Goal: Complete application form

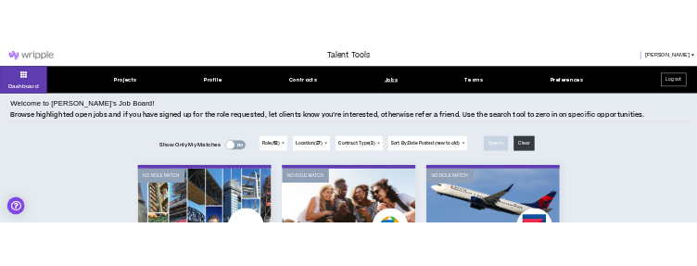
scroll to position [185, 0]
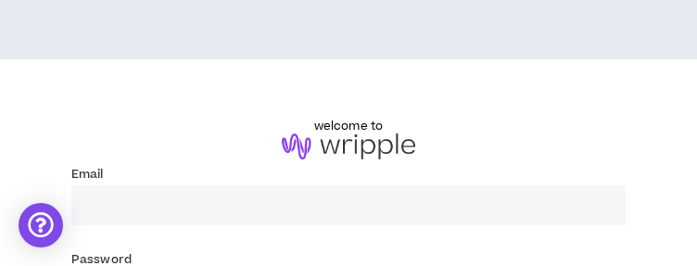
type input "[EMAIL_ADDRESS][PERSON_NAME][DOMAIN_NAME]"
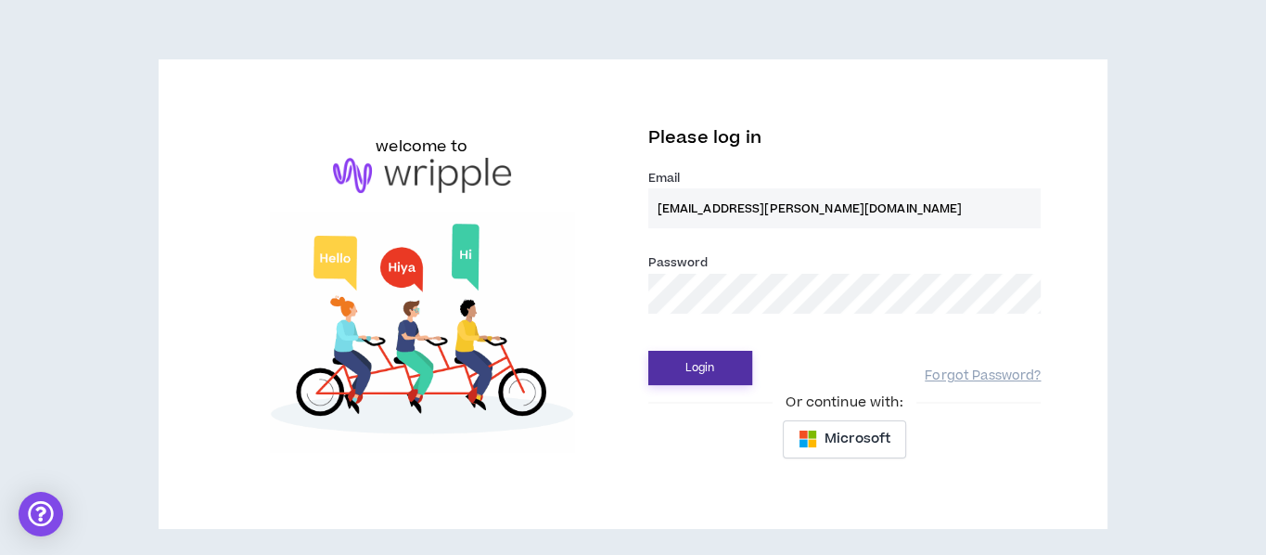
click at [716, 370] on button "Login" at bounding box center [700, 368] width 104 height 34
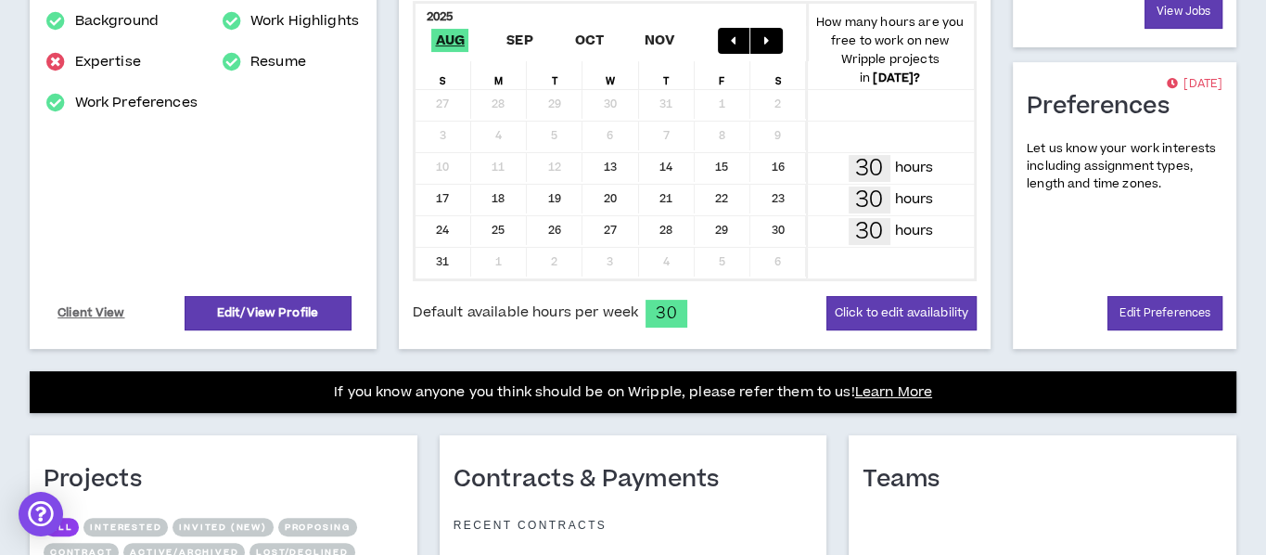
scroll to position [278, 0]
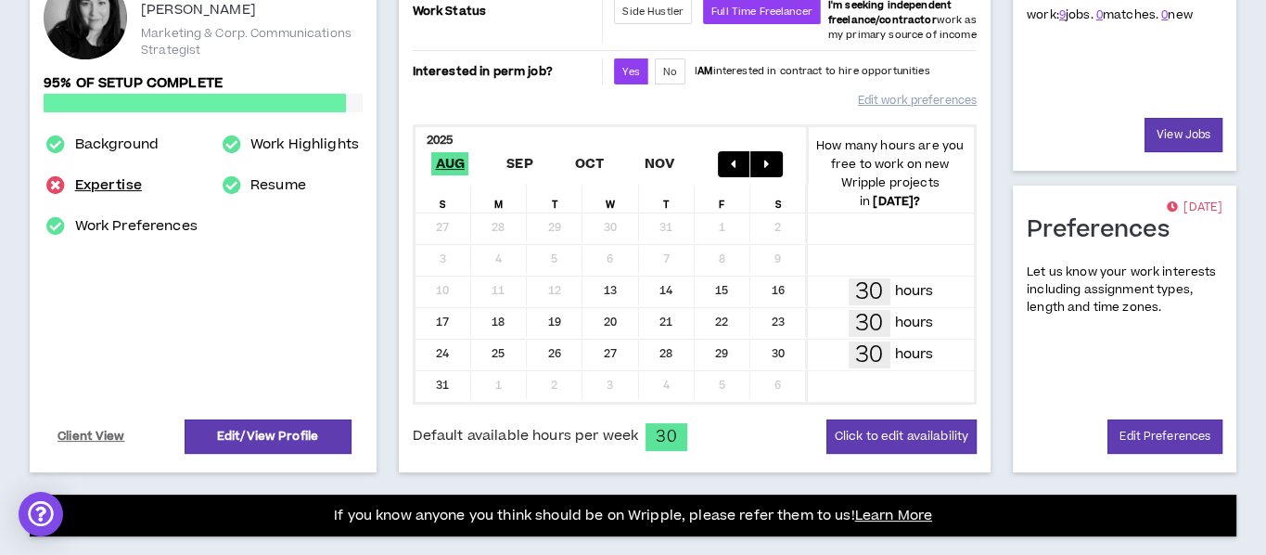
click at [118, 185] on link "Expertise" at bounding box center [108, 185] width 67 height 22
select select "***"
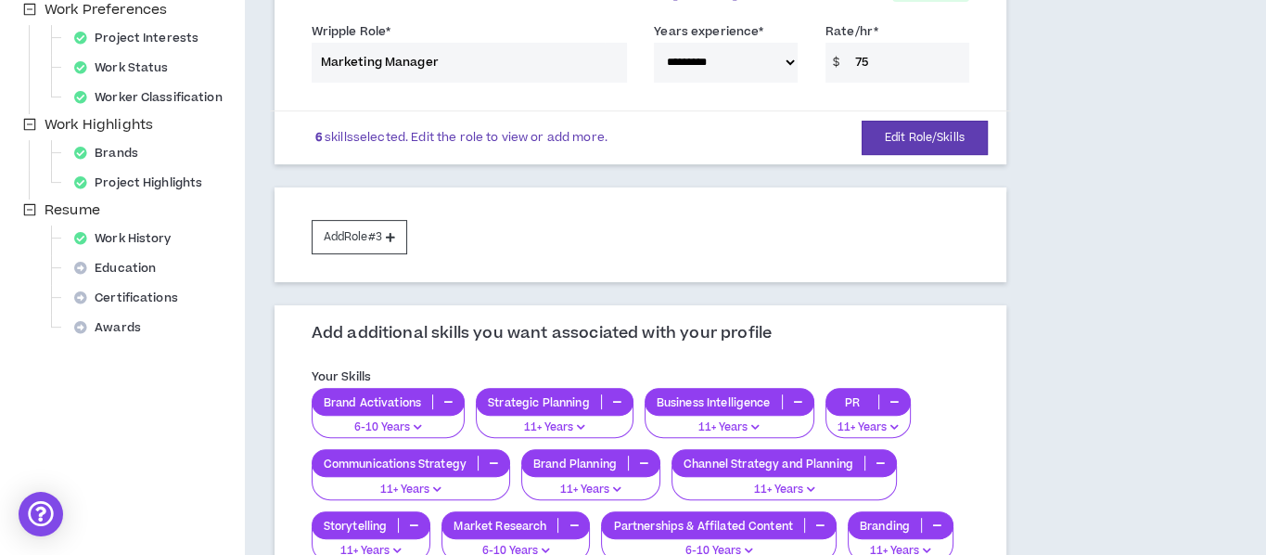
scroll to position [649, 0]
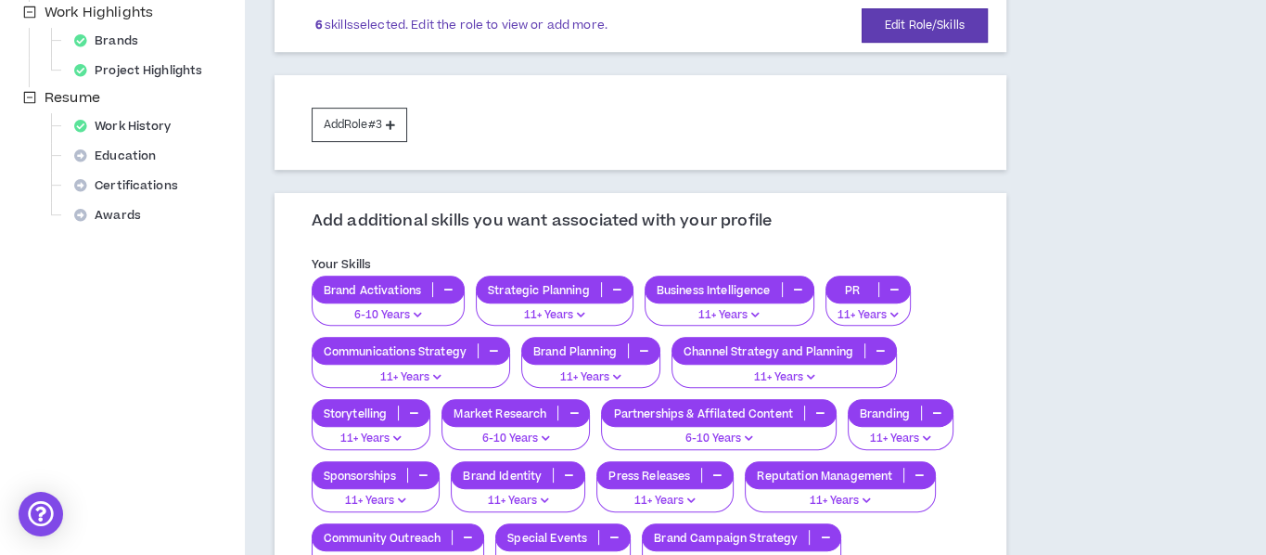
click at [557, 292] on p "Strategic Planning" at bounding box center [539, 290] width 124 height 14
click at [1135, 244] on div "**********" at bounding box center [720, 247] width 950 height 1627
click at [364, 121] on button "Add Role #3" at bounding box center [360, 125] width 96 height 34
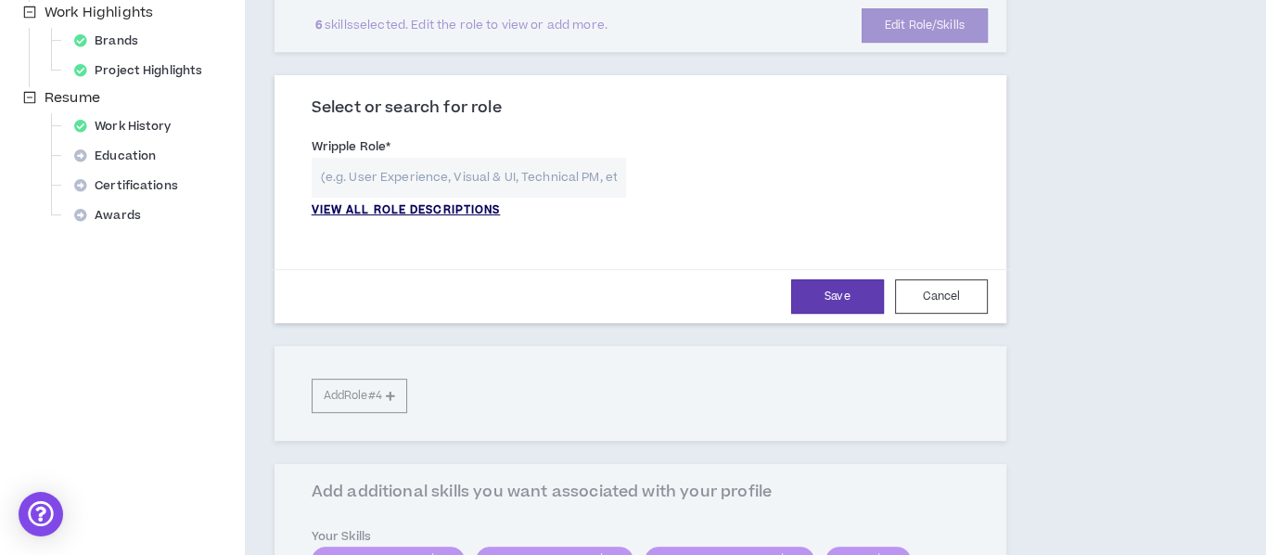
click at [453, 207] on p "VIEW ALL ROLE DESCRIPTIONS" at bounding box center [406, 210] width 189 height 17
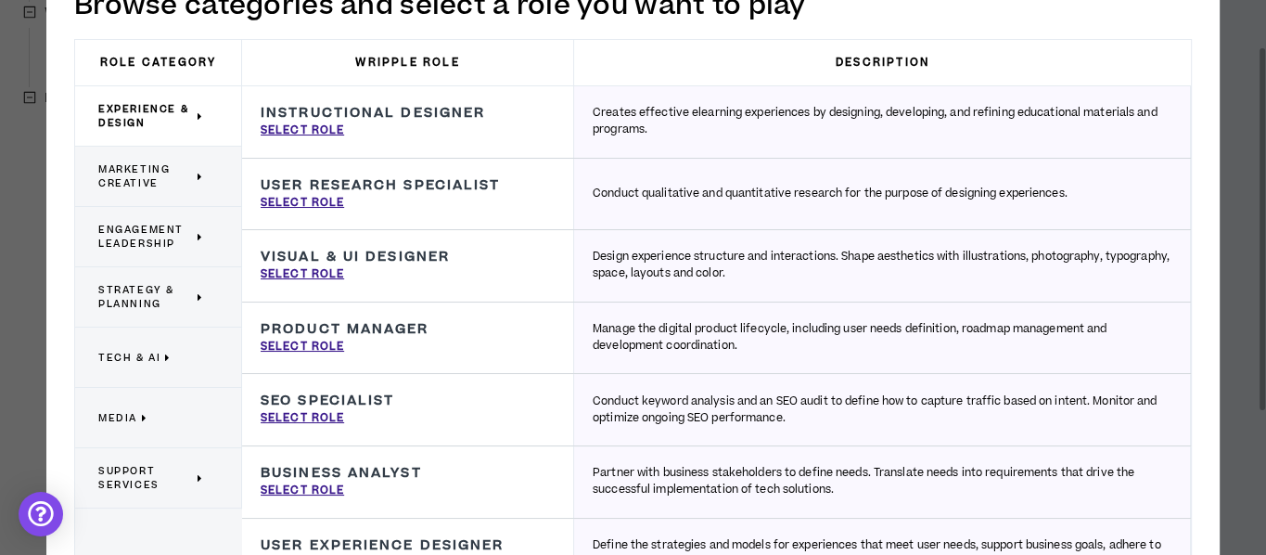
click at [134, 285] on span "Strategy & Planning" at bounding box center [145, 297] width 95 height 28
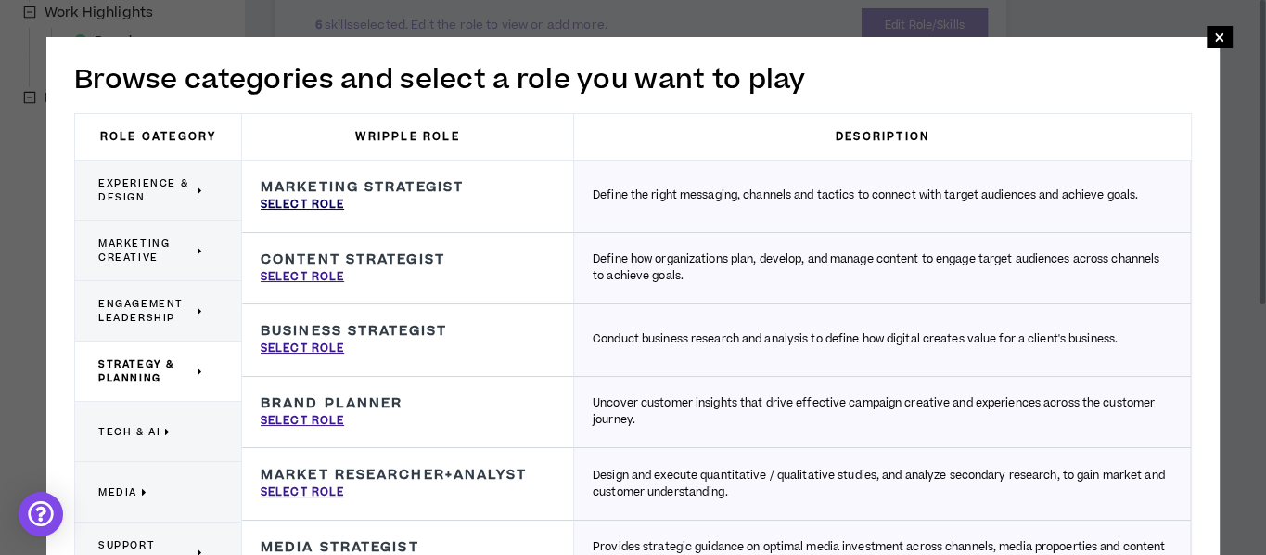
click at [315, 204] on p "Select Role" at bounding box center [302, 205] width 83 height 17
type input "Marketing Strategist"
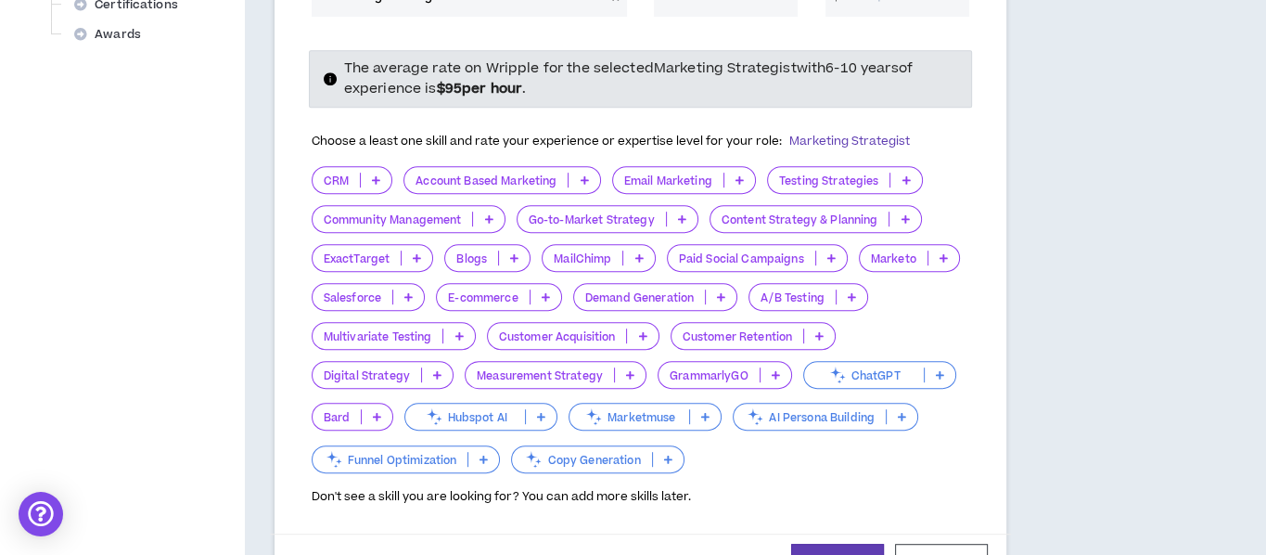
scroll to position [1113, 0]
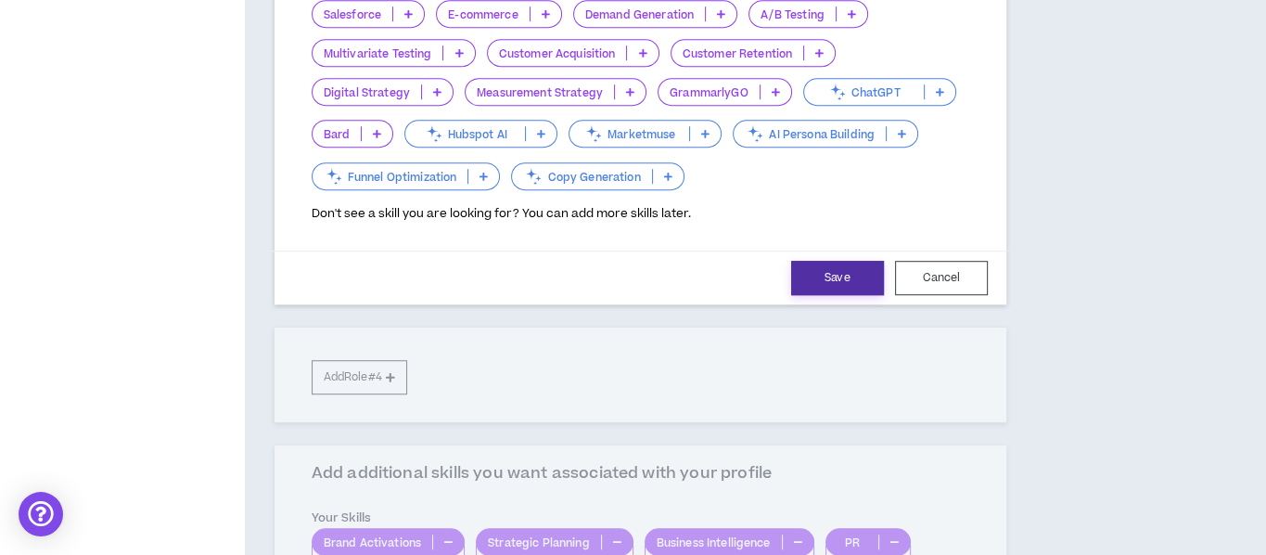
click at [862, 264] on button "Save" at bounding box center [837, 278] width 93 height 34
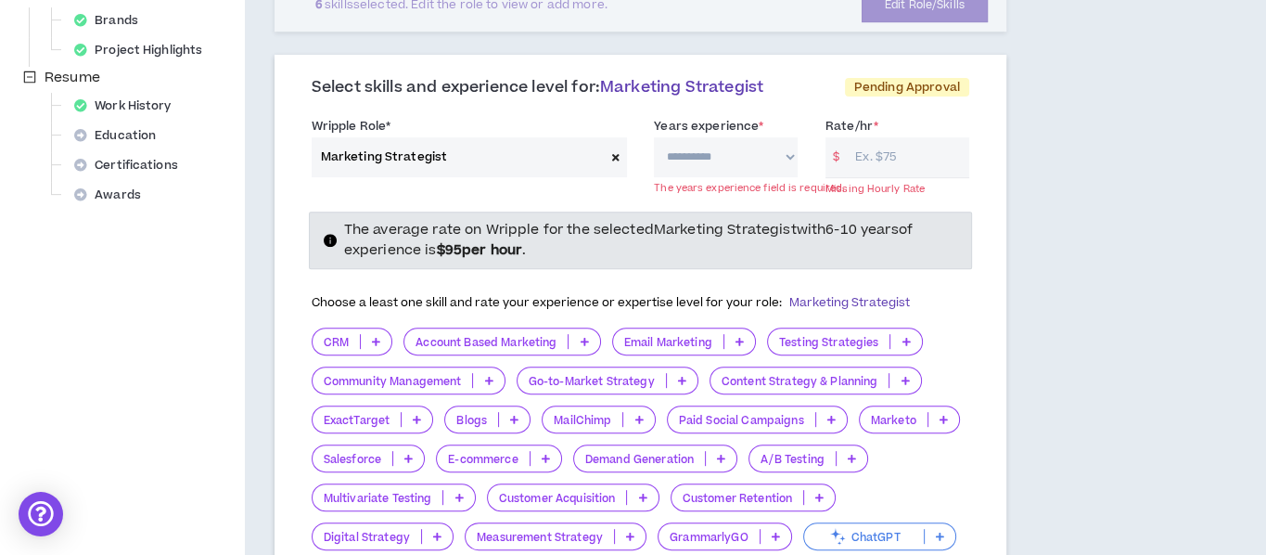
scroll to position [598, 0]
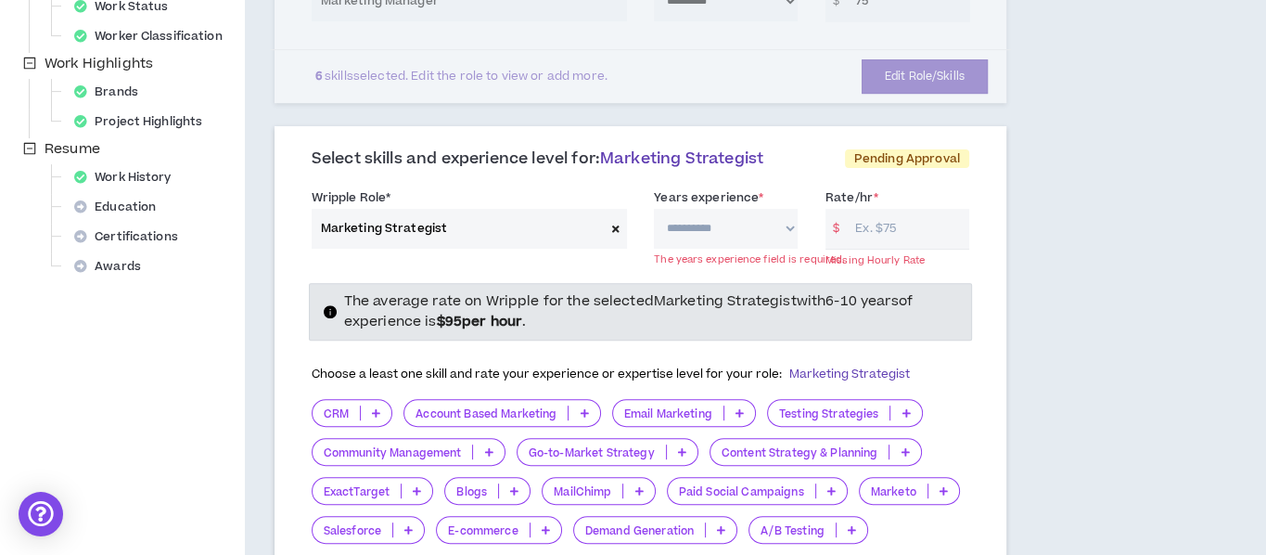
click at [785, 227] on select "**********" at bounding box center [726, 229] width 144 height 40
select select "***"
click at [654, 209] on select "**********" at bounding box center [726, 229] width 144 height 40
click at [903, 225] on input "Rate/hr *" at bounding box center [907, 229] width 123 height 40
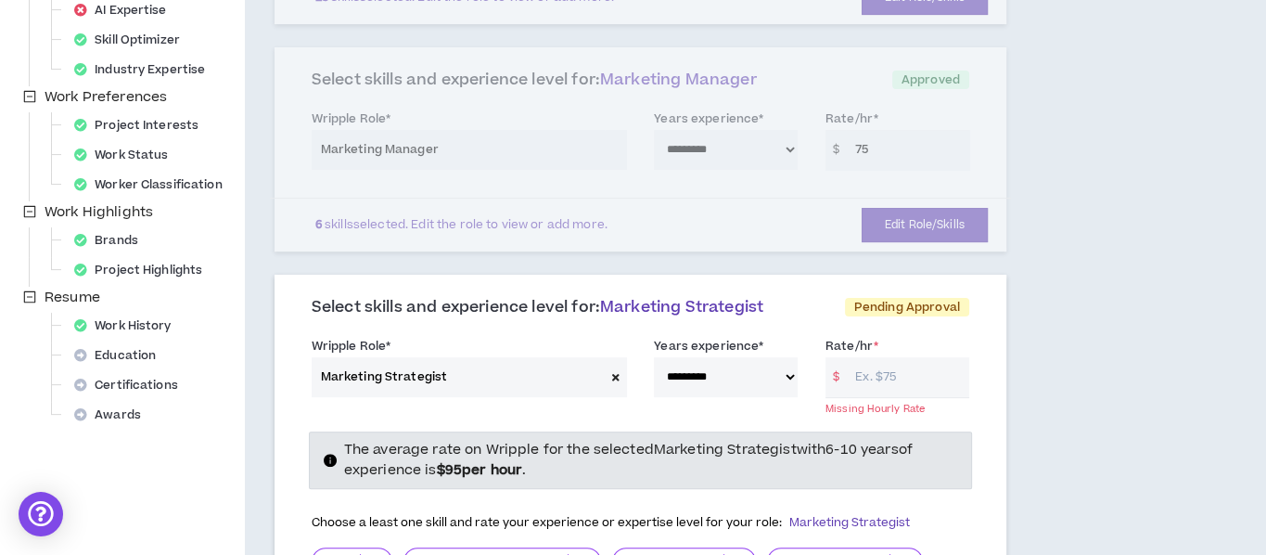
scroll to position [413, 0]
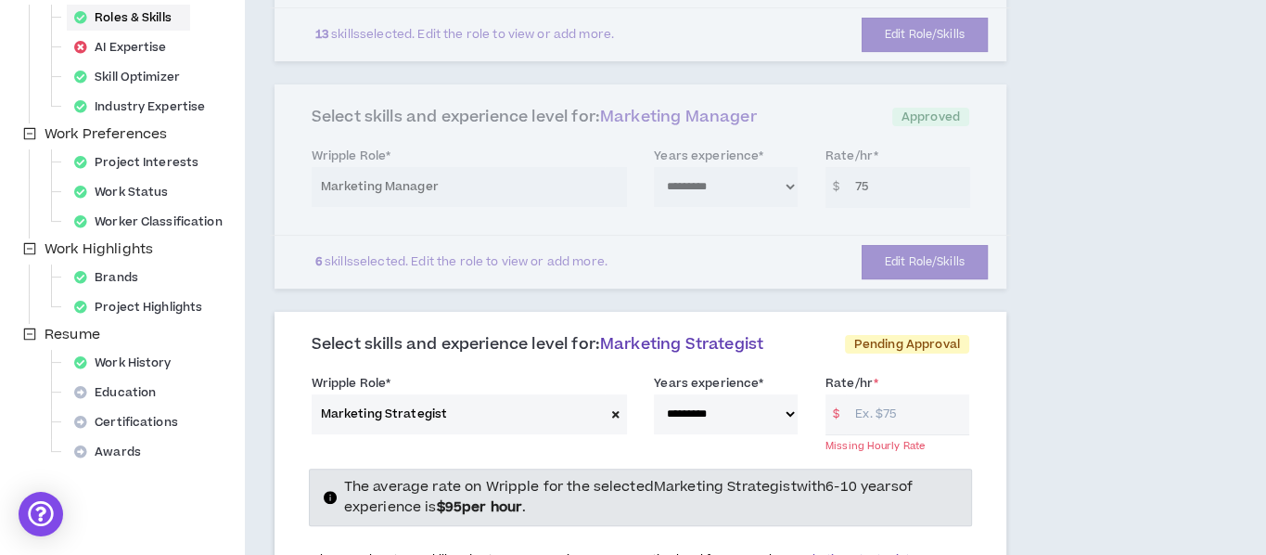
drag, startPoint x: 910, startPoint y: 411, endPoint x: 887, endPoint y: 407, distance: 22.6
click at [887, 407] on input "Rate/hr *" at bounding box center [907, 414] width 123 height 40
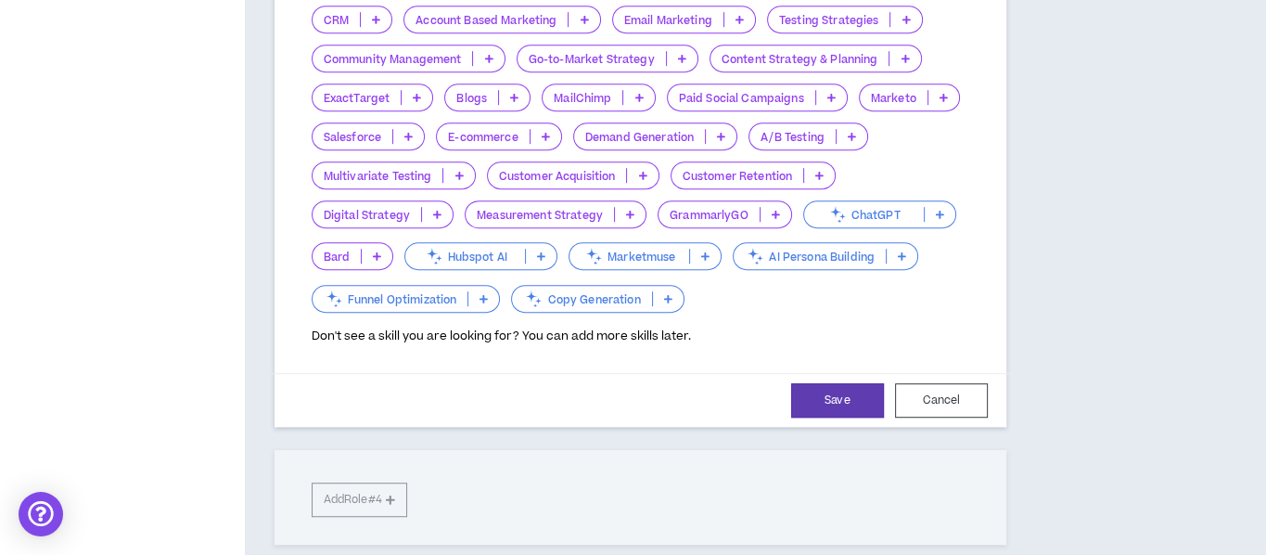
scroll to position [1062, 0]
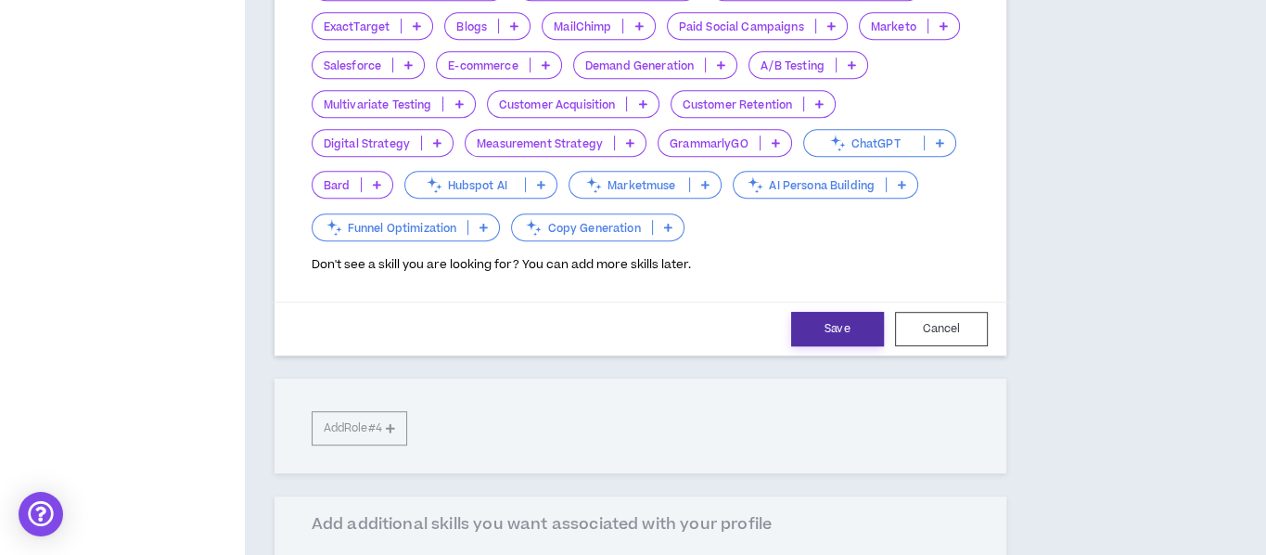
type input "95"
click at [834, 314] on button "Save" at bounding box center [837, 329] width 93 height 34
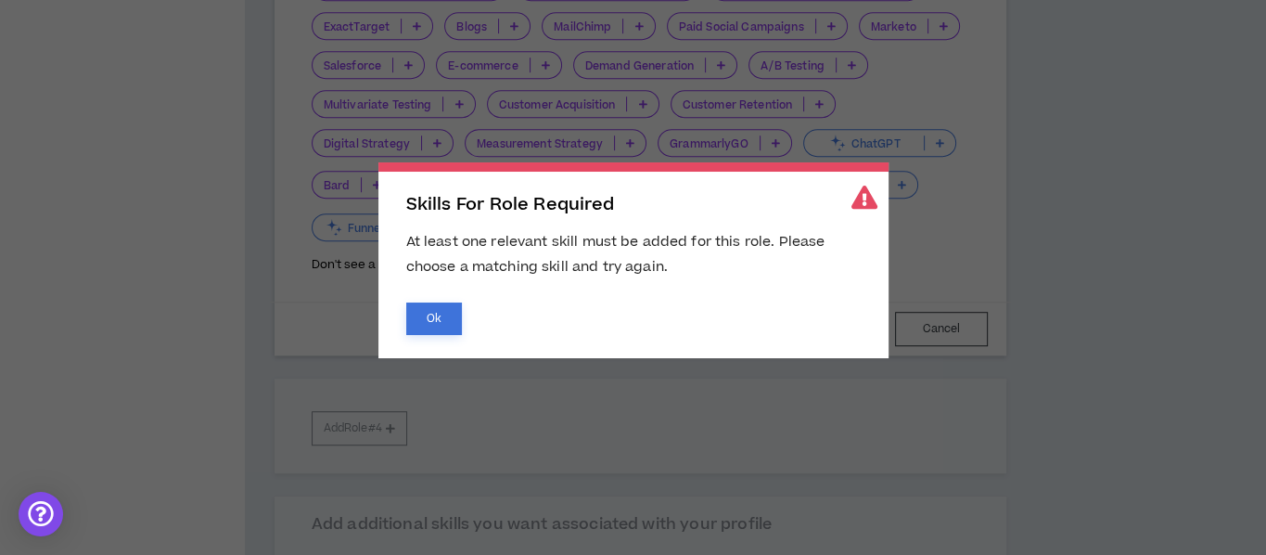
click at [452, 315] on button "Ok" at bounding box center [434, 318] width 56 height 32
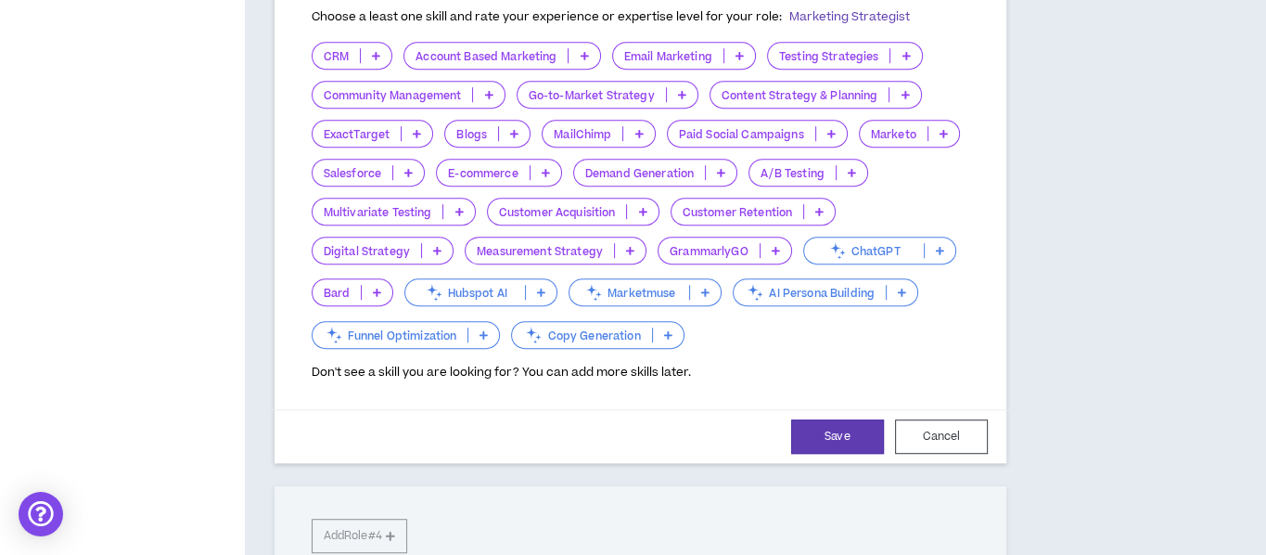
scroll to position [969, 0]
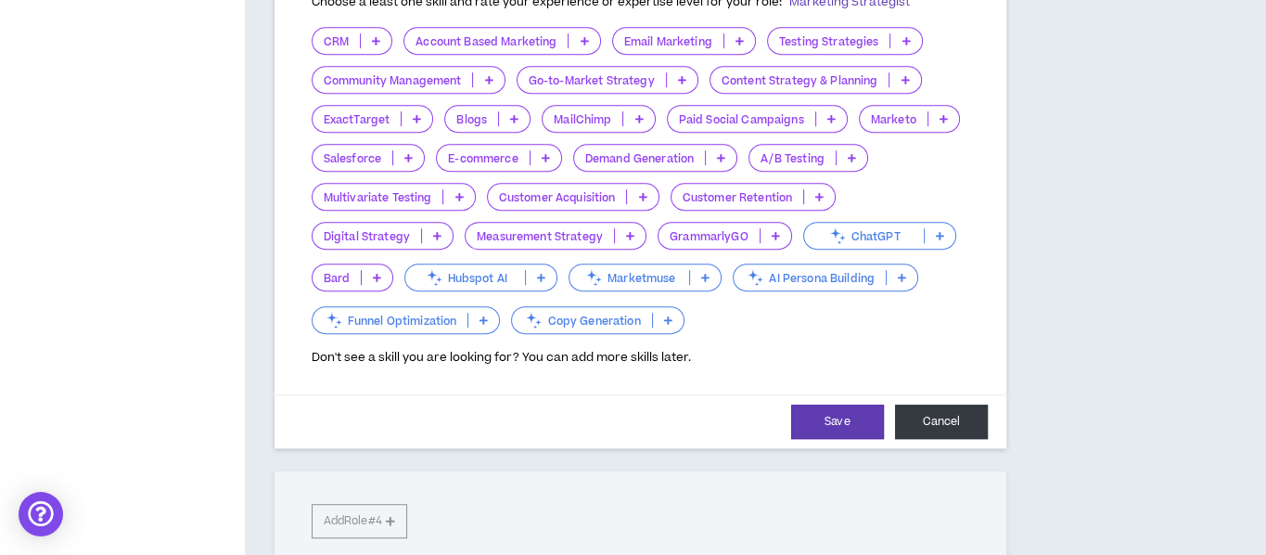
click at [945, 420] on button "Cancel" at bounding box center [941, 421] width 93 height 34
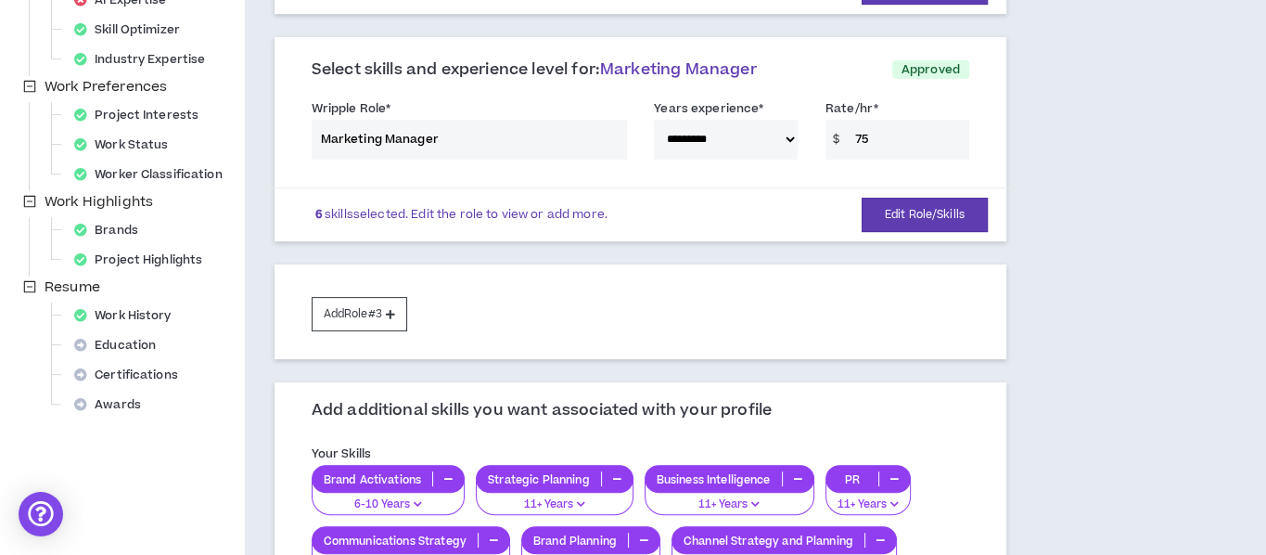
scroll to position [413, 0]
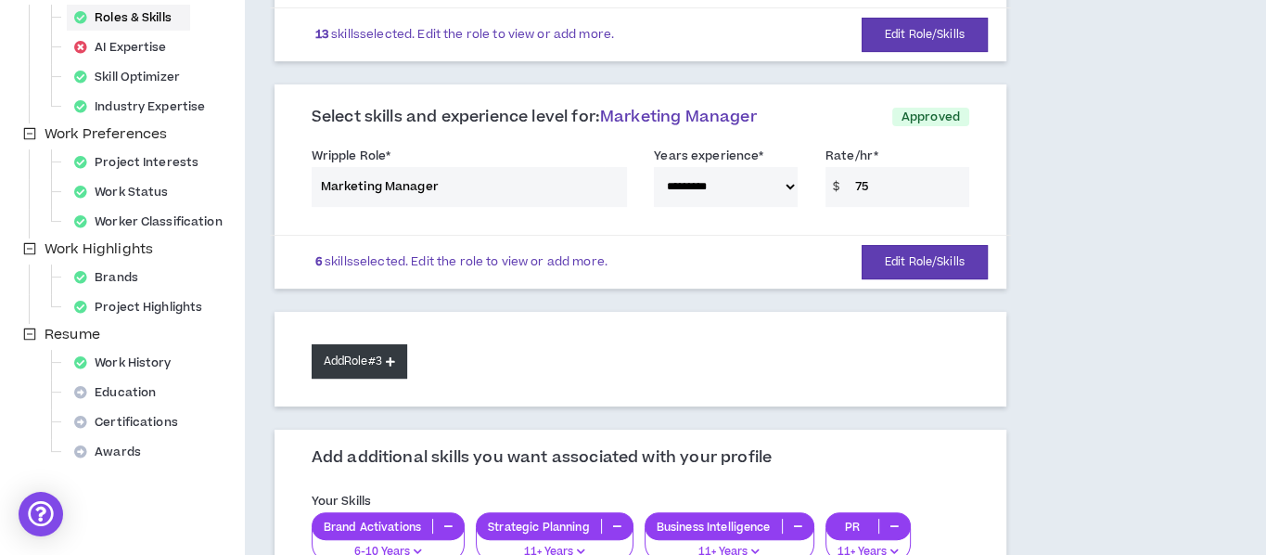
click at [365, 366] on button "Add Role #3" at bounding box center [360, 361] width 96 height 34
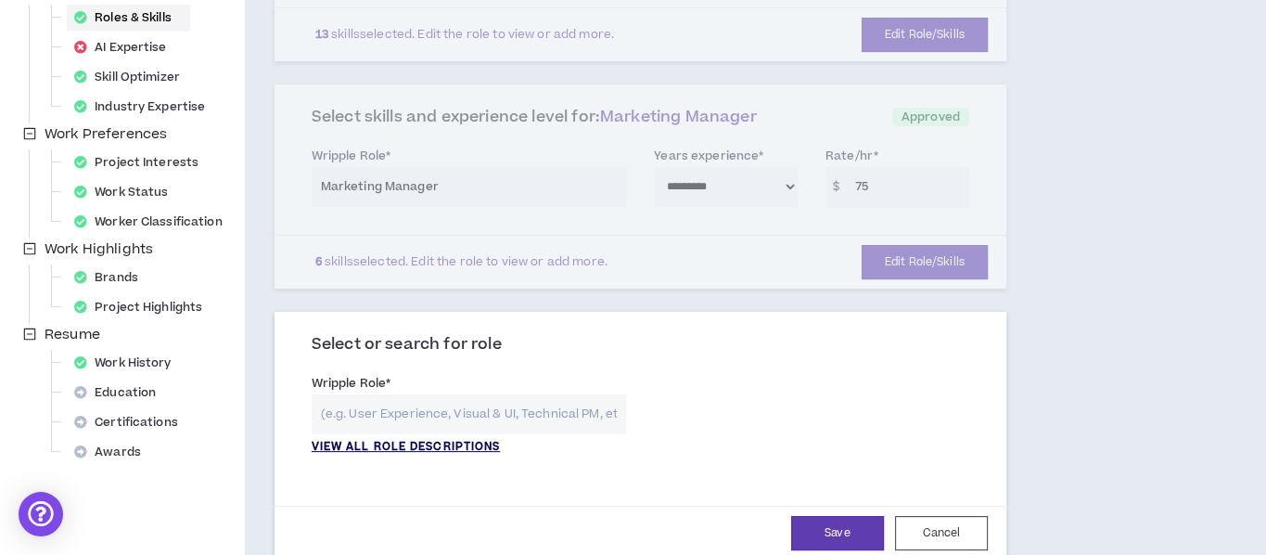
click at [402, 442] on p "VIEW ALL ROLE DESCRIPTIONS" at bounding box center [406, 447] width 189 height 17
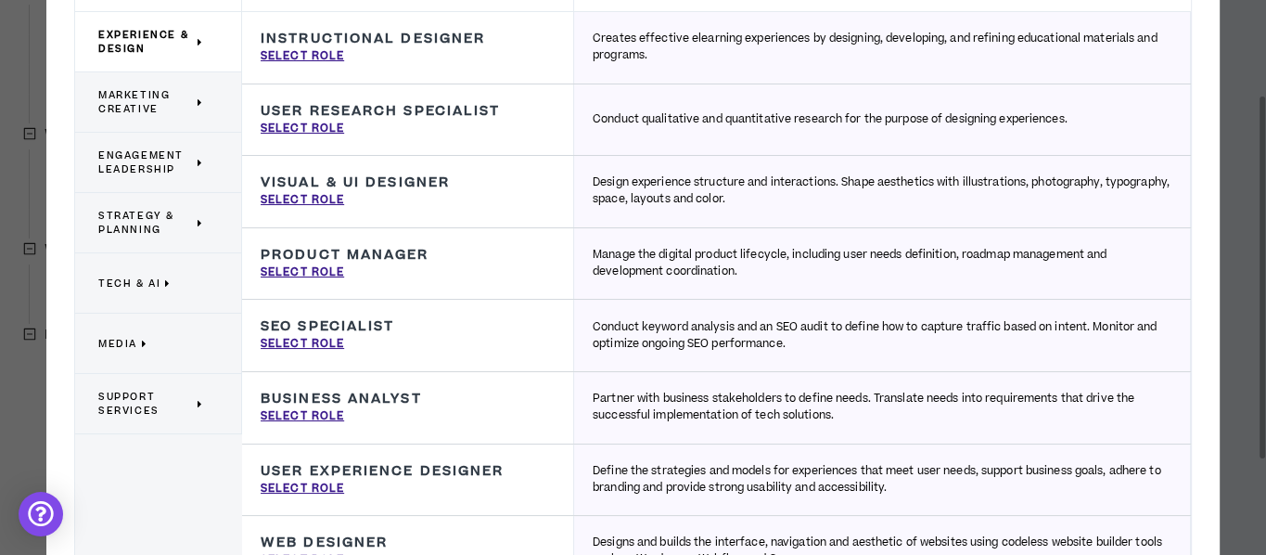
click at [136, 217] on span "Strategy & Planning" at bounding box center [145, 223] width 95 height 28
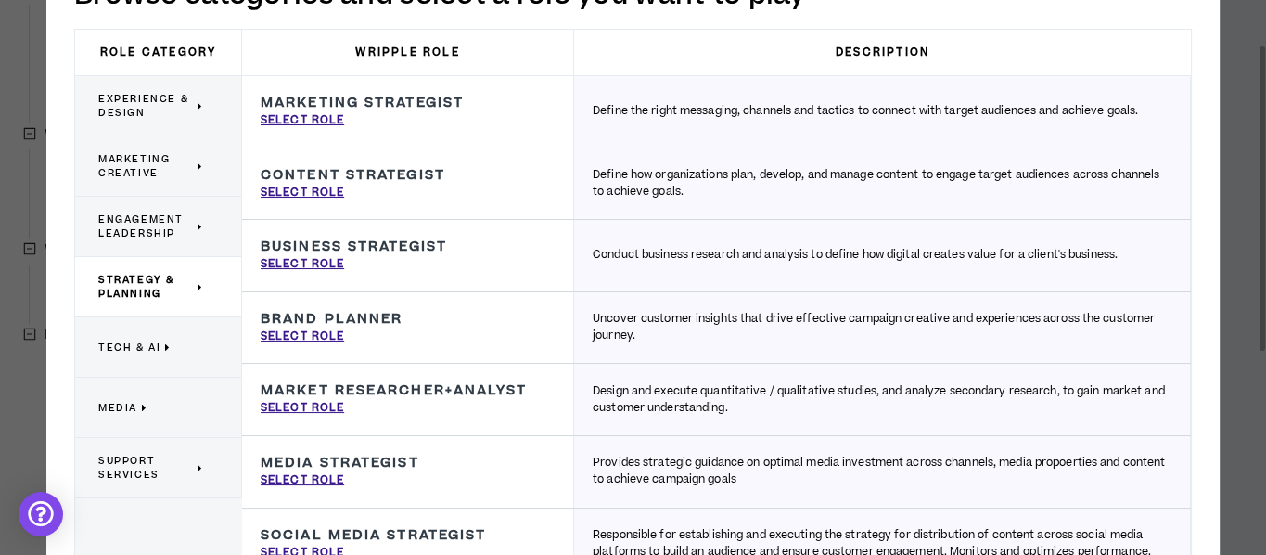
click at [152, 223] on span "Engagement Leadership" at bounding box center [145, 226] width 95 height 28
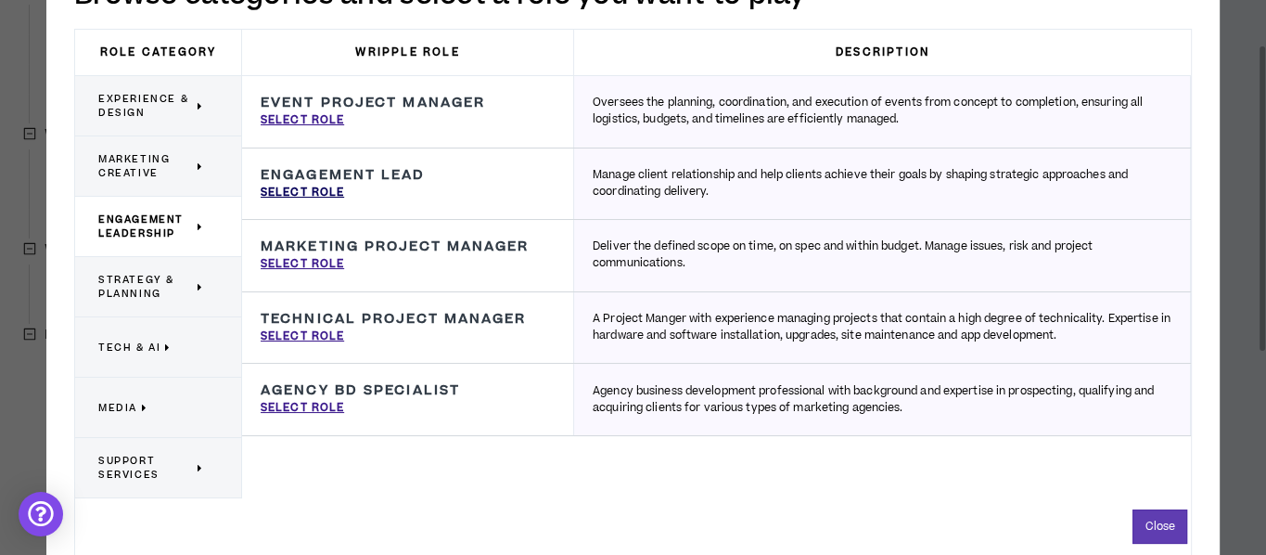
click at [296, 189] on p "Select Role" at bounding box center [302, 193] width 83 height 17
type input "Engagement Lead"
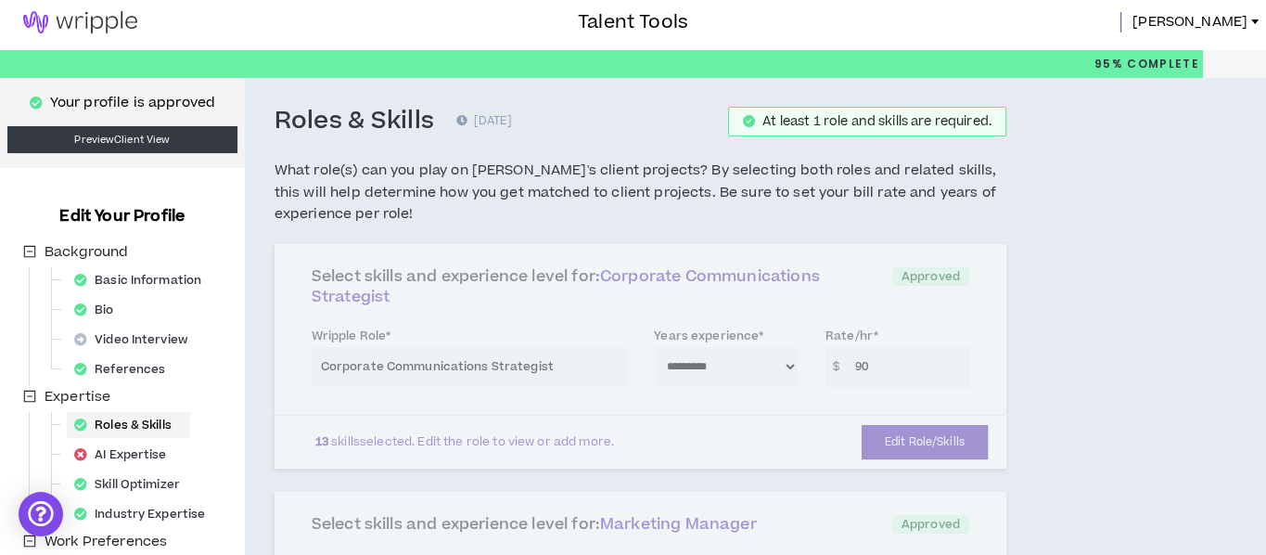
scroll to position [0, 0]
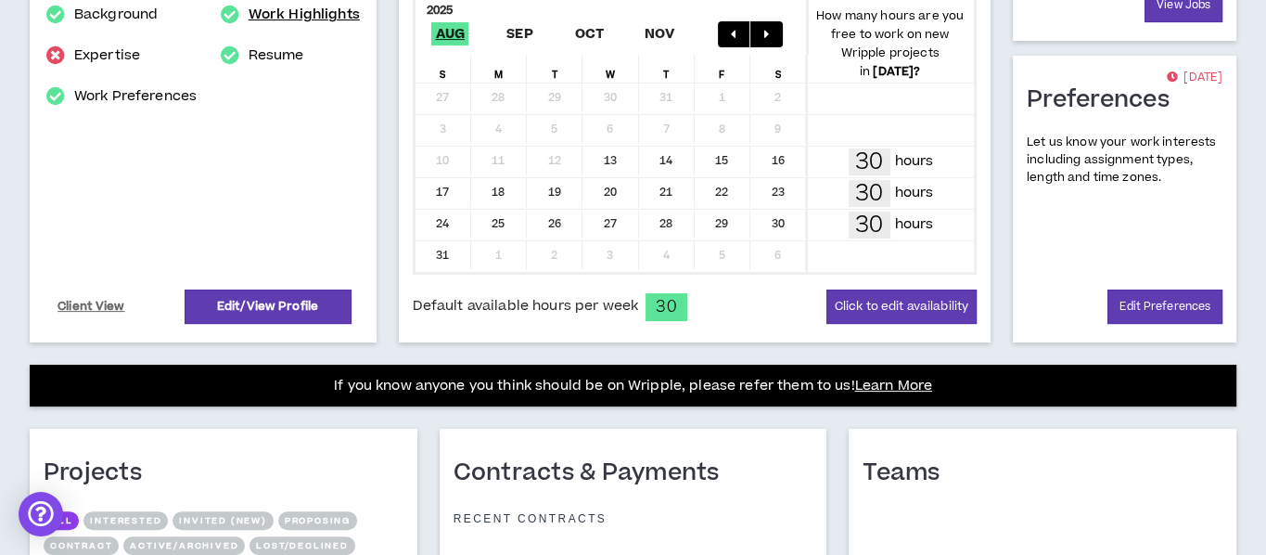
scroll to position [464, 0]
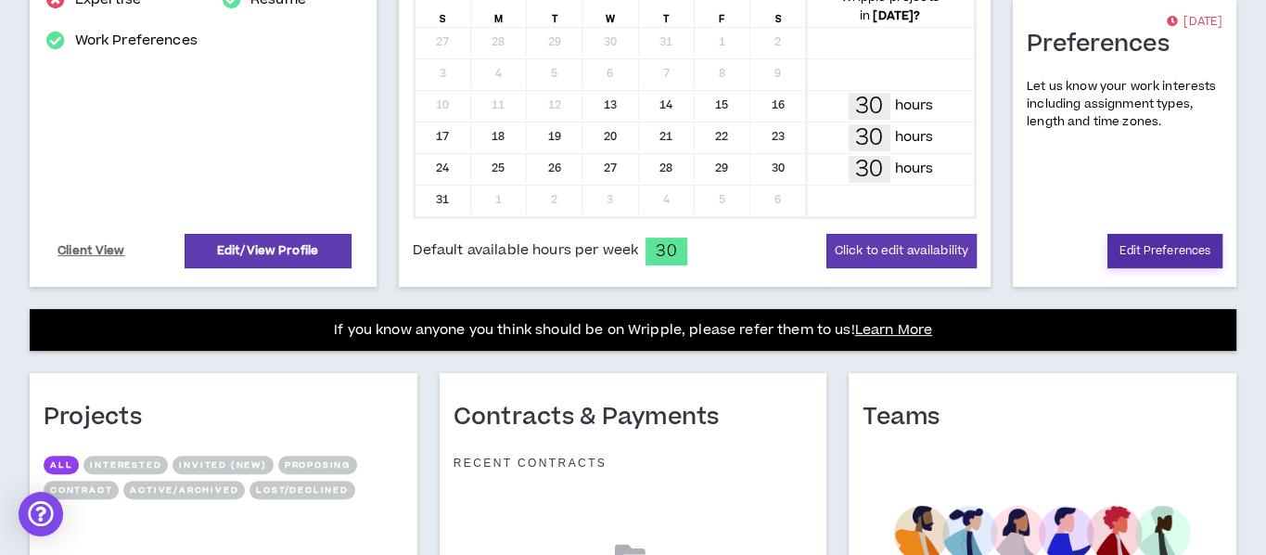
click at [1157, 248] on link "Edit Preferences" at bounding box center [1164, 251] width 115 height 34
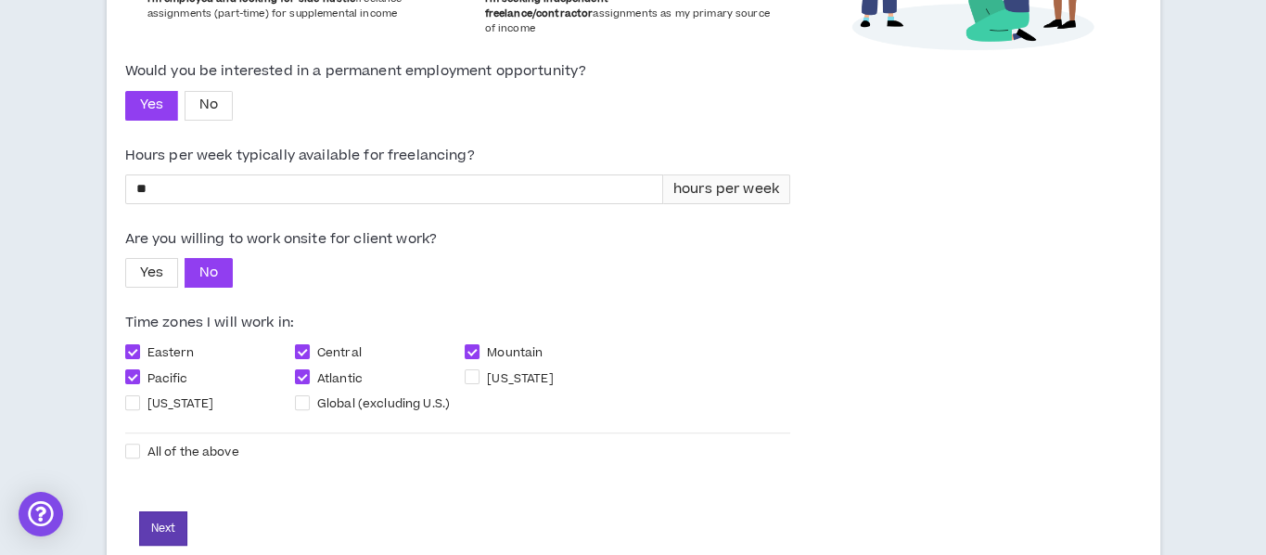
scroll to position [419, 0]
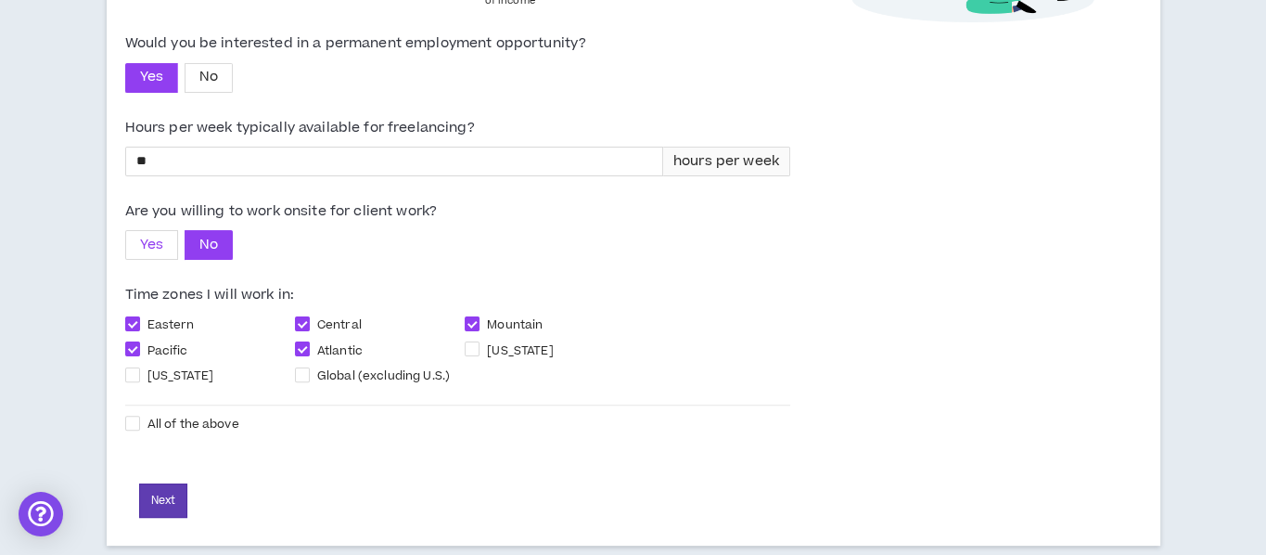
click at [158, 238] on span "Yes" at bounding box center [151, 245] width 23 height 20
click at [171, 454] on button "Next" at bounding box center [163, 500] width 48 height 34
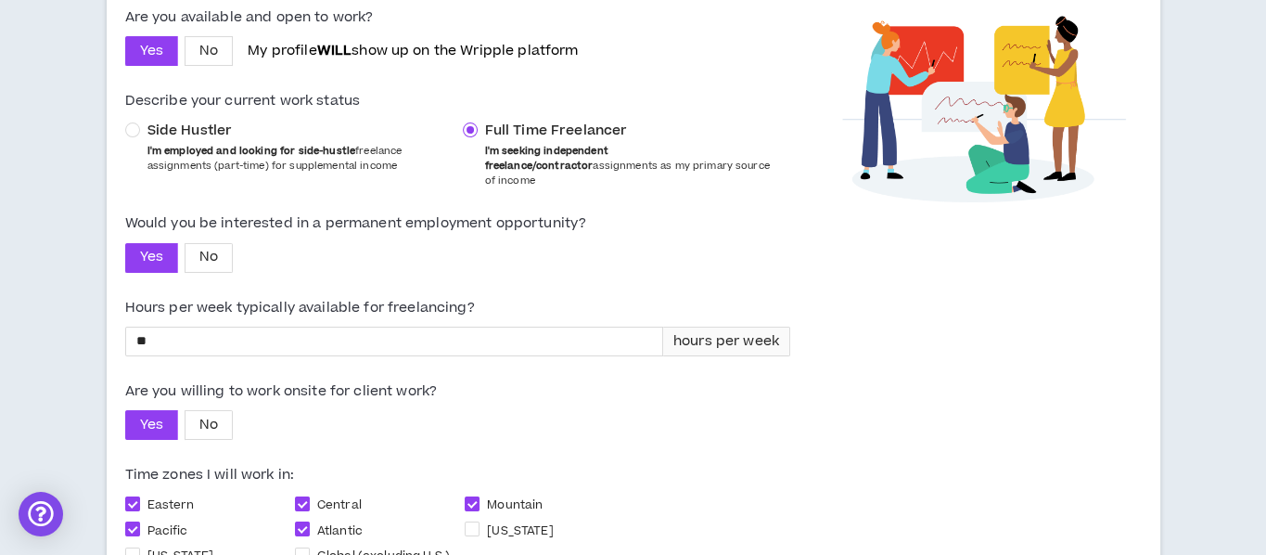
select select "*"
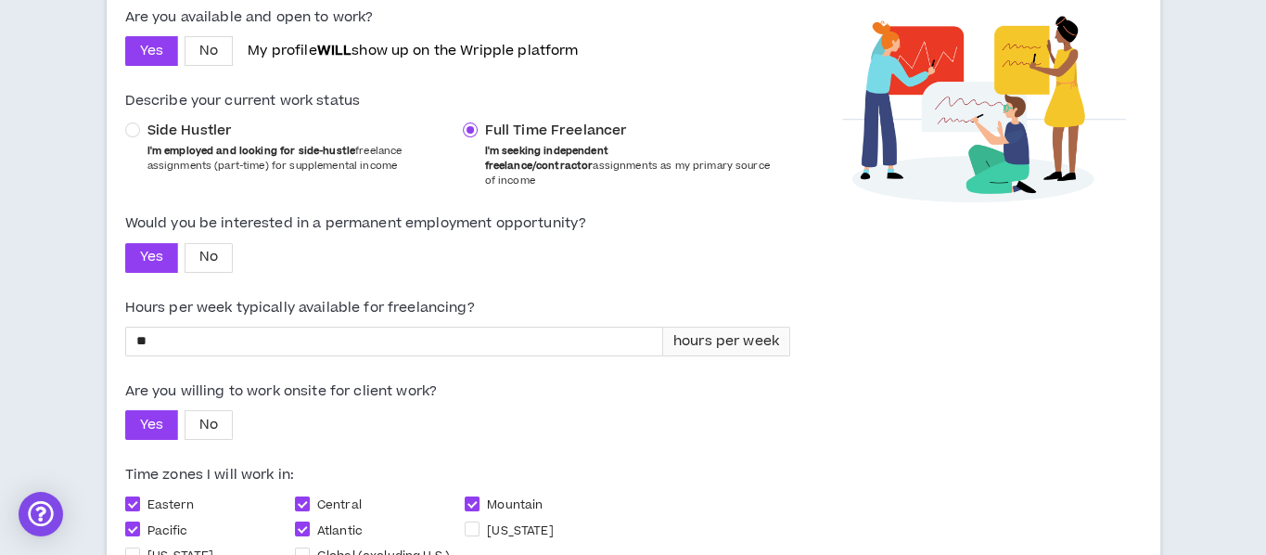
select select "*"
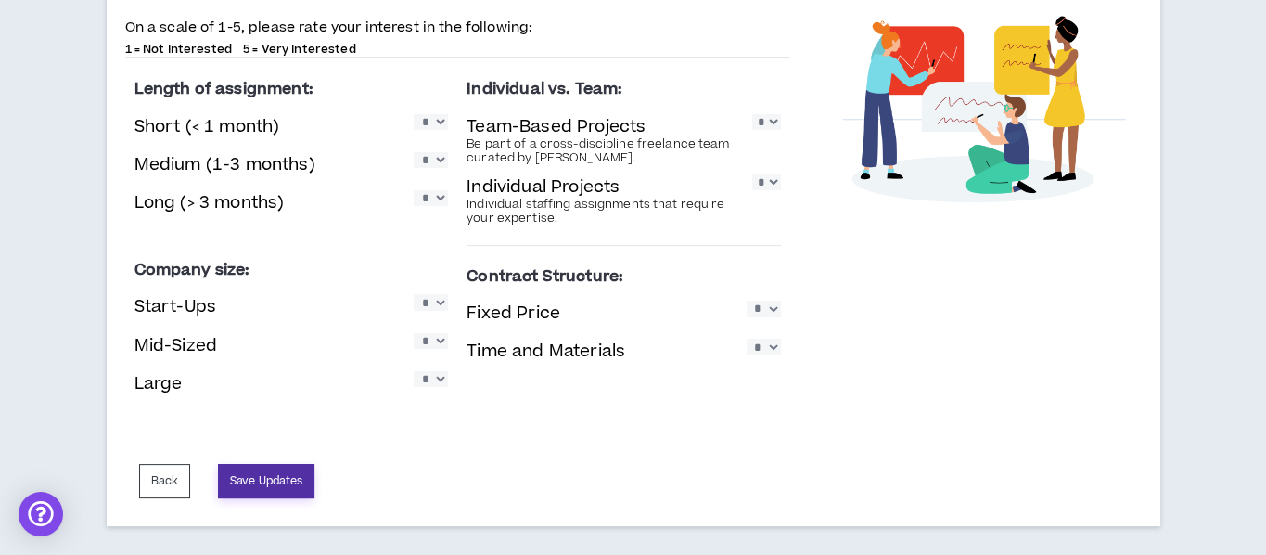
click at [286, 454] on button "Save Updates" at bounding box center [266, 481] width 96 height 34
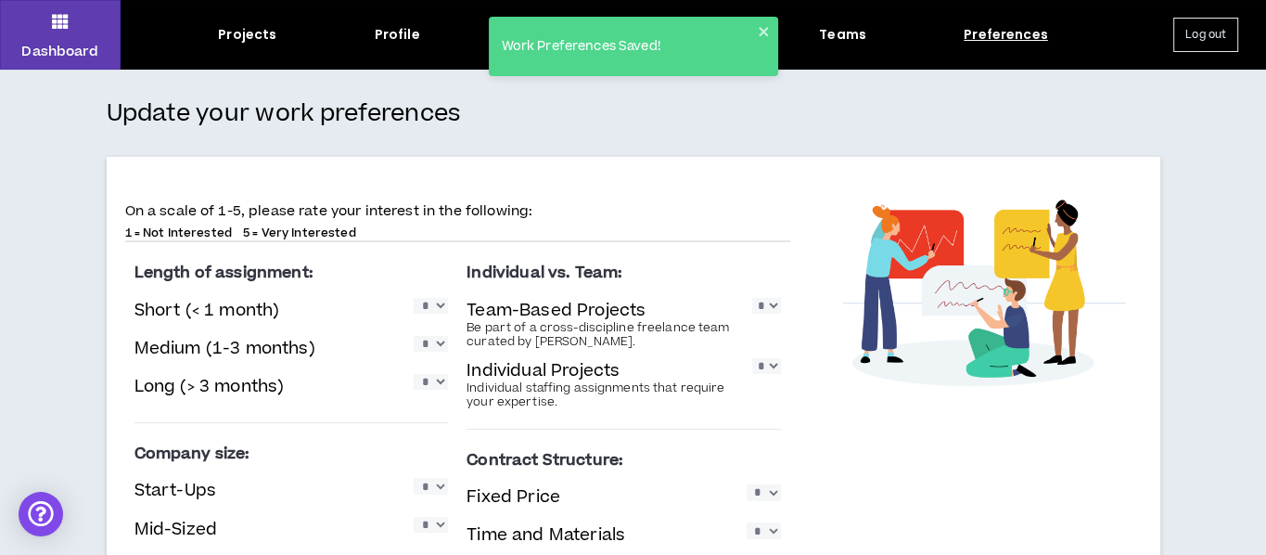
scroll to position [0, 0]
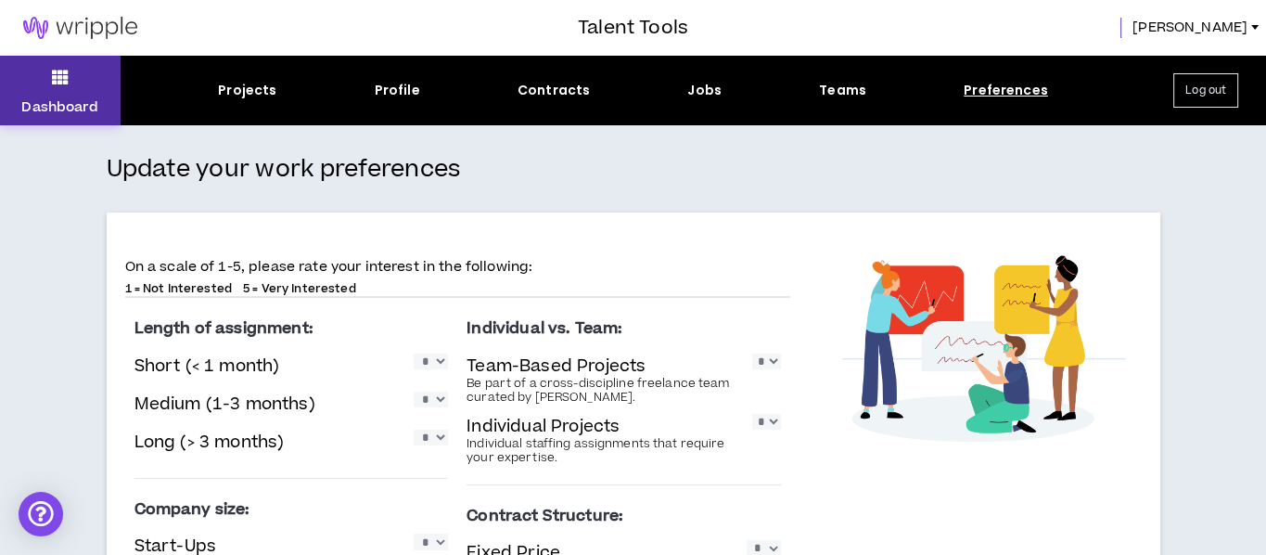
click at [78, 87] on button "Dashboard" at bounding box center [60, 91] width 121 height 70
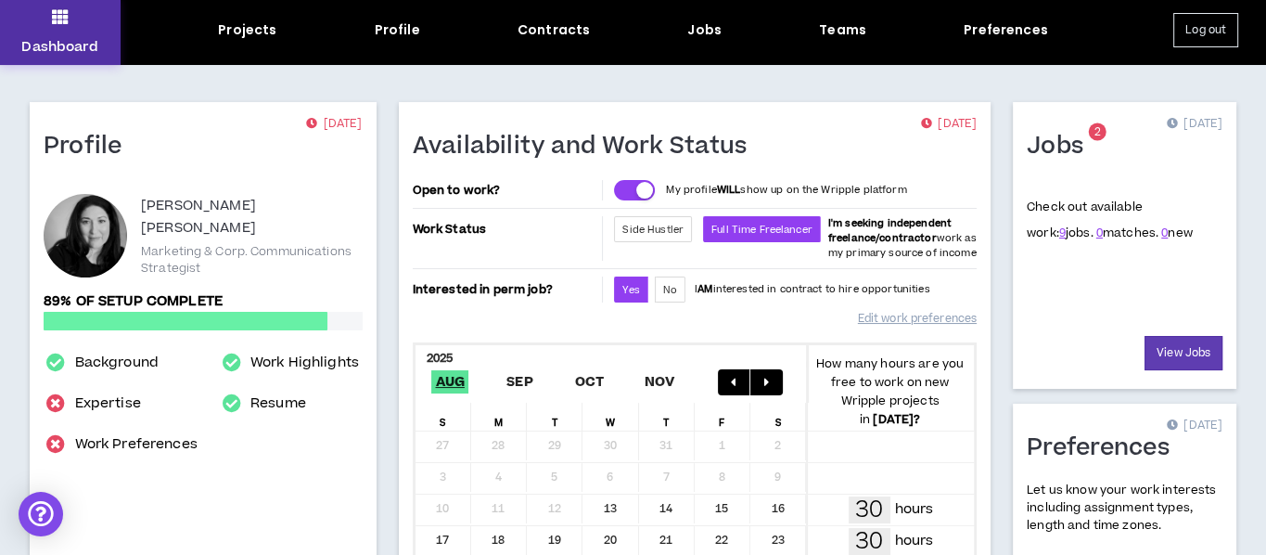
scroll to position [93, 0]
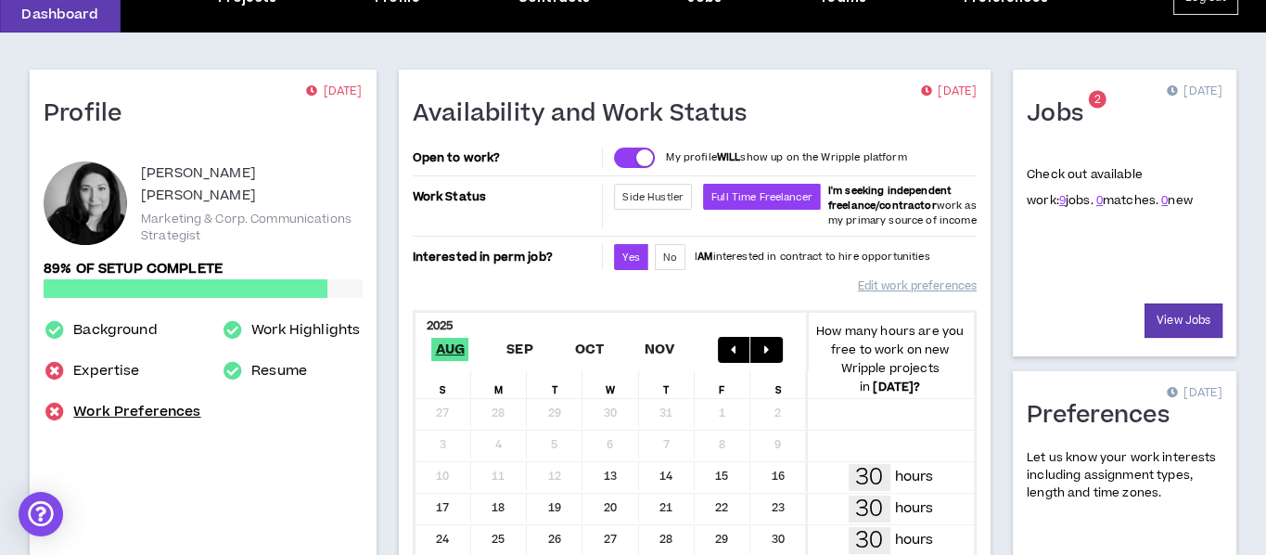
click at [133, 415] on link "Work Preferences" at bounding box center [136, 412] width 127 height 22
select select "*"
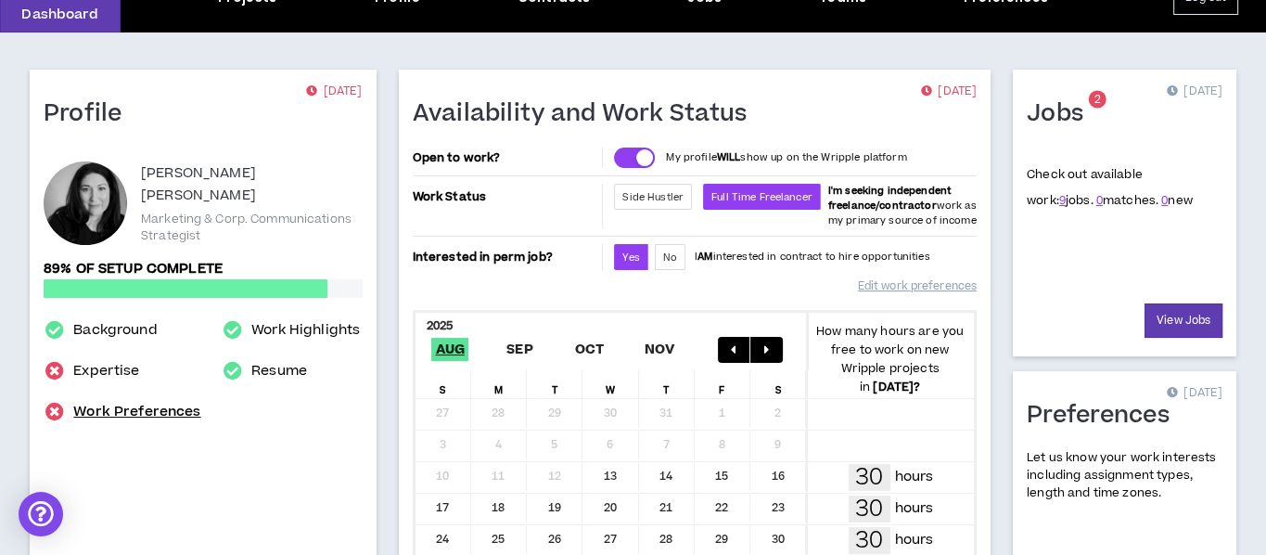
select select "*"
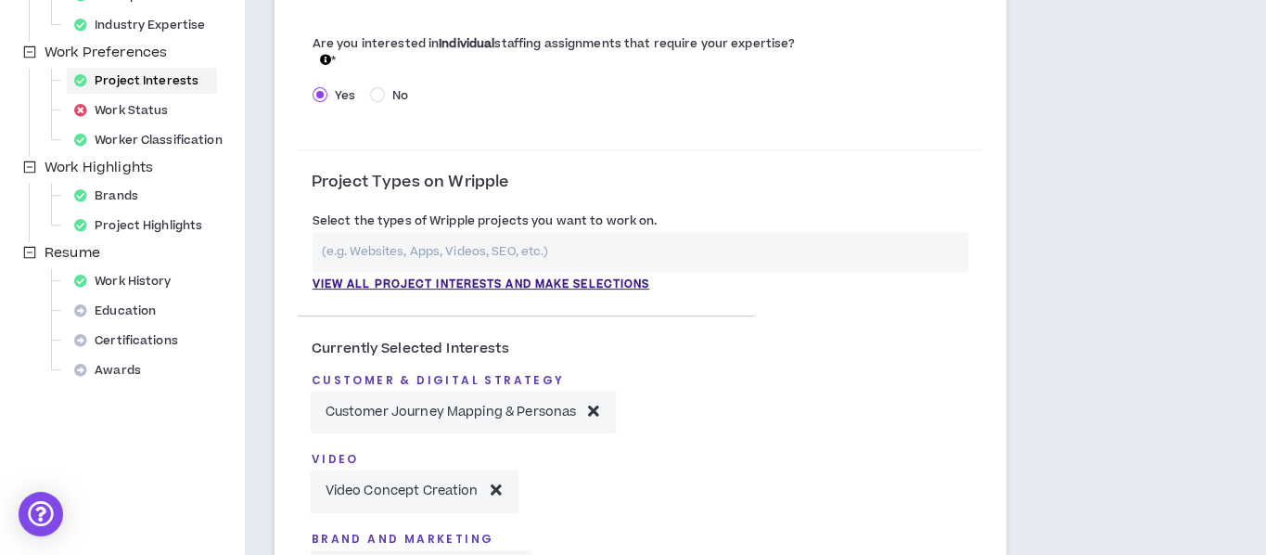
scroll to position [556, 0]
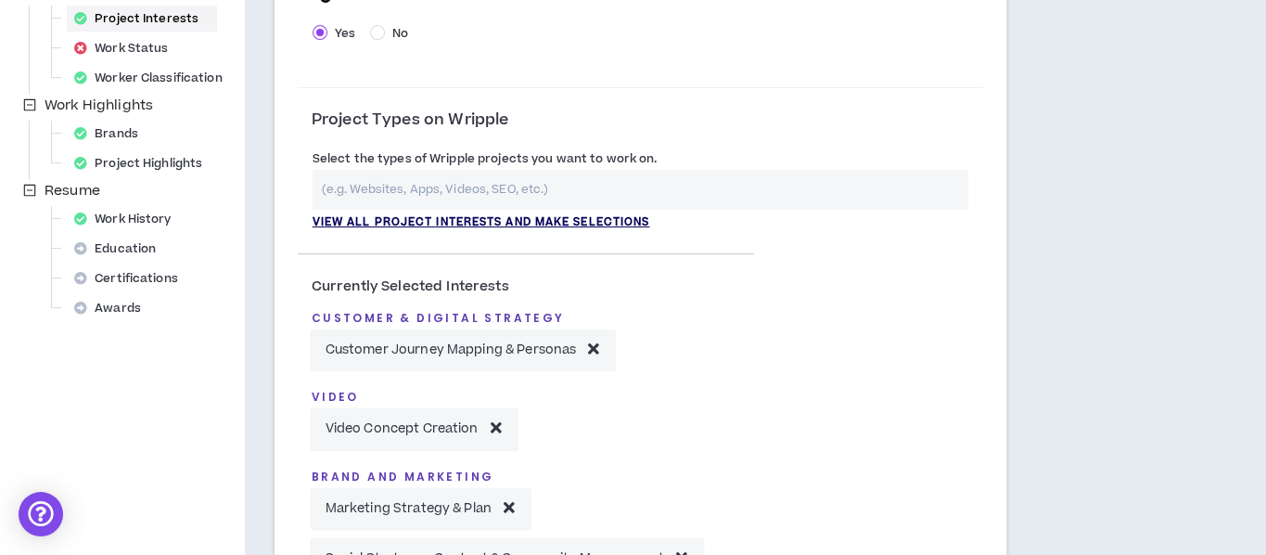
click at [473, 223] on p "View all project interests and make selections" at bounding box center [482, 222] width 338 height 17
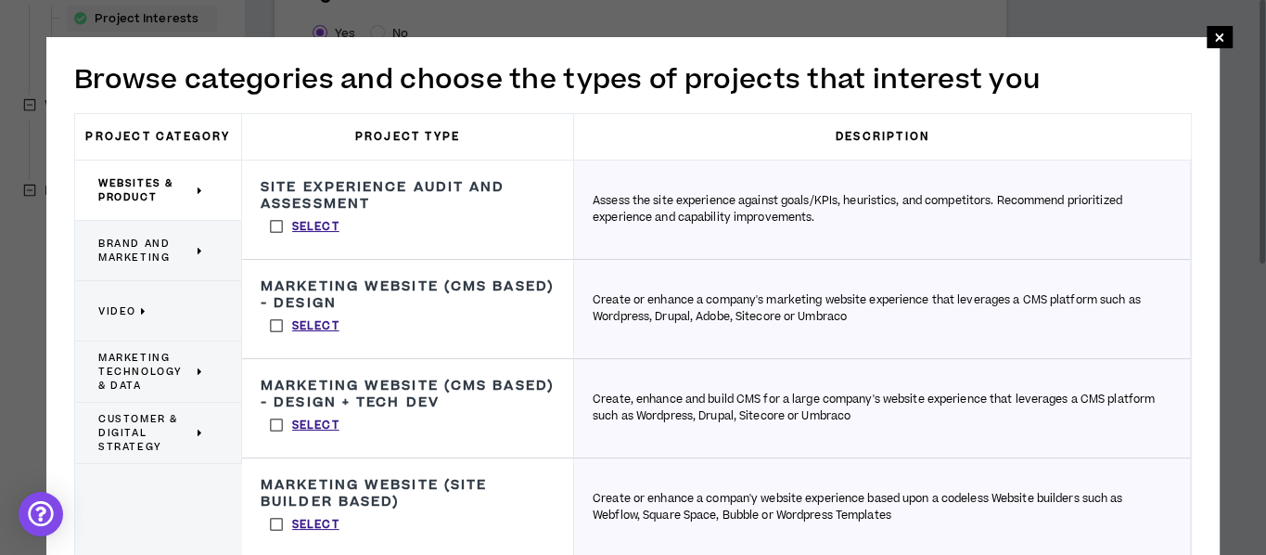
click at [134, 251] on span "Brand and Marketing" at bounding box center [145, 250] width 95 height 28
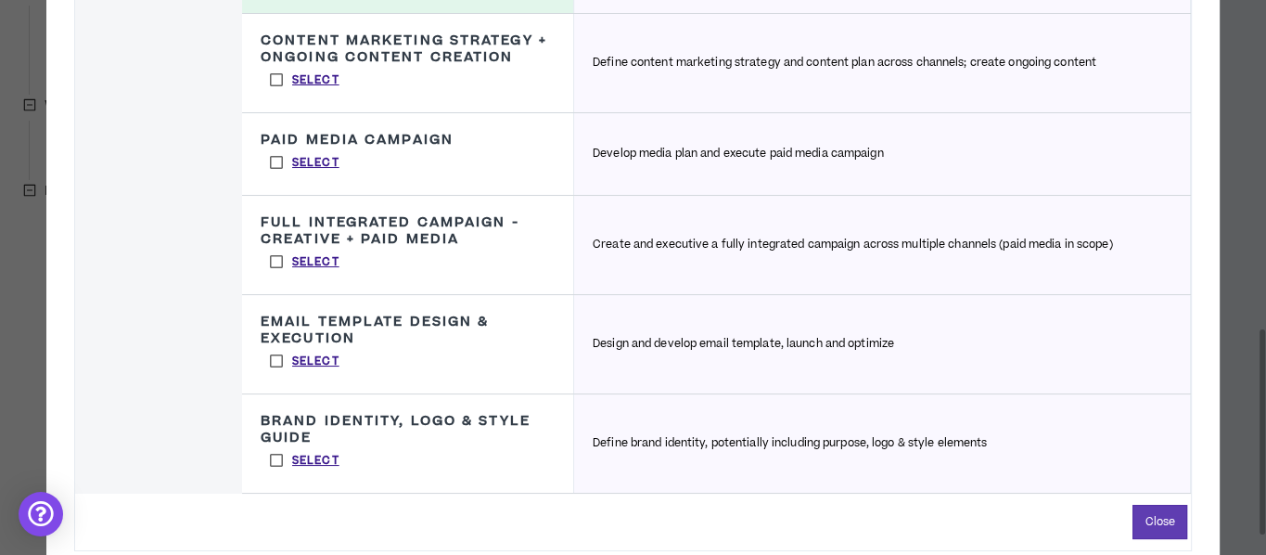
click at [271, 80] on label "Select" at bounding box center [305, 80] width 88 height 28
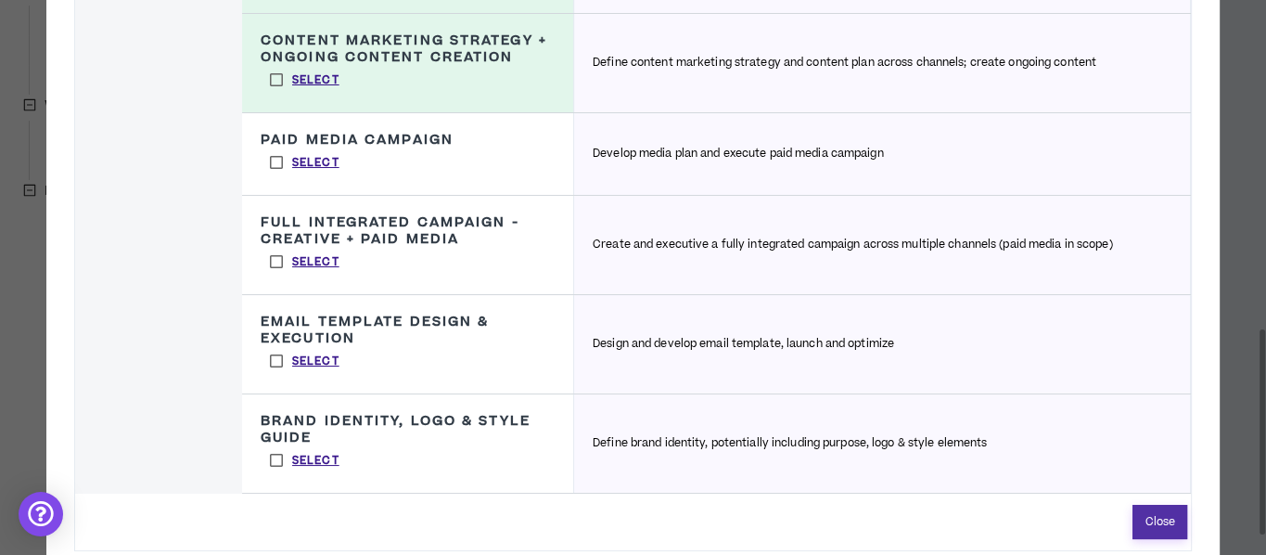
click at [1148, 454] on button "Close" at bounding box center [1159, 521] width 55 height 34
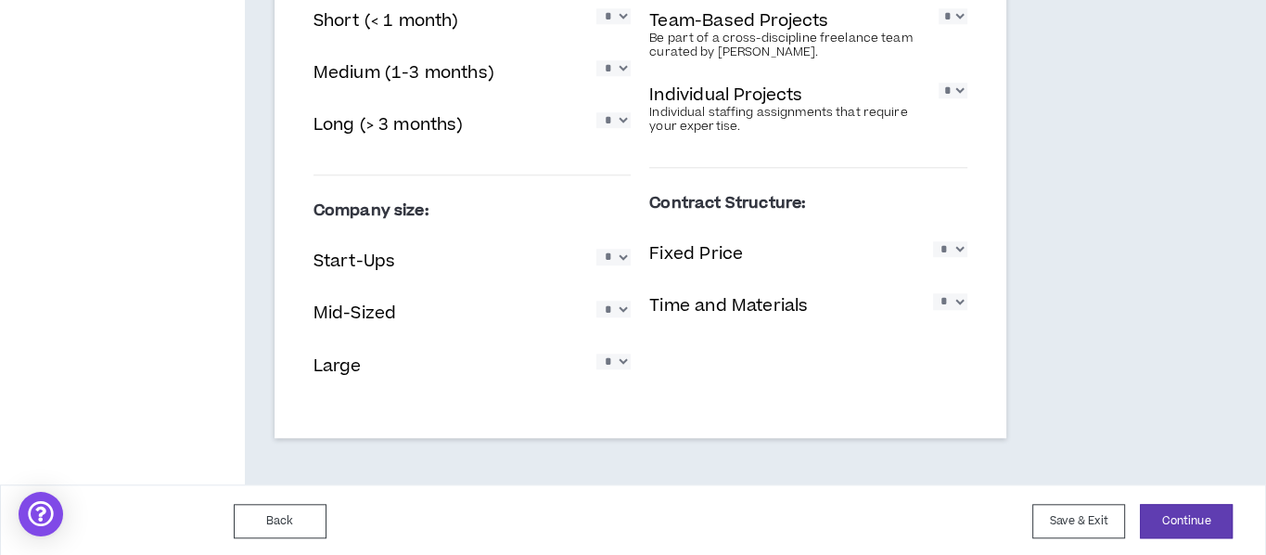
scroll to position [1557, 0]
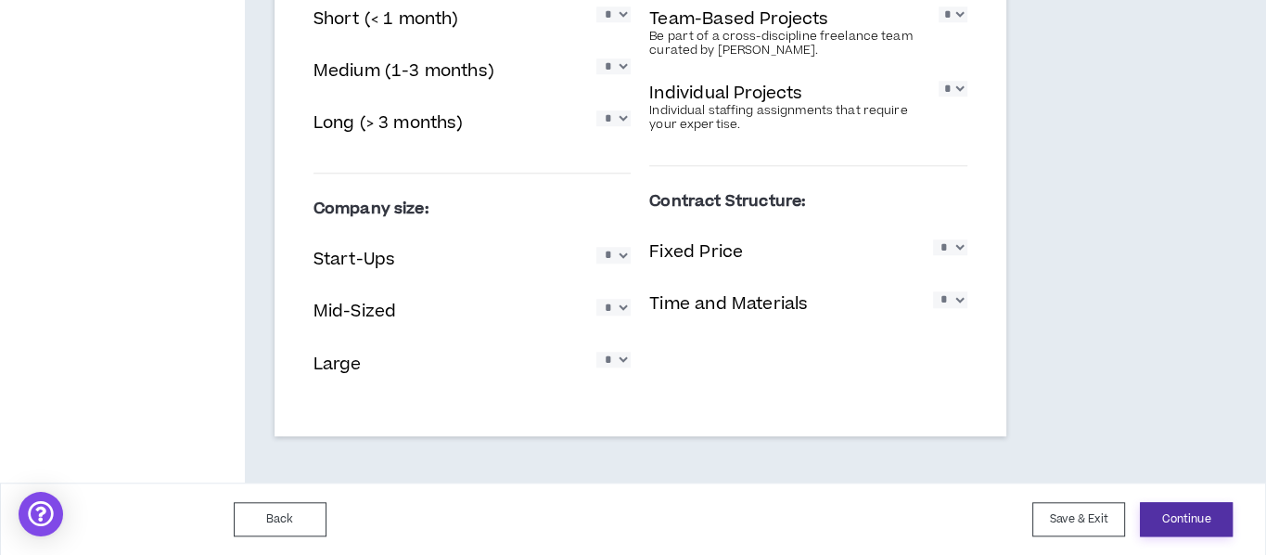
click at [1186, 454] on button "Continue" at bounding box center [1186, 519] width 93 height 34
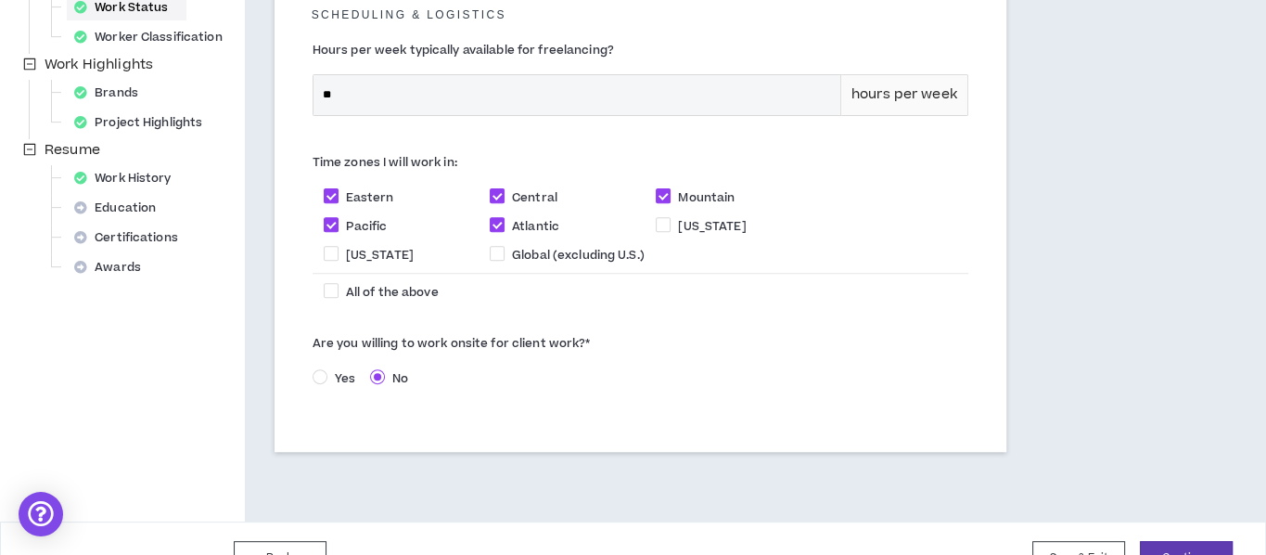
scroll to position [619, 0]
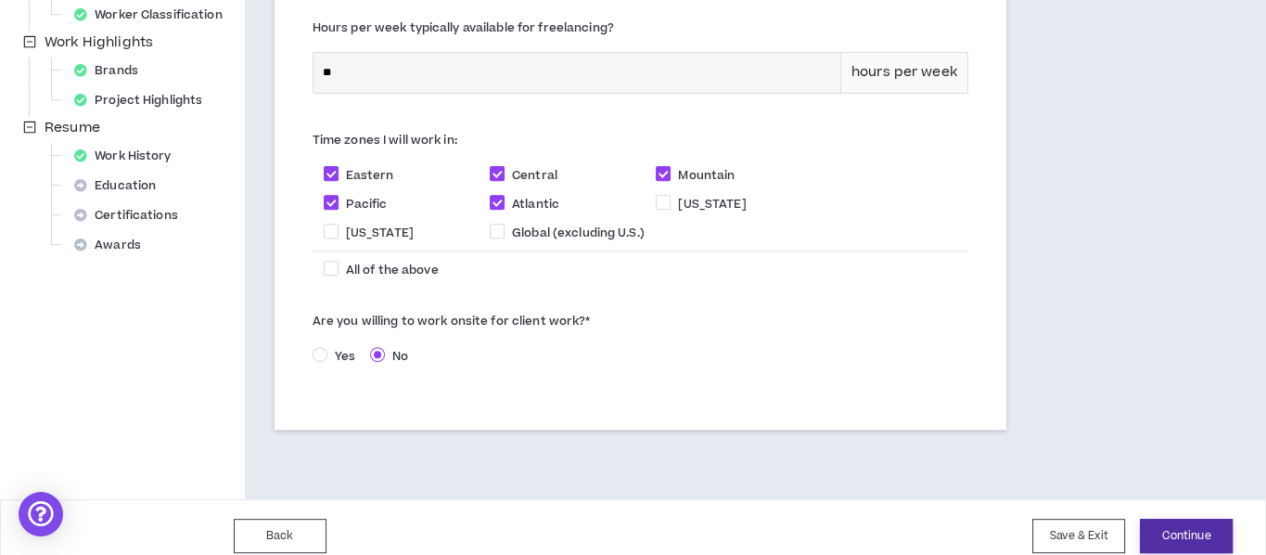
click at [1160, 454] on button "Continue" at bounding box center [1186, 535] width 93 height 34
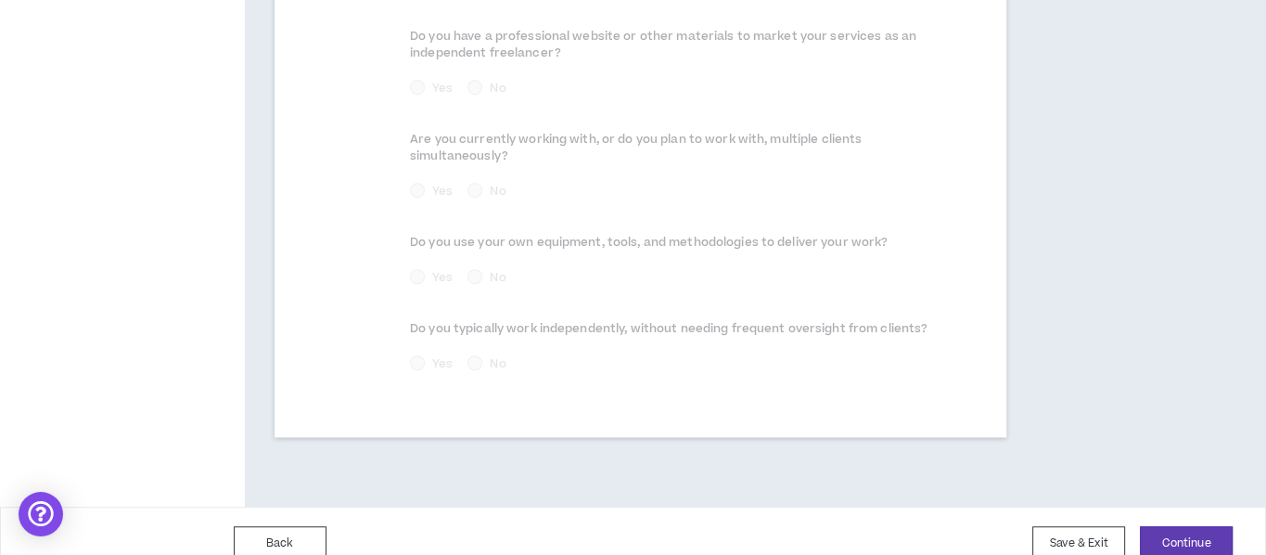
scroll to position [1169, 0]
click at [1171, 454] on button "Continue" at bounding box center [1186, 539] width 93 height 34
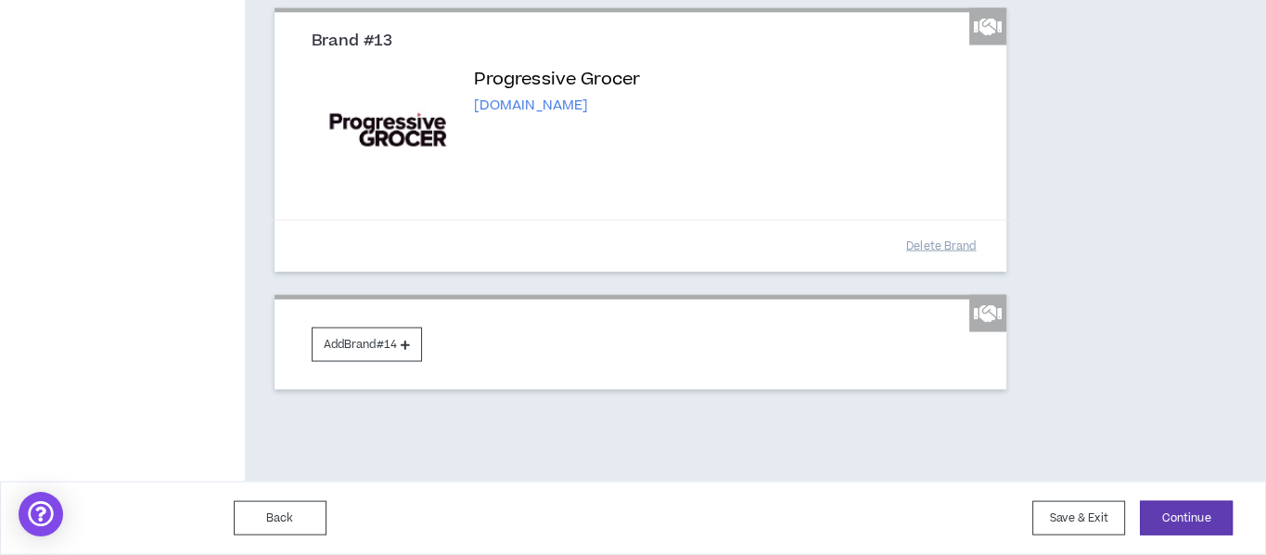
scroll to position [3462, 0]
click at [1206, 454] on button "Continue" at bounding box center [1186, 518] width 93 height 34
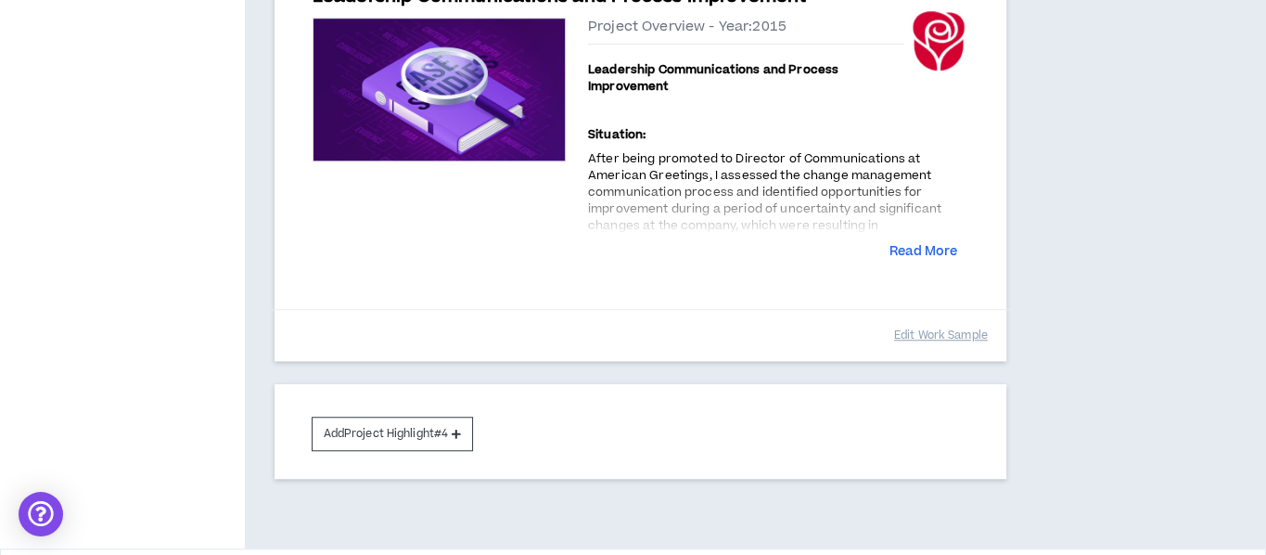
scroll to position [1292, 0]
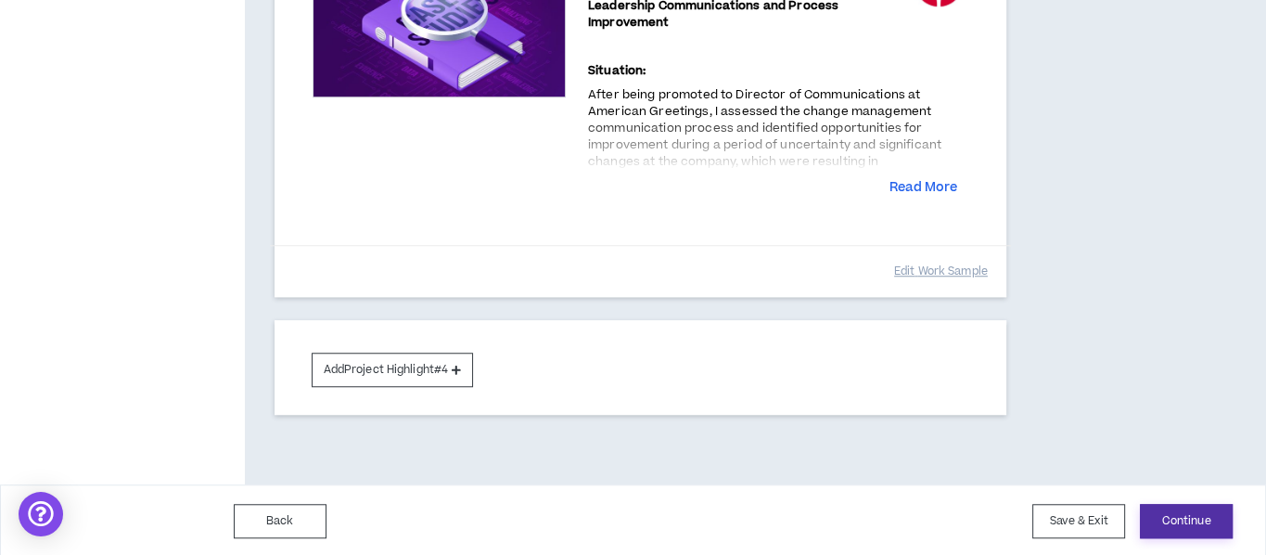
click at [1197, 454] on button "Continue" at bounding box center [1186, 521] width 93 height 34
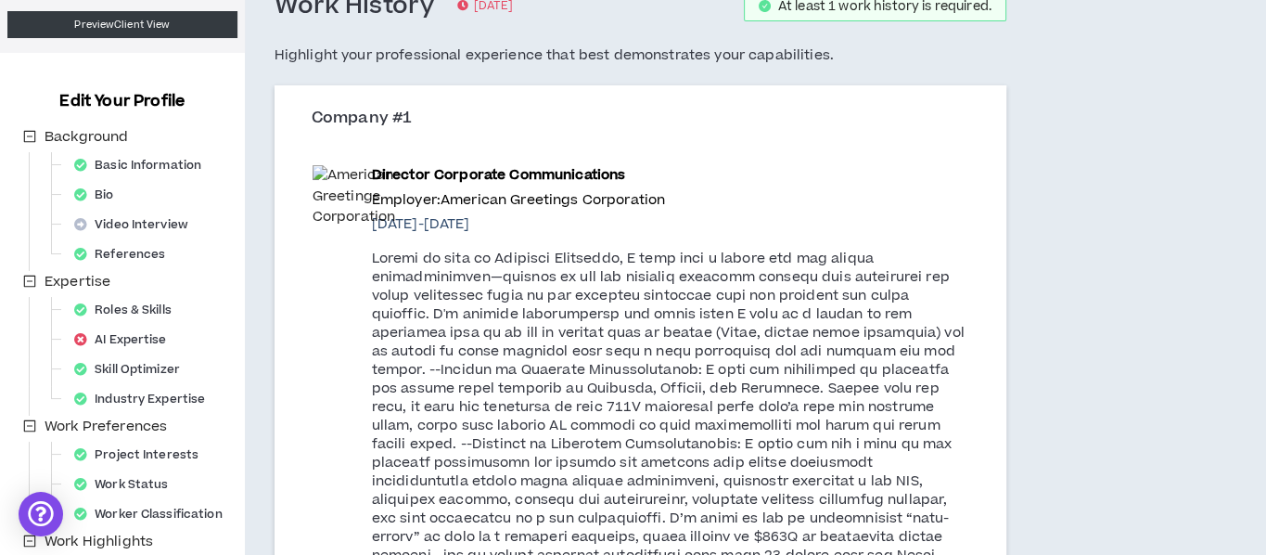
scroll to position [631, 0]
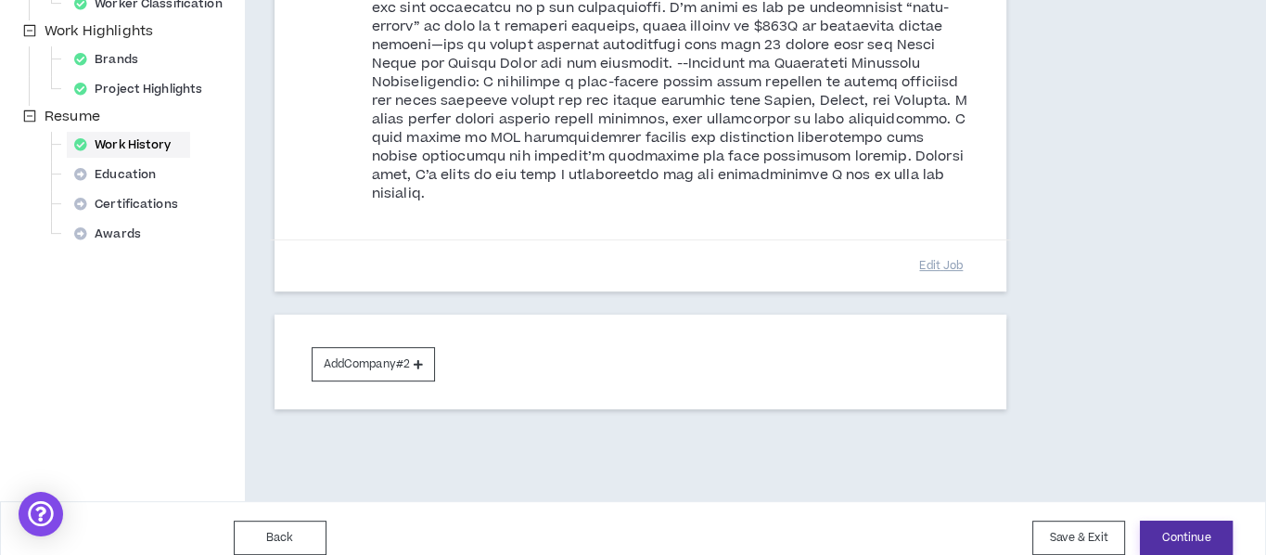
click at [1180, 454] on button "Continue" at bounding box center [1186, 537] width 93 height 34
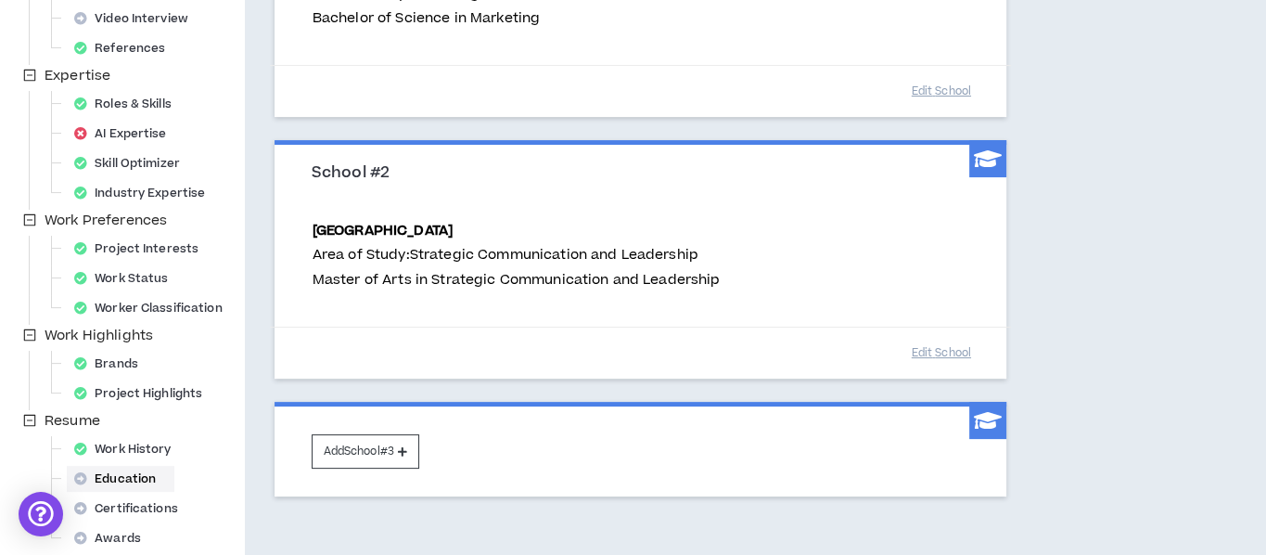
scroll to position [431, 0]
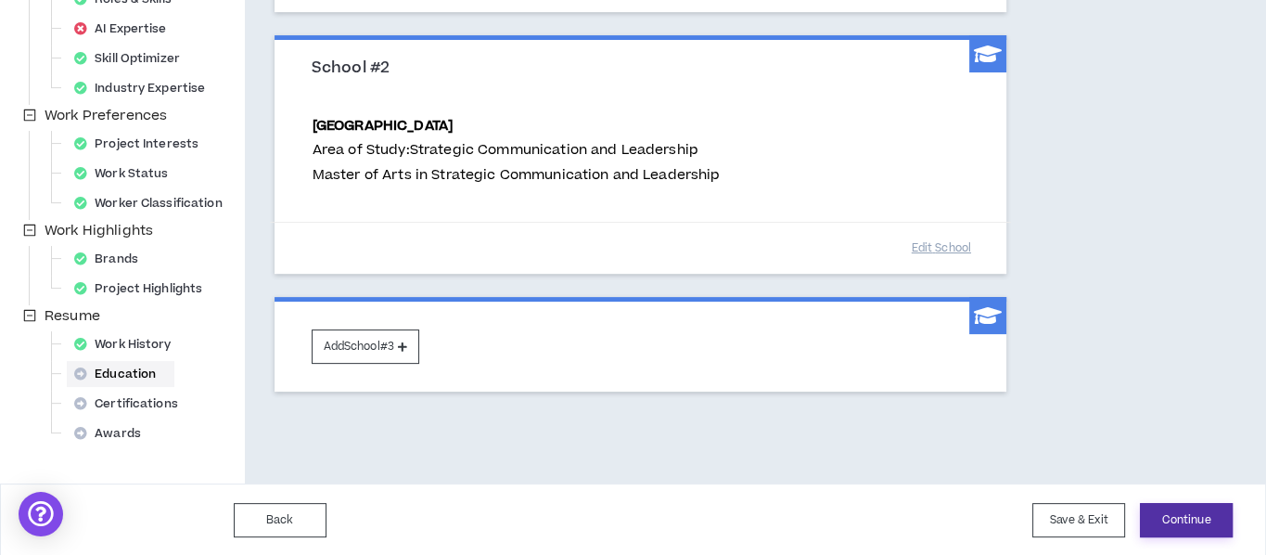
click at [1161, 454] on button "Continue" at bounding box center [1186, 520] width 93 height 34
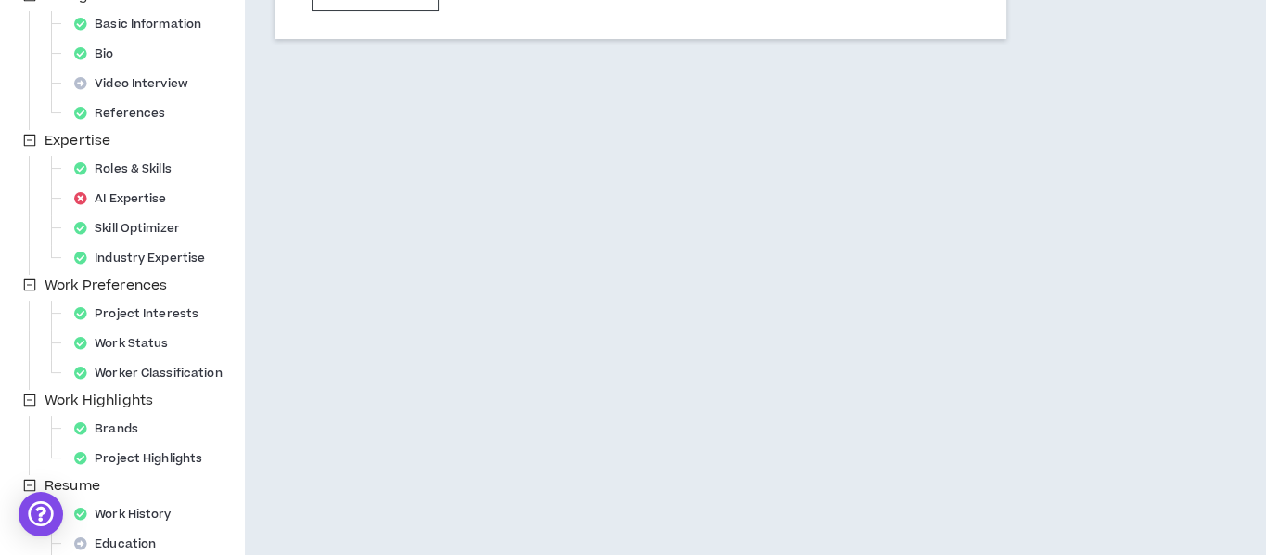
scroll to position [399, 0]
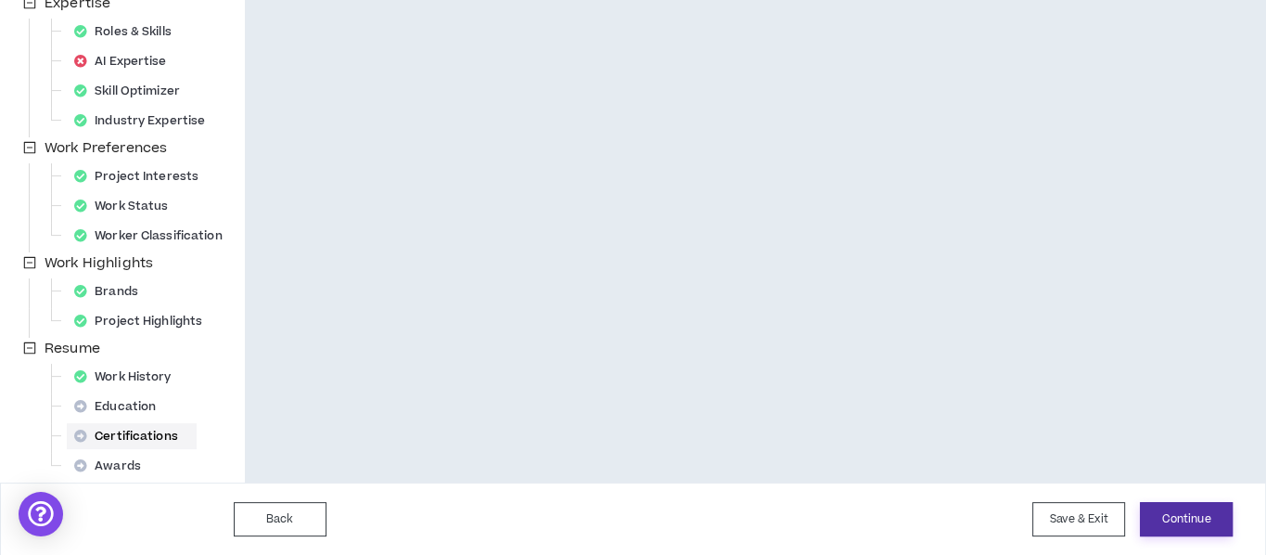
click at [1191, 454] on button "Continue" at bounding box center [1186, 519] width 93 height 34
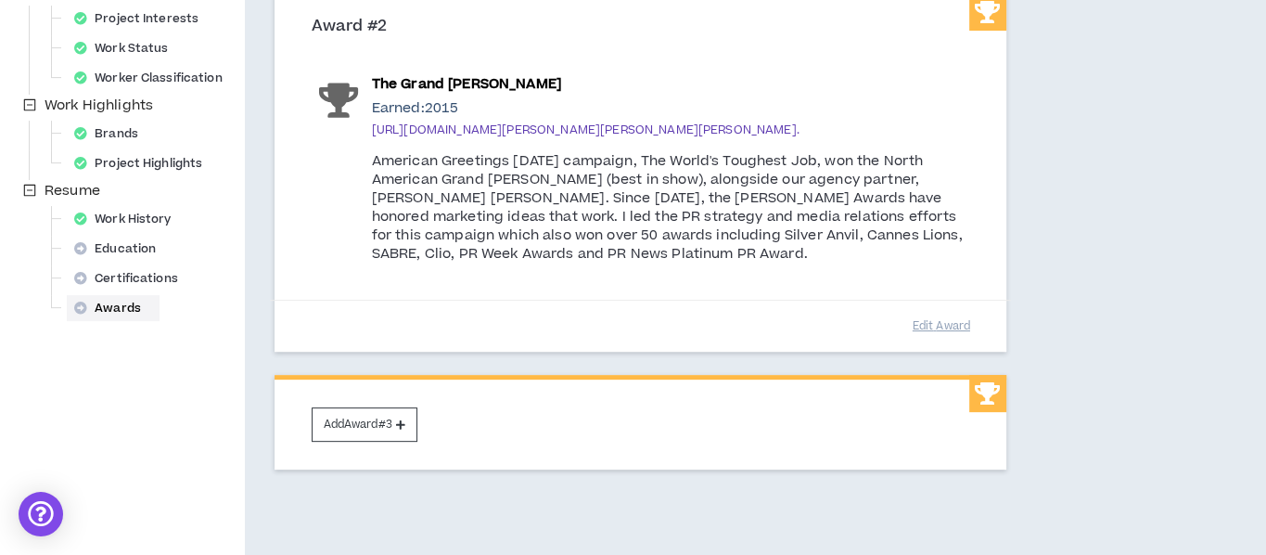
scroll to position [627, 0]
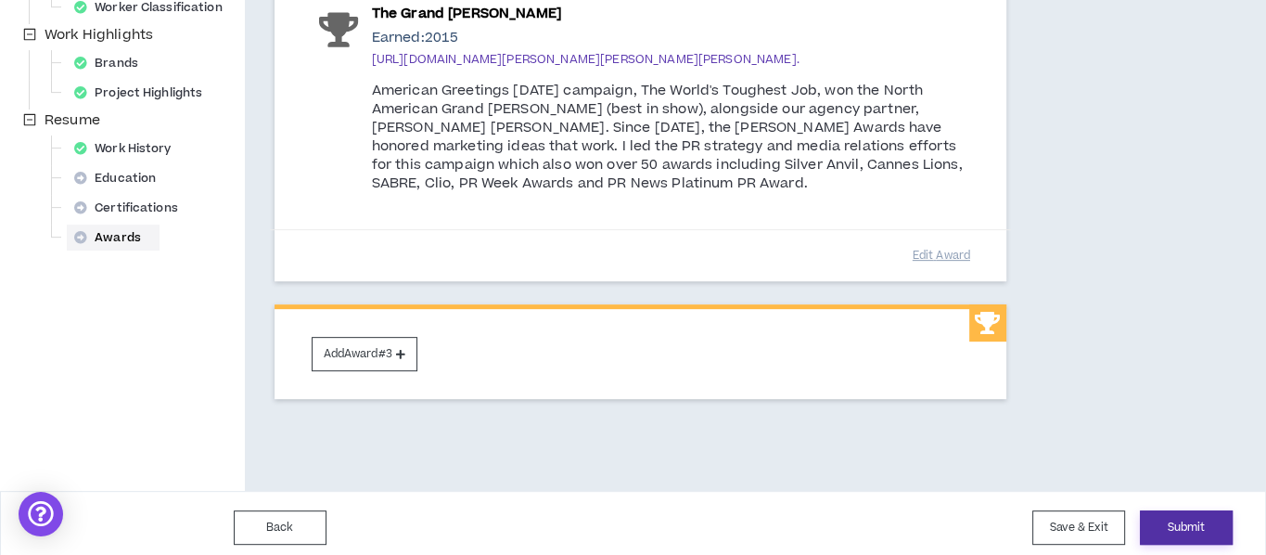
click at [1193, 454] on button "Submit" at bounding box center [1186, 527] width 93 height 34
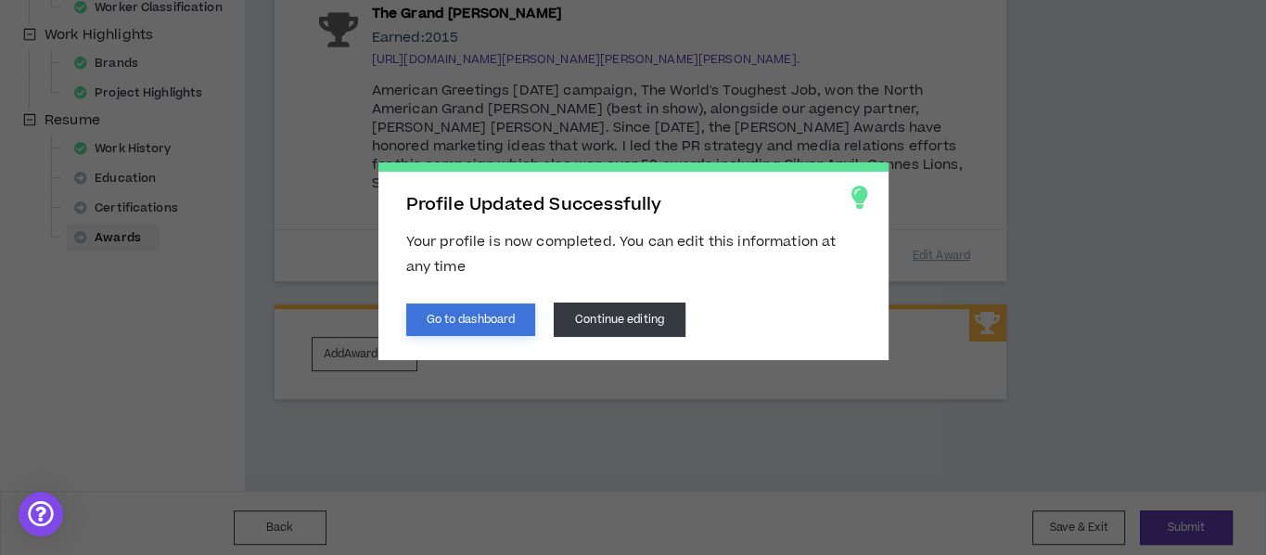
click at [485, 313] on button "Go to dashboard" at bounding box center [471, 319] width 130 height 32
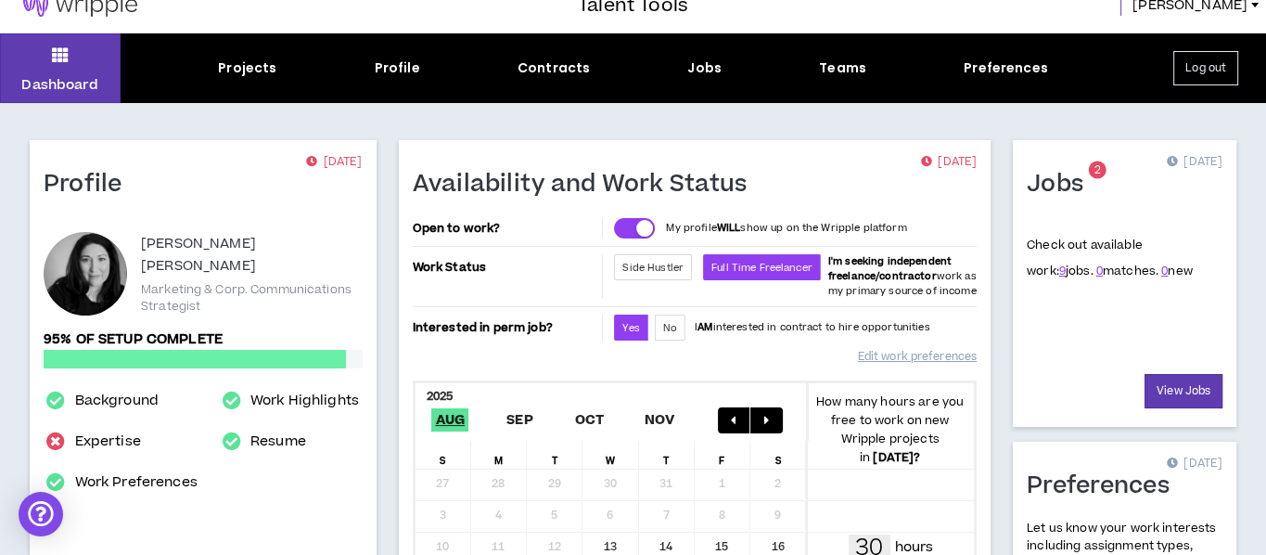
scroll to position [185, 0]
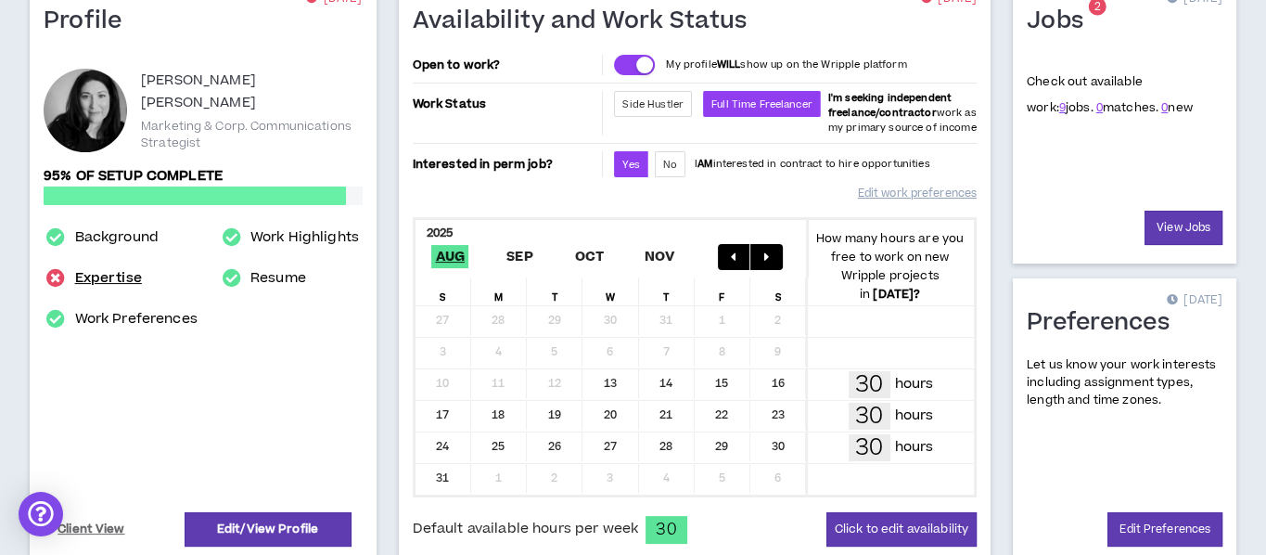
click at [126, 270] on link "Expertise" at bounding box center [108, 278] width 67 height 22
select select "***"
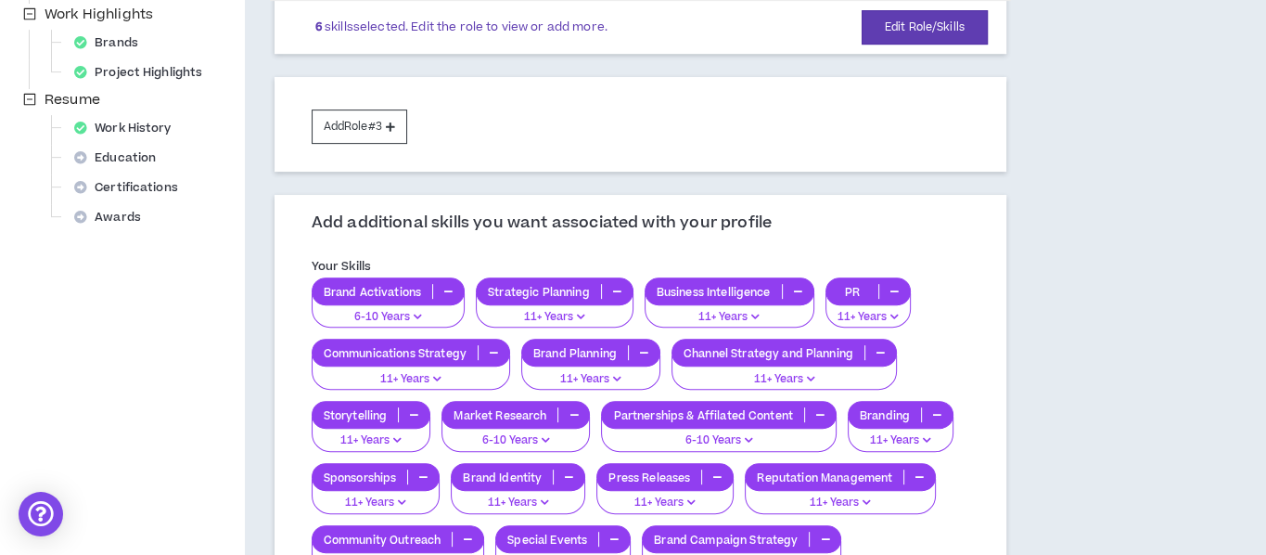
scroll to position [649, 0]
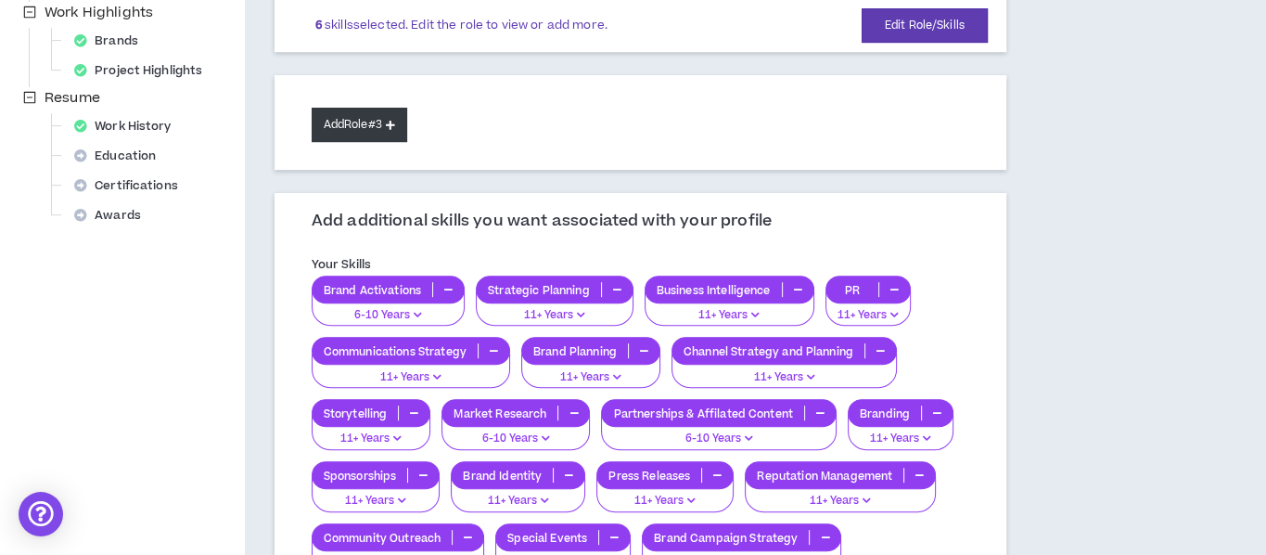
click at [382, 123] on button "Add Role #3" at bounding box center [360, 125] width 96 height 34
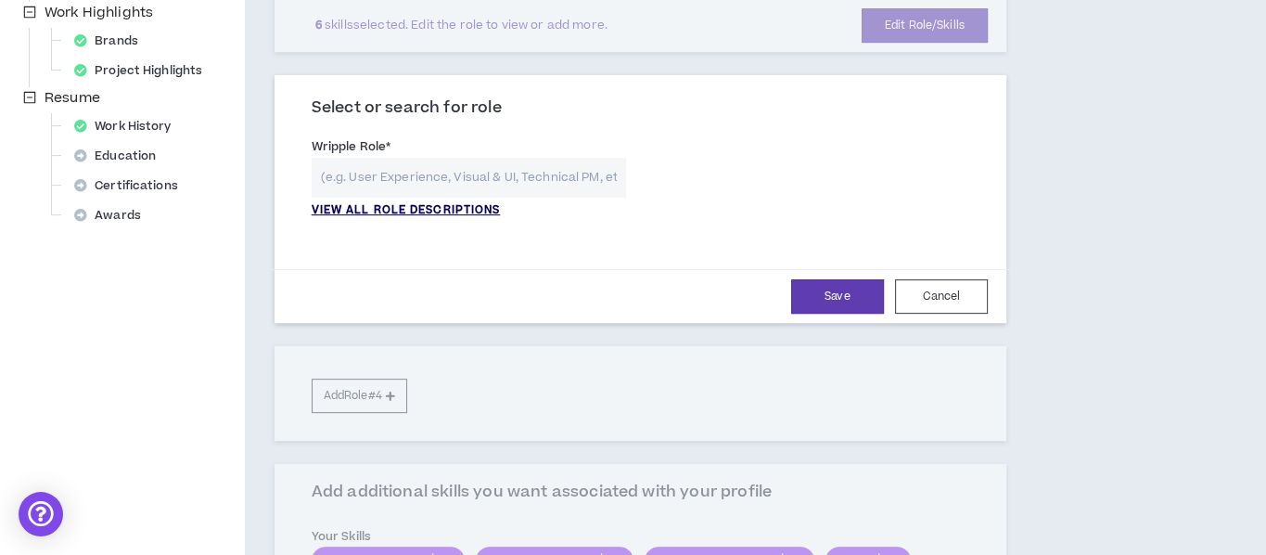
click at [446, 205] on p "VIEW ALL ROLE DESCRIPTIONS" at bounding box center [406, 210] width 189 height 17
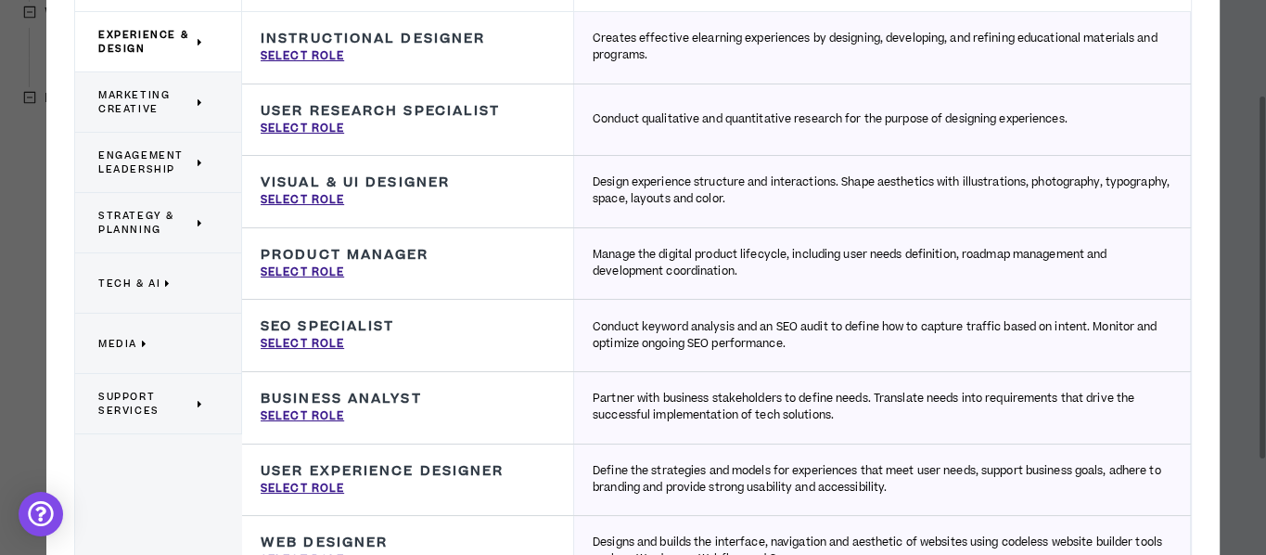
click at [137, 343] on p "Media" at bounding box center [151, 343] width 106 height 41
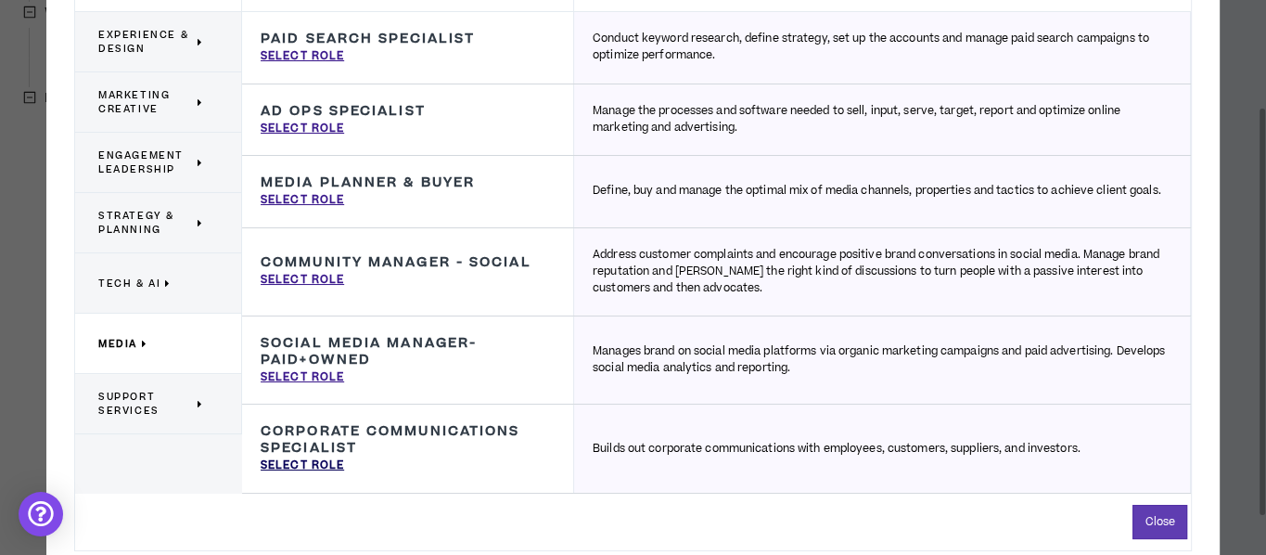
click at [278, 454] on p "Select Role" at bounding box center [302, 465] width 83 height 17
type input "Corporate Communications Specialist"
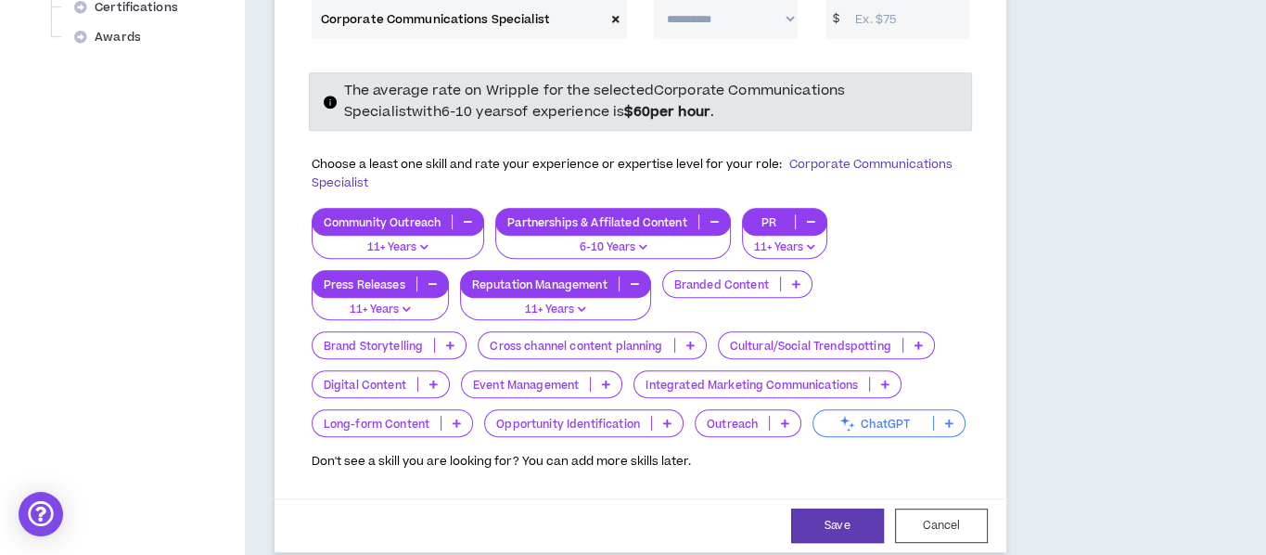
scroll to position [835, 0]
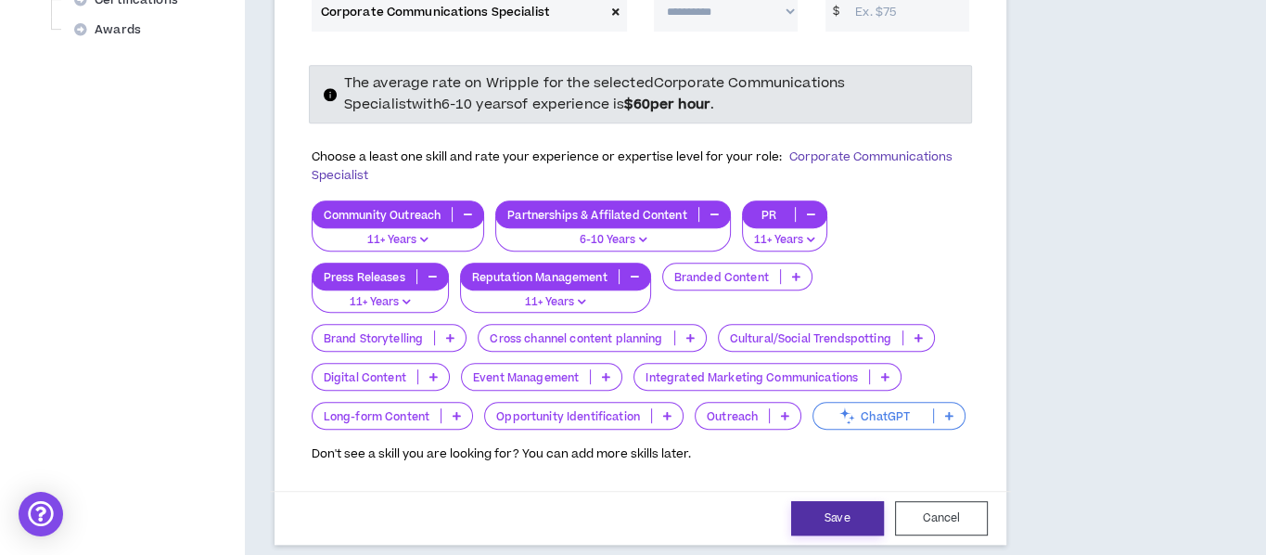
click at [863, 454] on button "Save" at bounding box center [837, 518] width 93 height 34
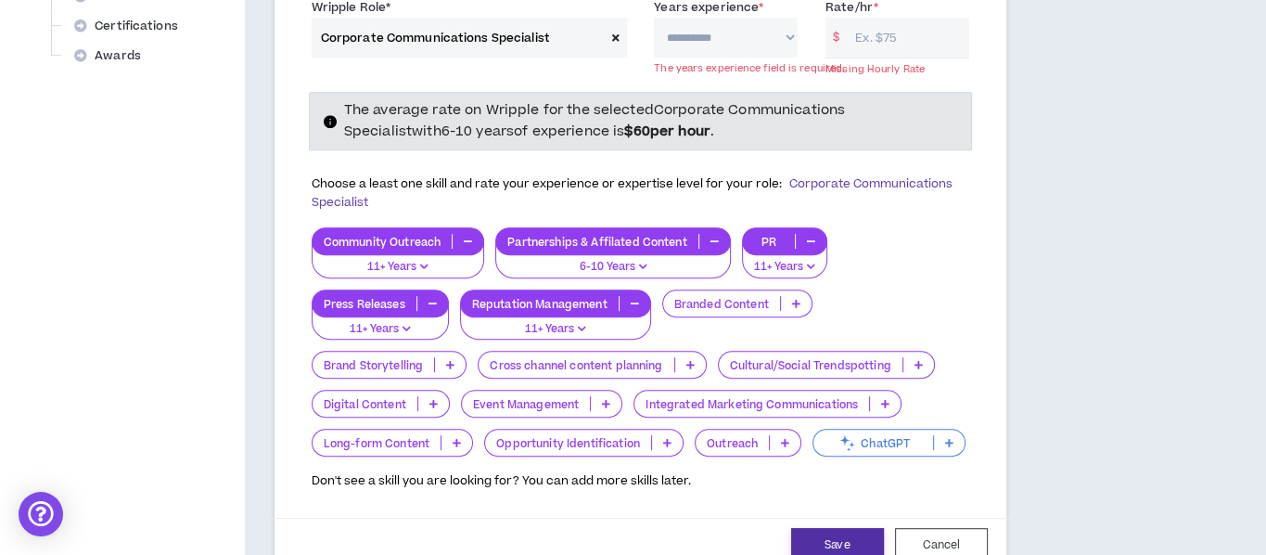
scroll to position [804, 0]
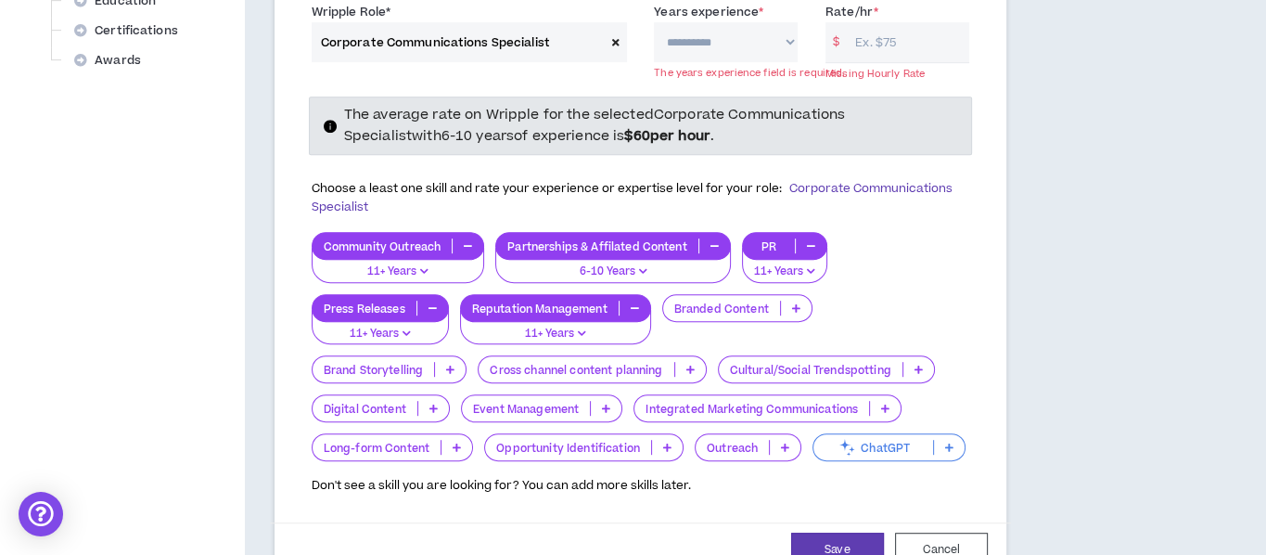
click at [787, 43] on select "**********" at bounding box center [726, 42] width 144 height 40
select select "***"
click at [654, 22] on select "**********" at bounding box center [726, 42] width 144 height 40
click at [902, 33] on input "Rate/hr *" at bounding box center [907, 42] width 123 height 40
drag, startPoint x: 902, startPoint y: 41, endPoint x: 875, endPoint y: 41, distance: 26.9
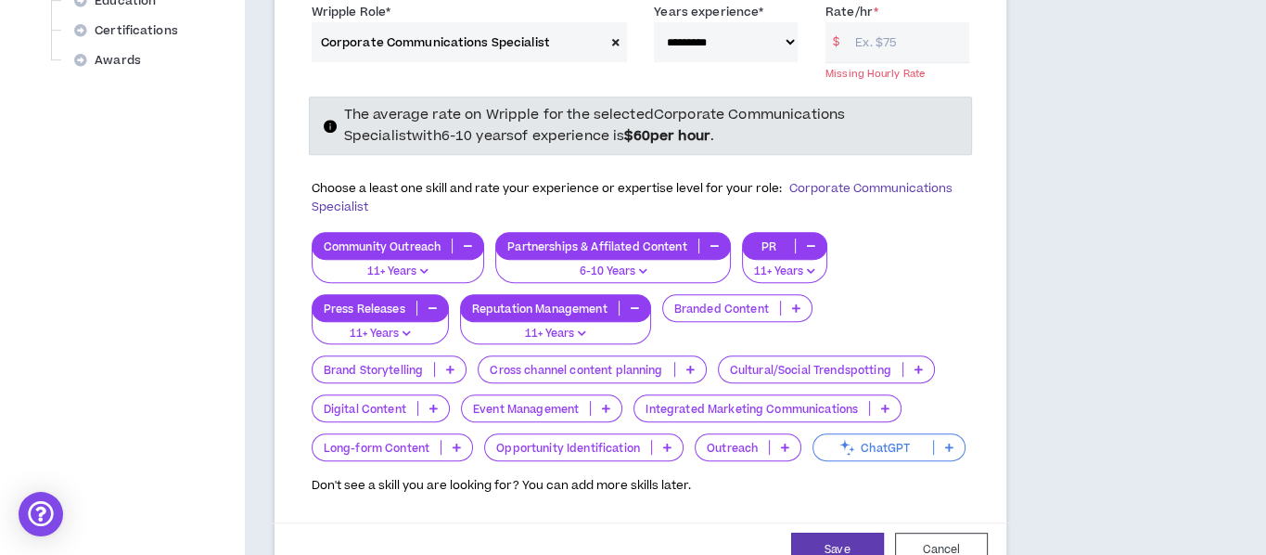
click at [875, 41] on input "Rate/hr *" at bounding box center [907, 42] width 123 height 40
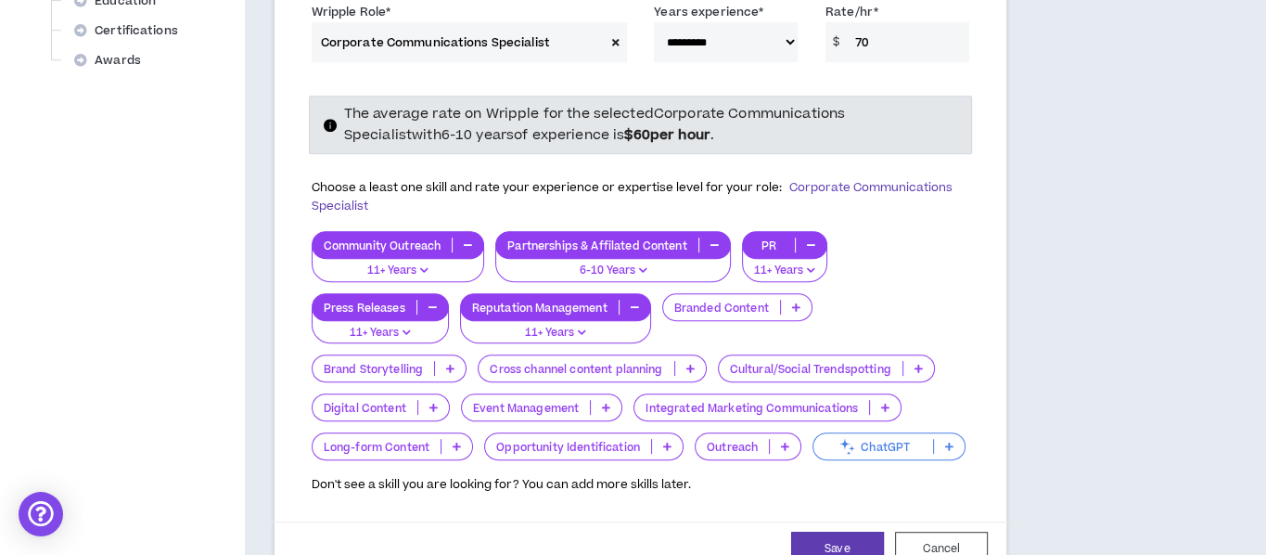
type input "70"
click at [449, 365] on icon at bounding box center [450, 368] width 8 height 9
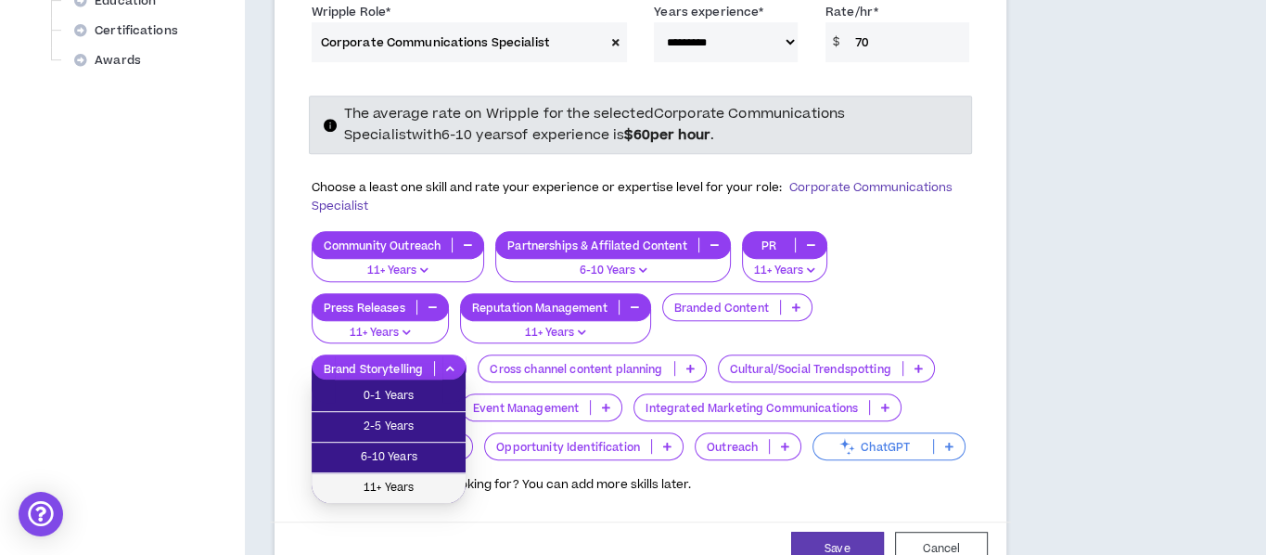
click at [421, 454] on span "11+ Years" at bounding box center [389, 488] width 132 height 20
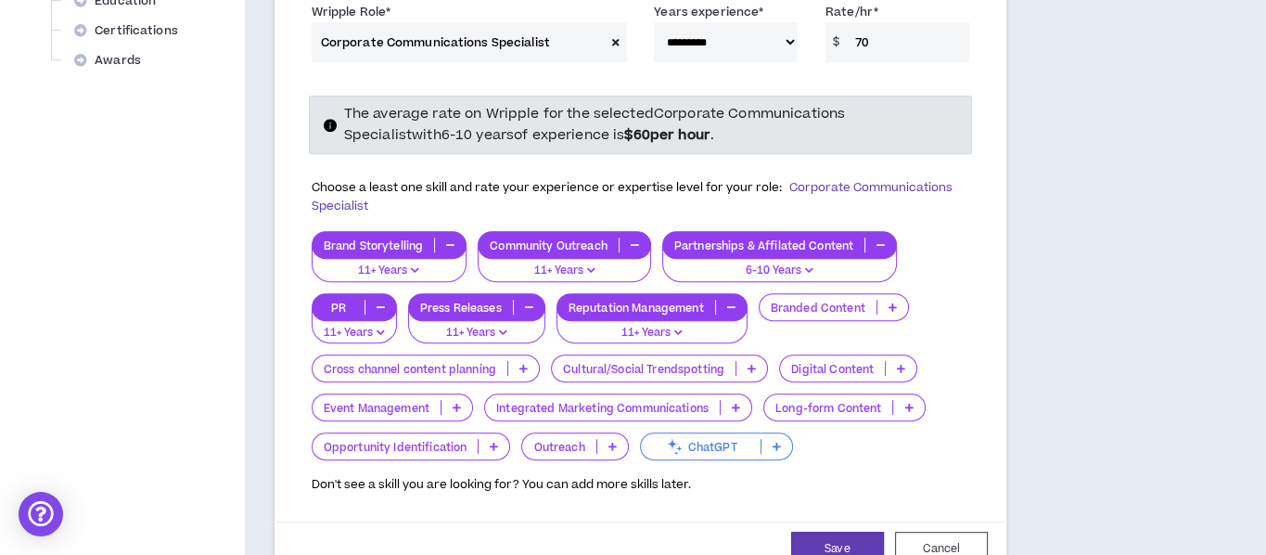
click at [749, 367] on icon at bounding box center [751, 368] width 8 height 9
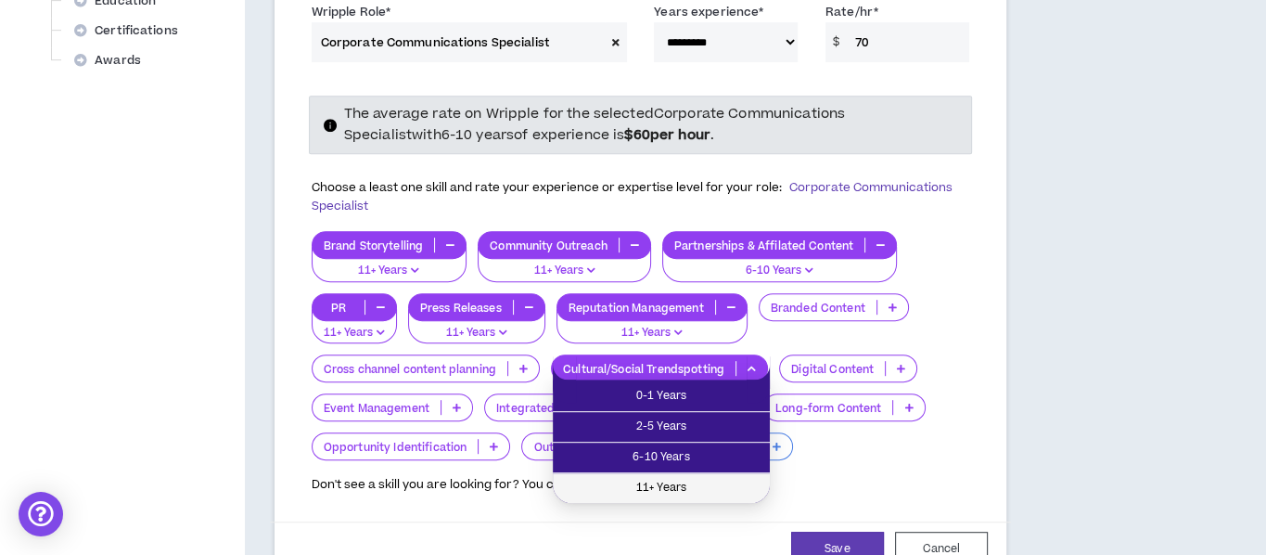
click at [720, 454] on span "11+ Years" at bounding box center [661, 488] width 195 height 20
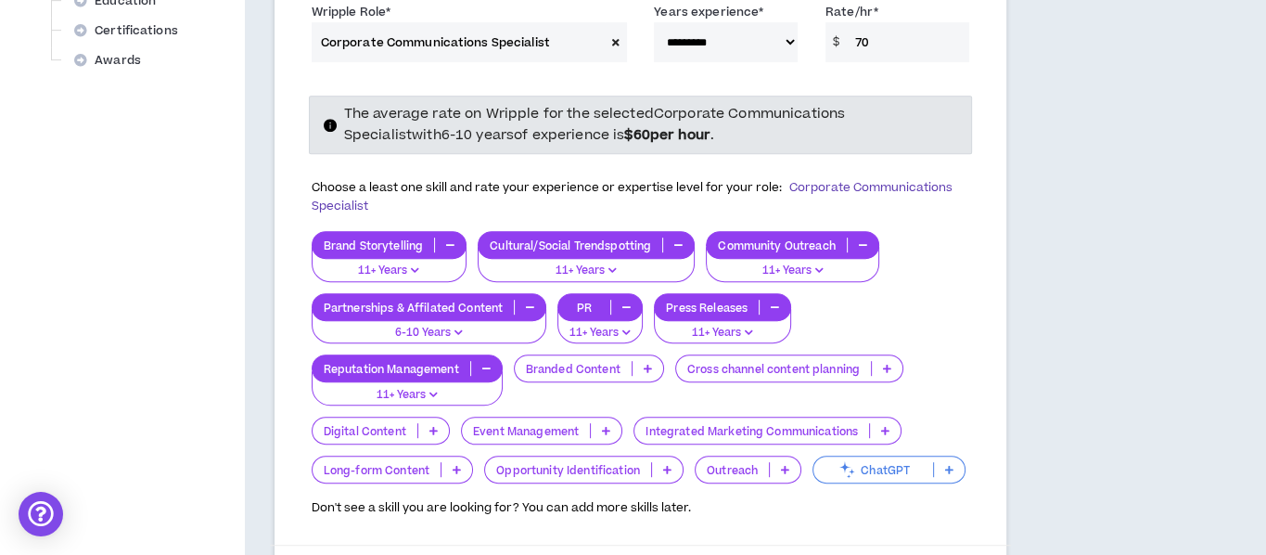
click at [877, 429] on p at bounding box center [885, 430] width 31 height 15
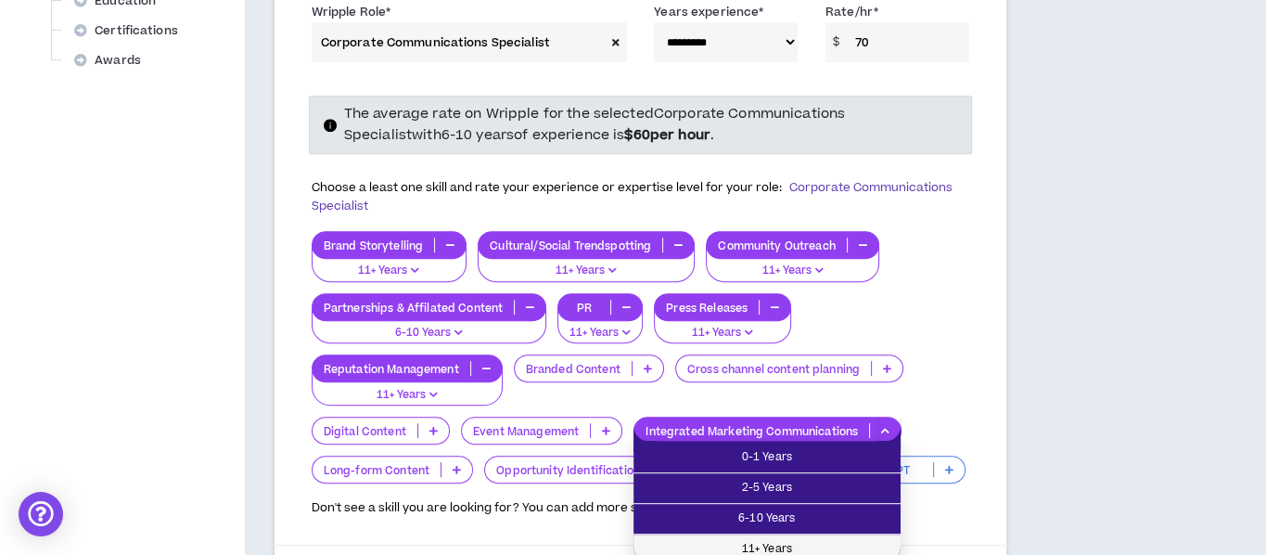
click at [806, 454] on span "11+ Years" at bounding box center [766, 549] width 245 height 20
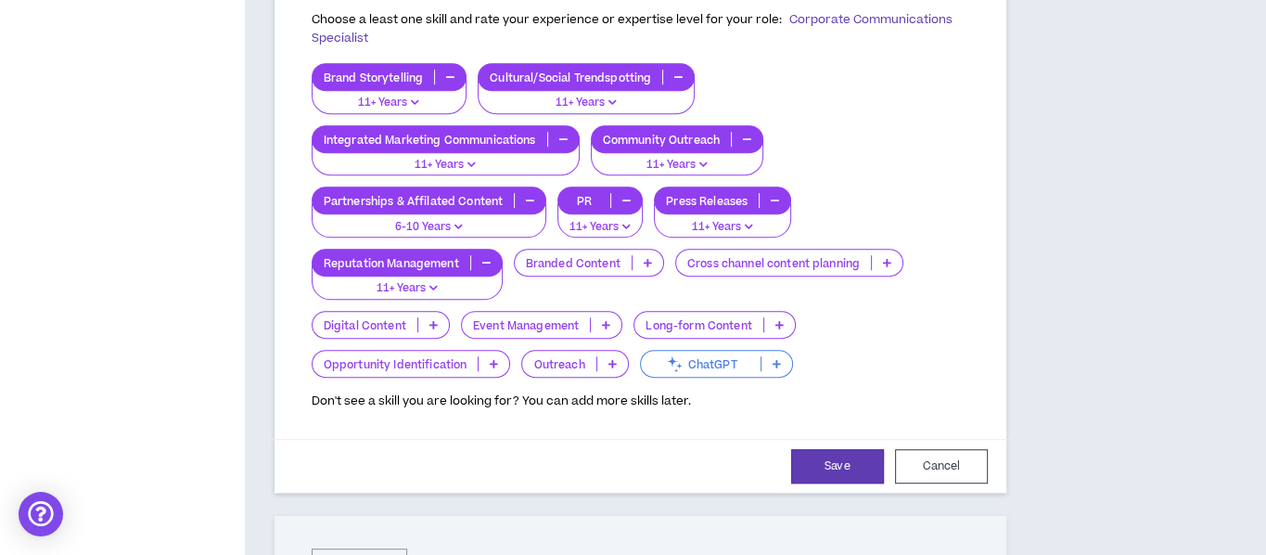
scroll to position [989, 0]
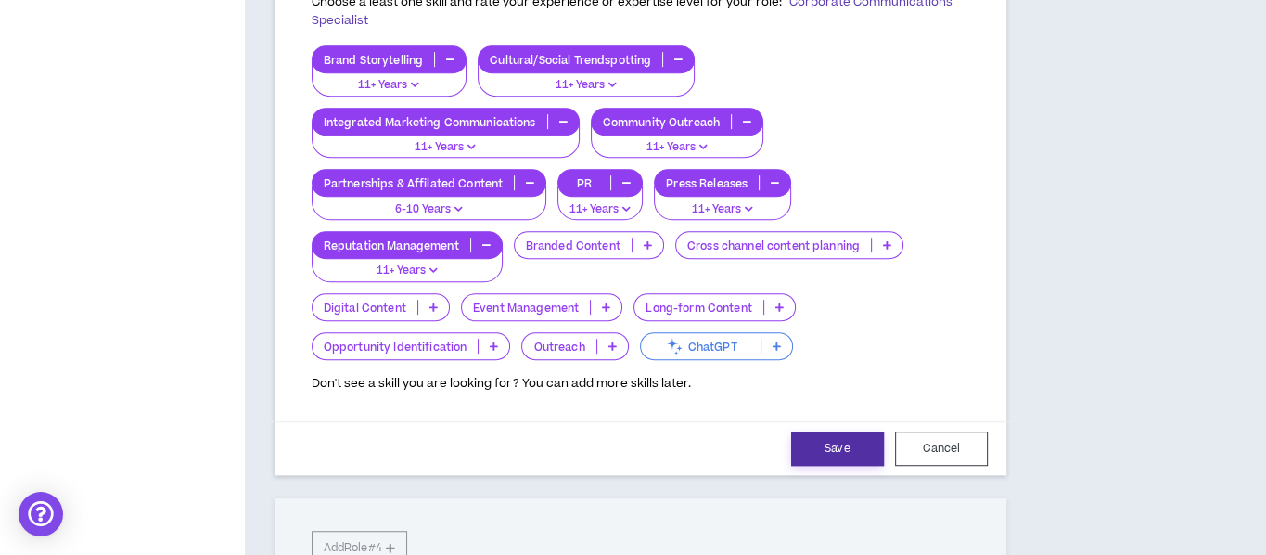
click at [855, 445] on button "Save" at bounding box center [837, 448] width 93 height 34
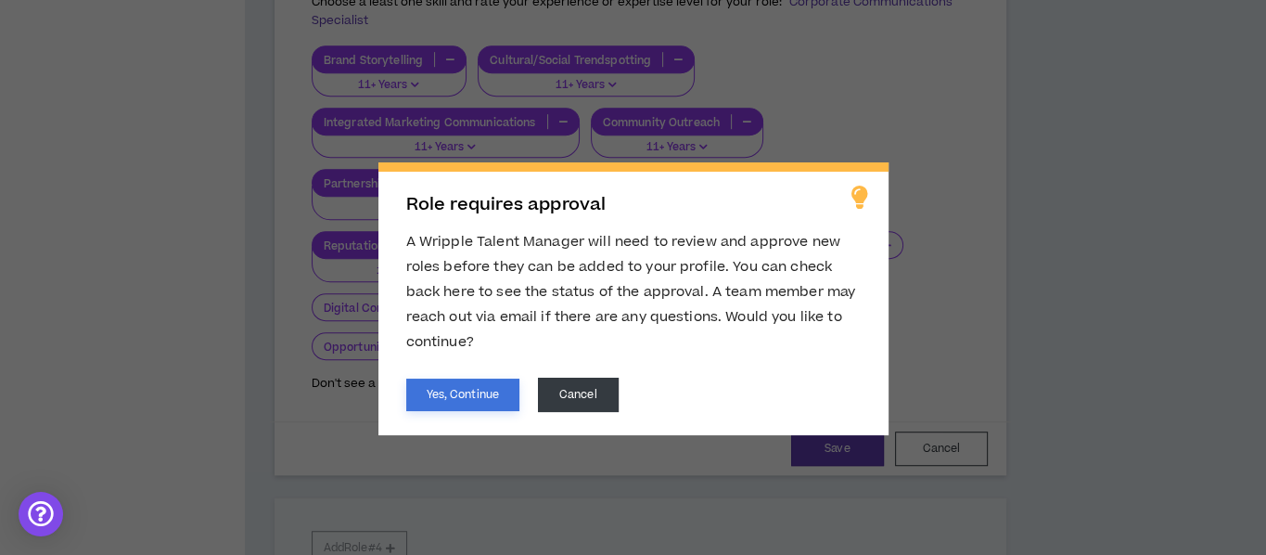
click at [460, 400] on button "Yes, Continue" at bounding box center [462, 394] width 113 height 32
select select "***"
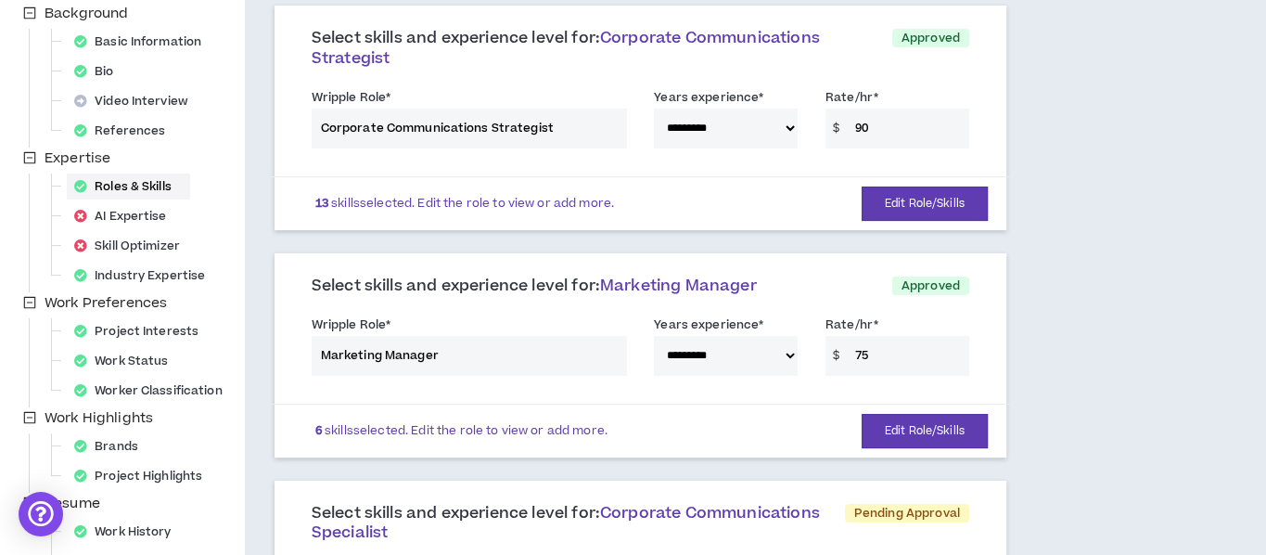
scroll to position [433, 0]
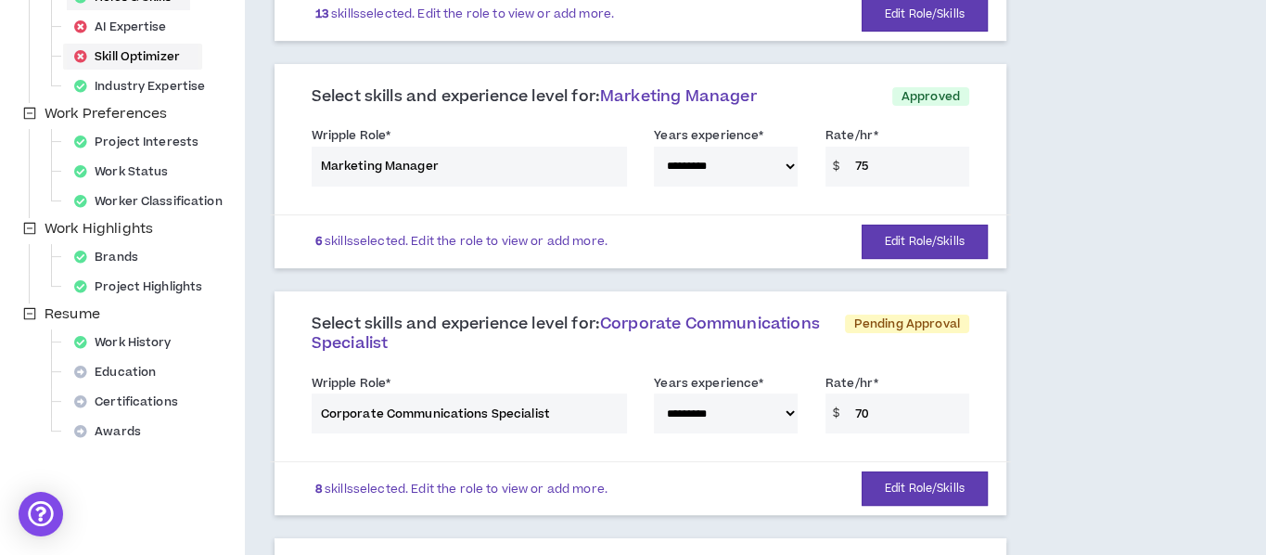
click at [149, 58] on div "Skill Optimizer" at bounding box center [133, 57] width 132 height 26
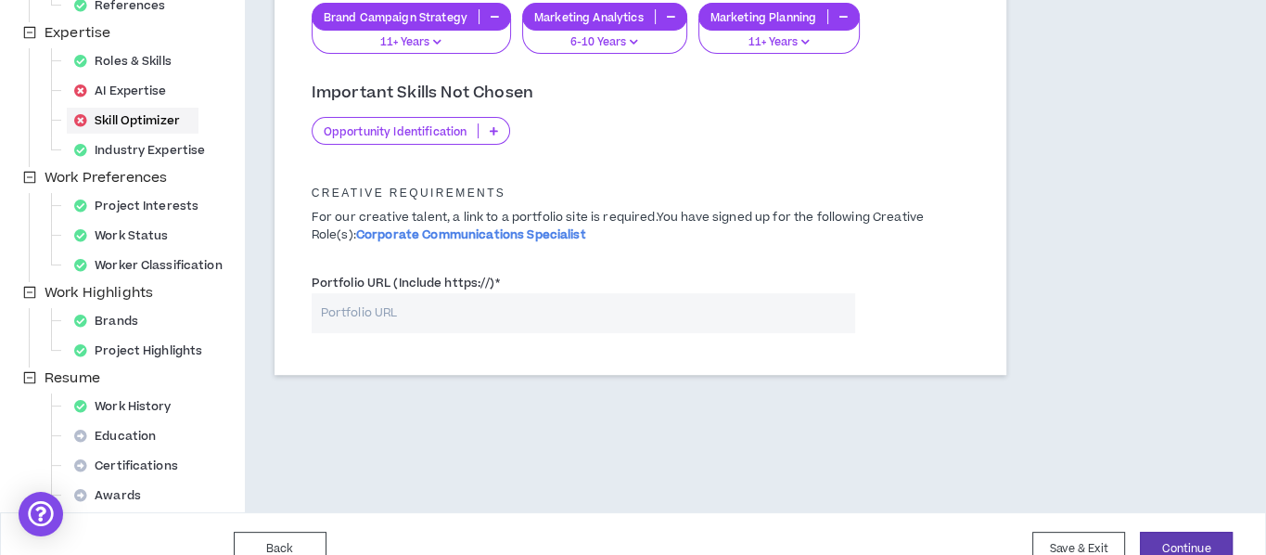
scroll to position [371, 0]
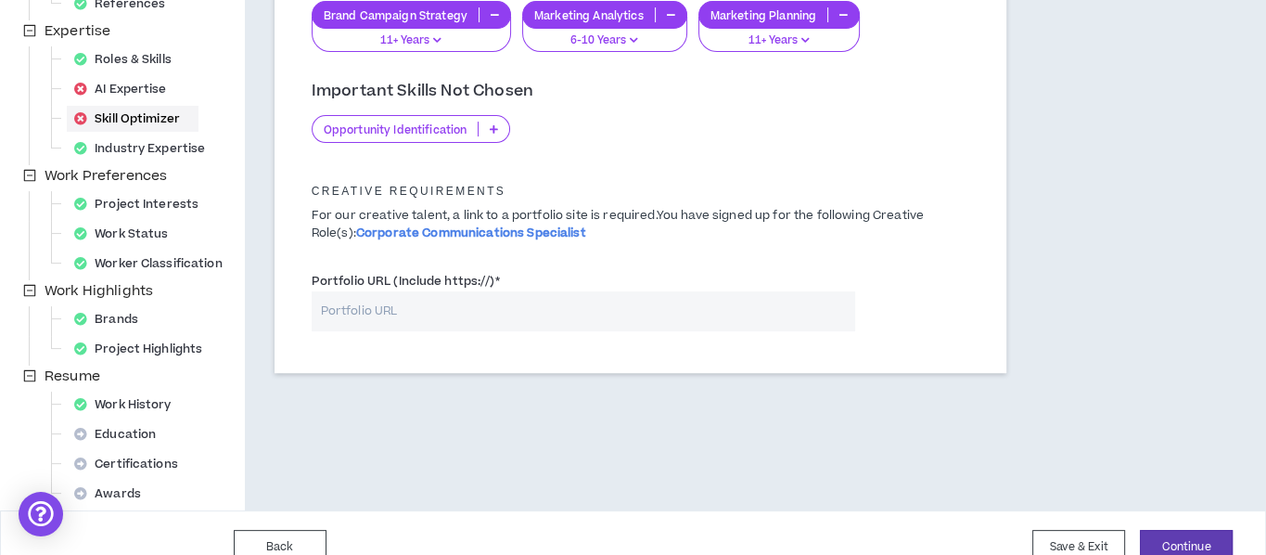
click at [491, 134] on icon at bounding box center [494, 128] width 8 height 9
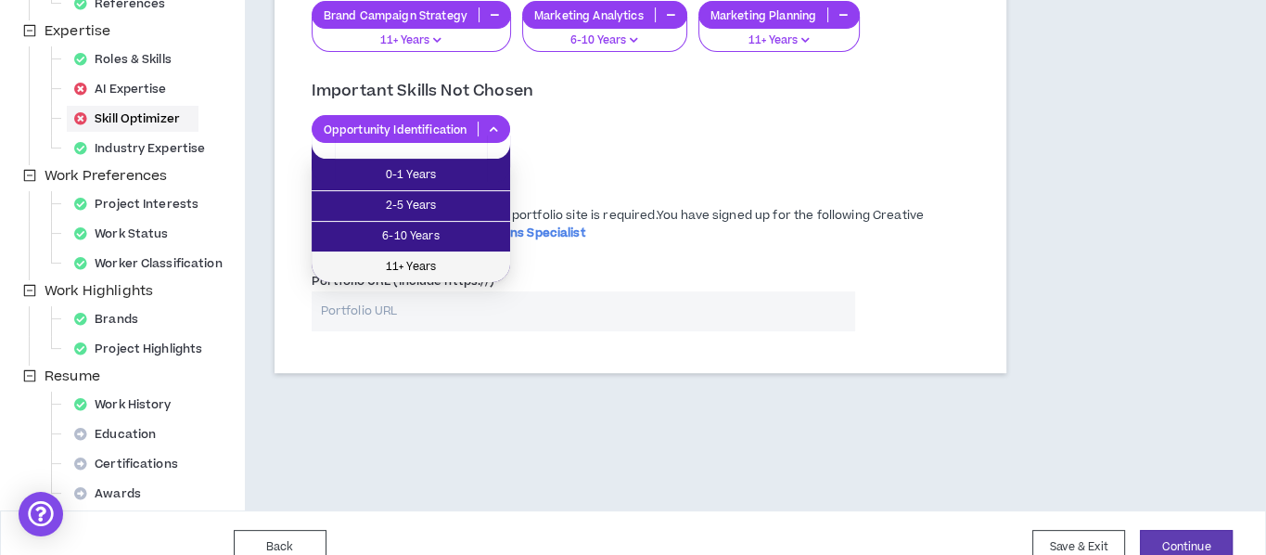
click at [436, 264] on span "11+ Years" at bounding box center [411, 267] width 176 height 20
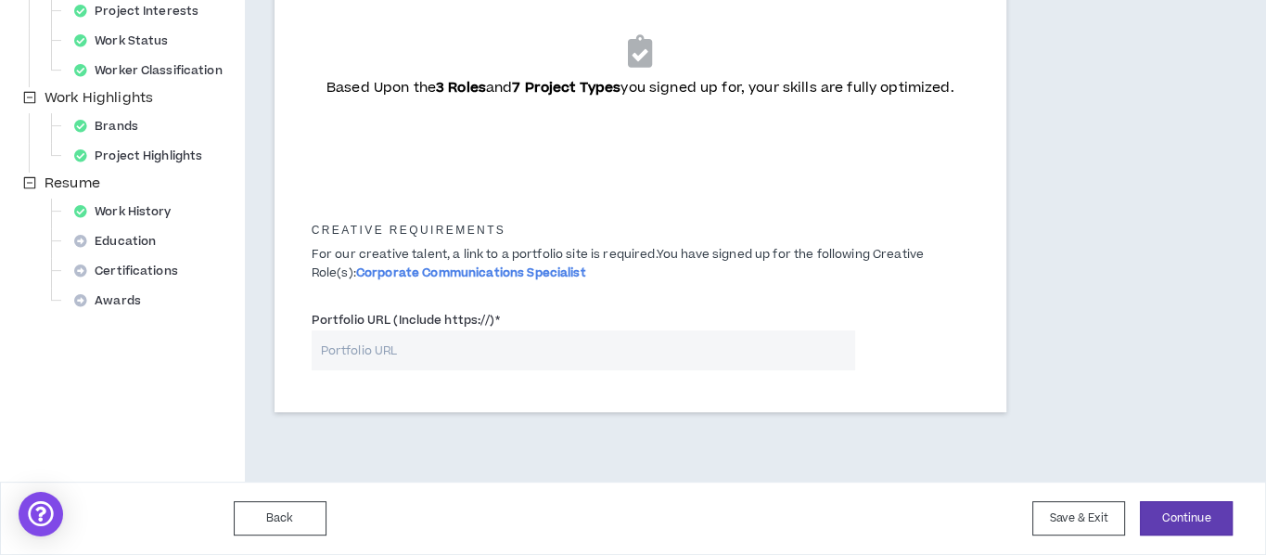
scroll to position [580, 0]
click at [1186, 454] on button "Continue" at bounding box center [1186, 518] width 93 height 34
click at [1102, 454] on button "Save & Exit" at bounding box center [1078, 518] width 93 height 34
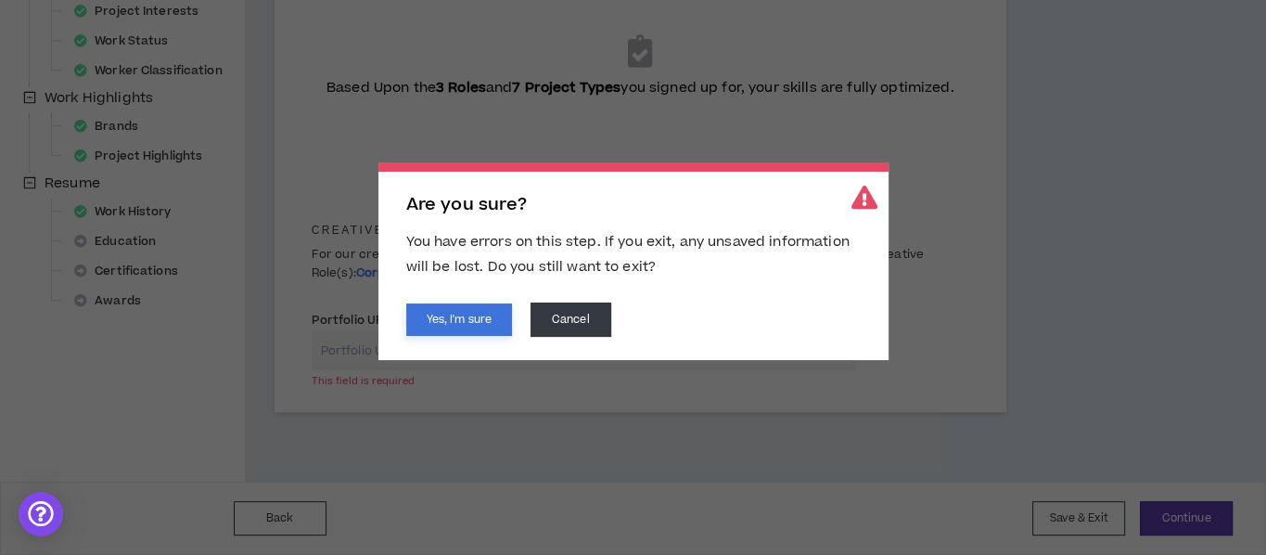
click at [466, 317] on button "Yes, I'm sure" at bounding box center [459, 319] width 106 height 32
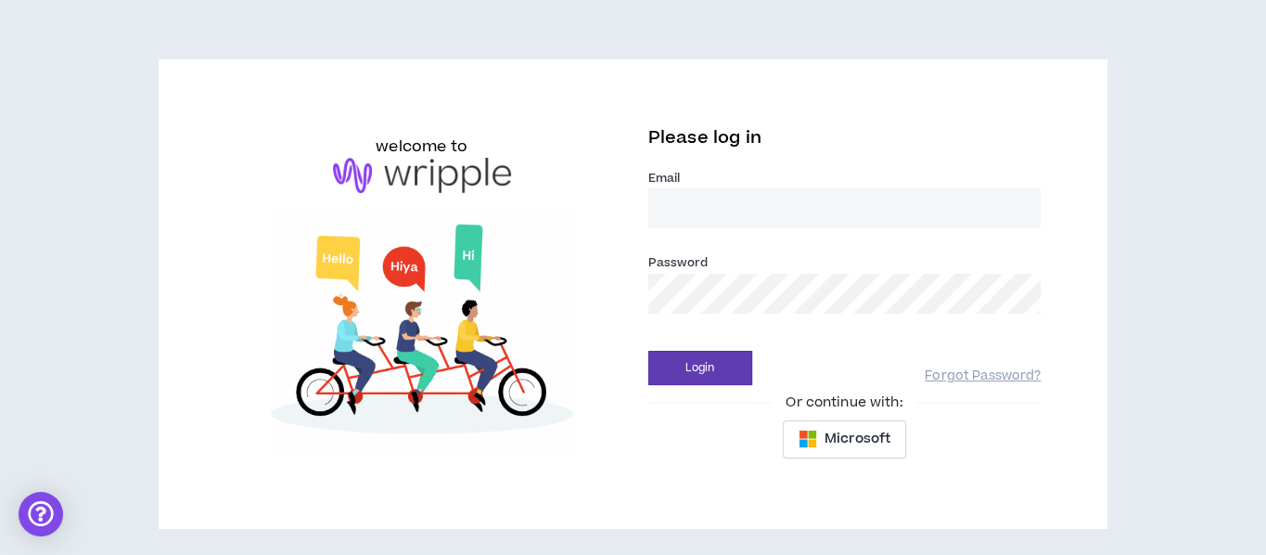
type input "[EMAIL_ADDRESS][PERSON_NAME][DOMAIN_NAME]"
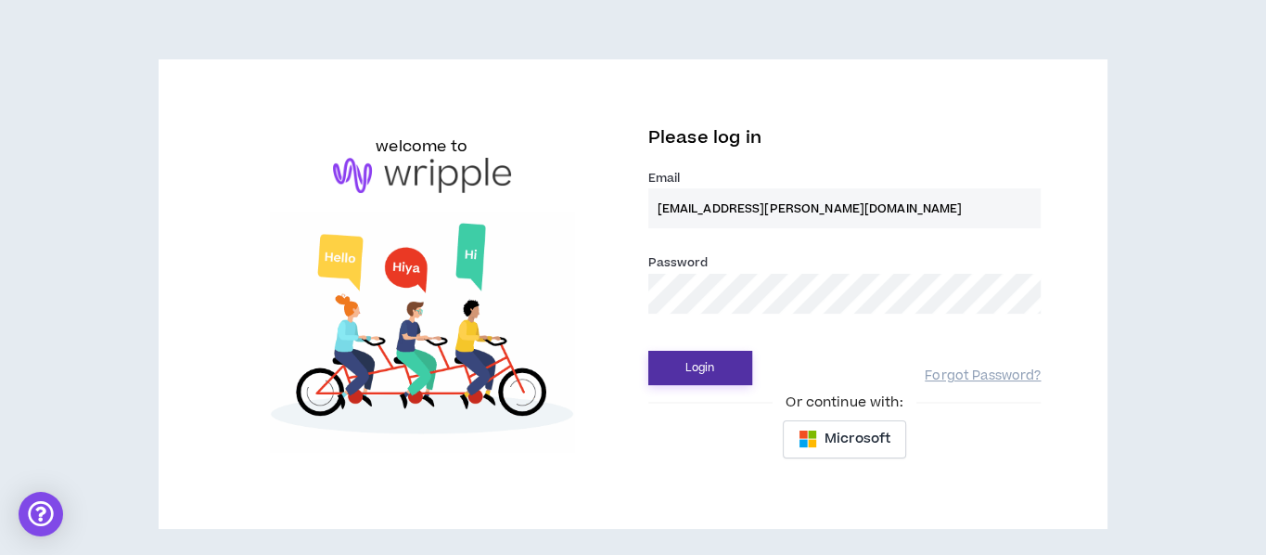
click at [695, 367] on button "Login" at bounding box center [700, 368] width 104 height 34
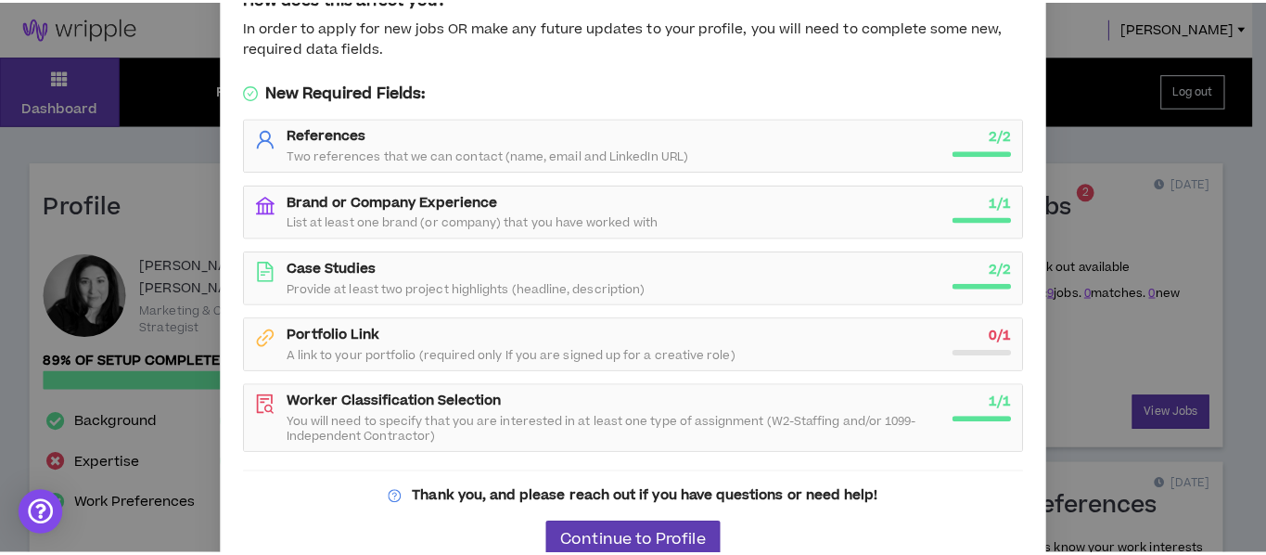
scroll to position [185, 0]
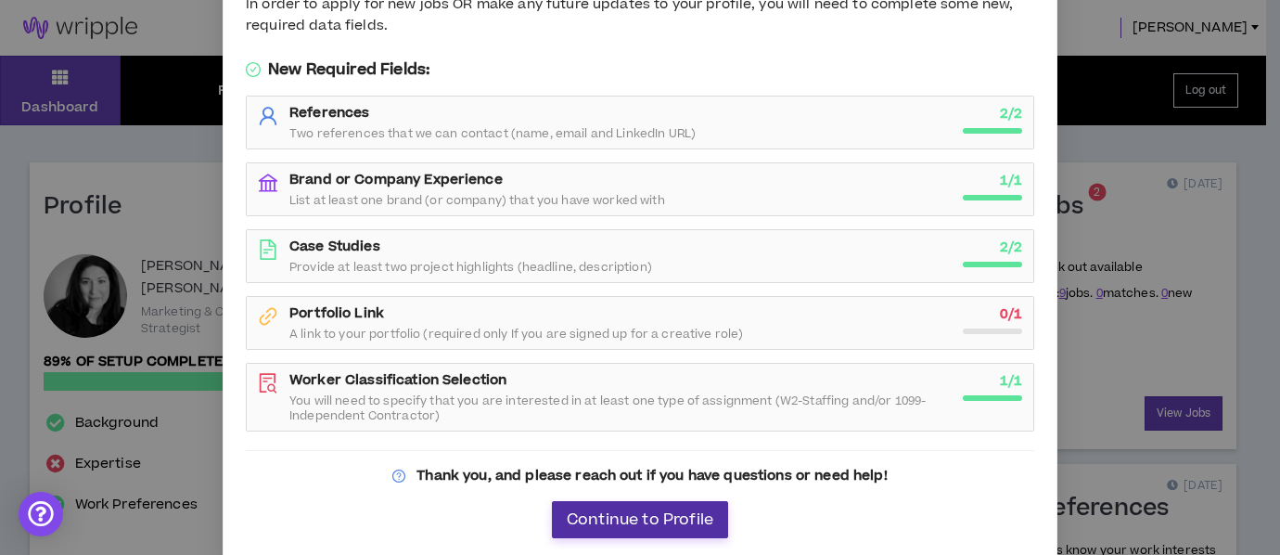
click at [669, 454] on span "Continue to Profile" at bounding box center [640, 520] width 147 height 18
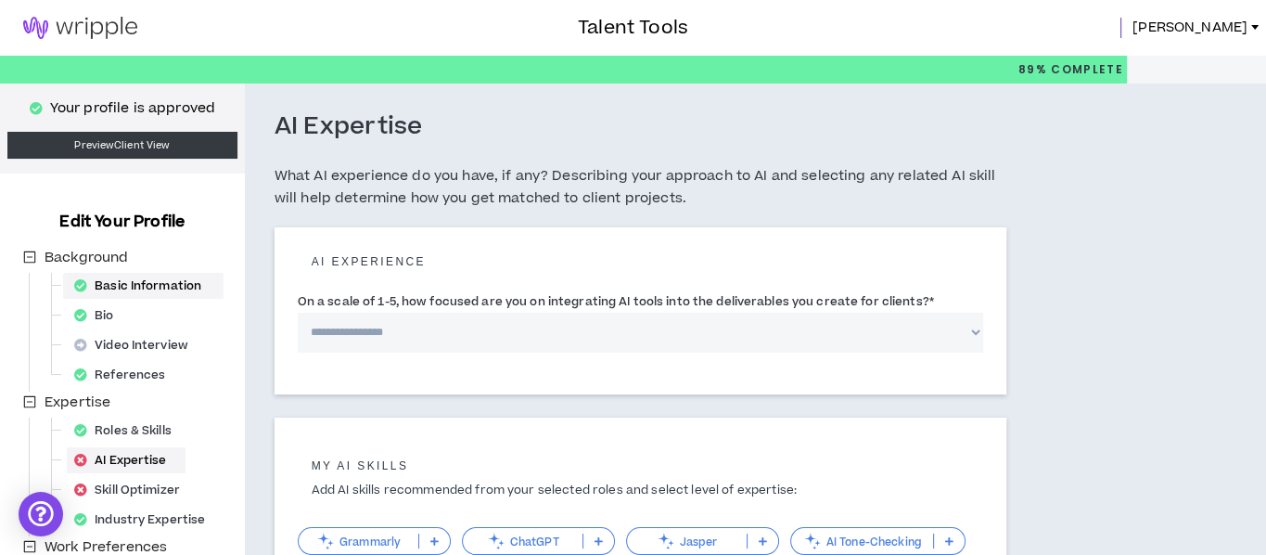
click at [170, 289] on div "Basic Information" at bounding box center [143, 286] width 153 height 26
select select "*"
select select "US"
select select "*******"
select select "*"
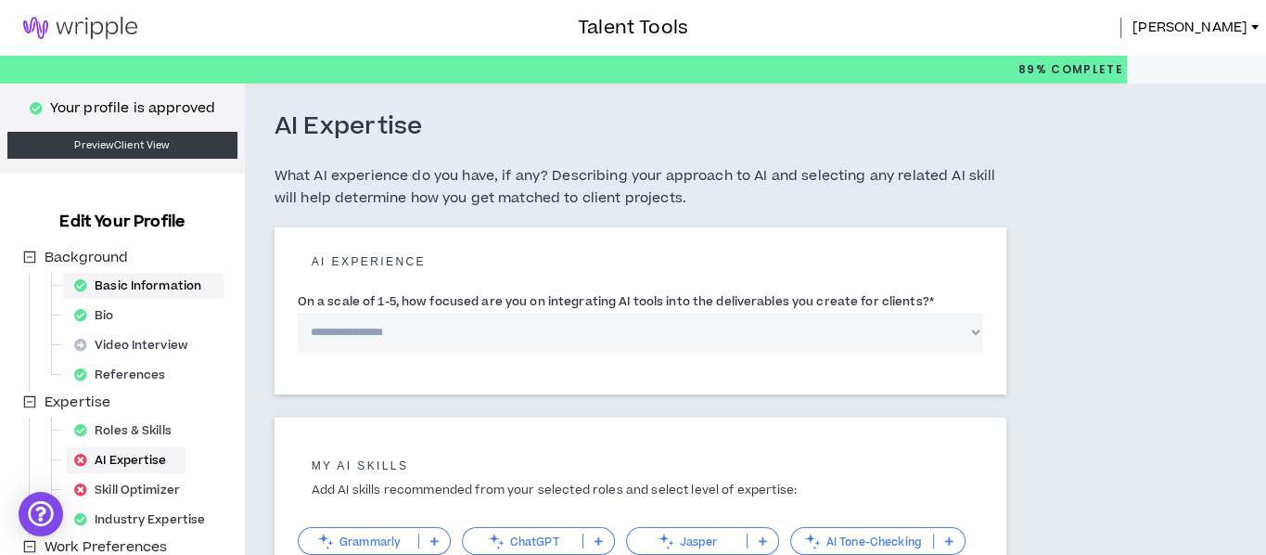
select select "**********"
select select "*****"
select select "**********"
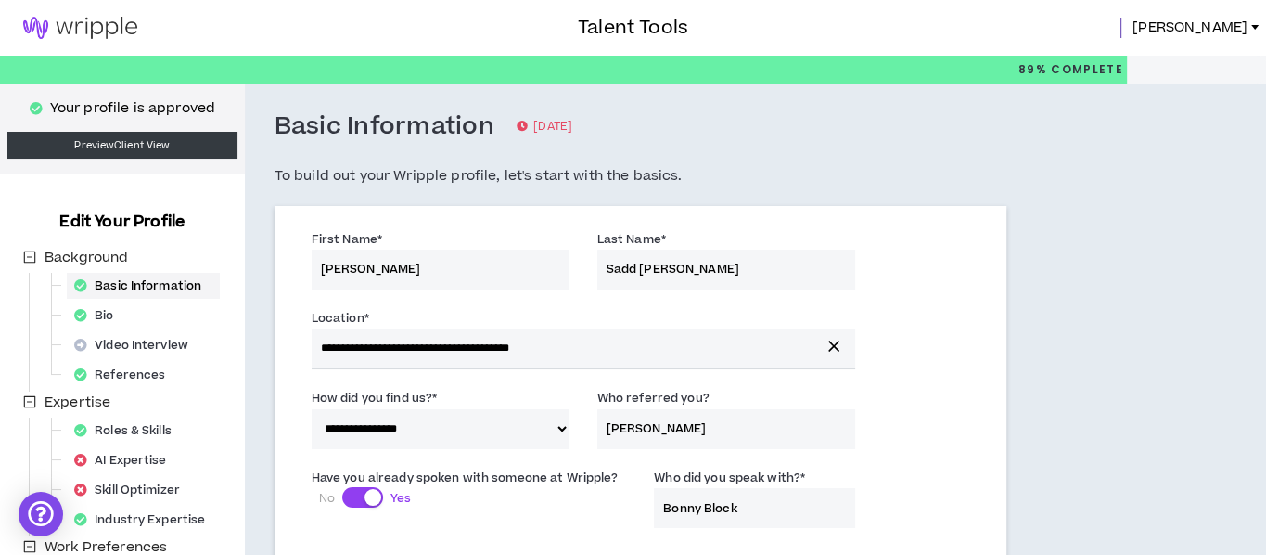
click at [108, 23] on img at bounding box center [80, 28] width 160 height 22
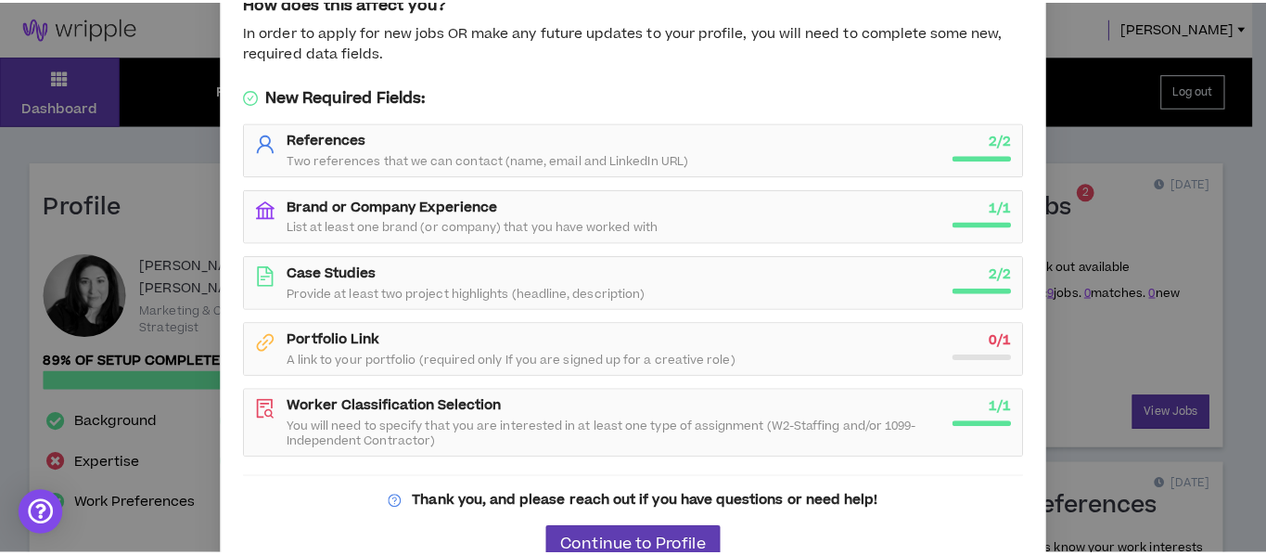
scroll to position [190, 0]
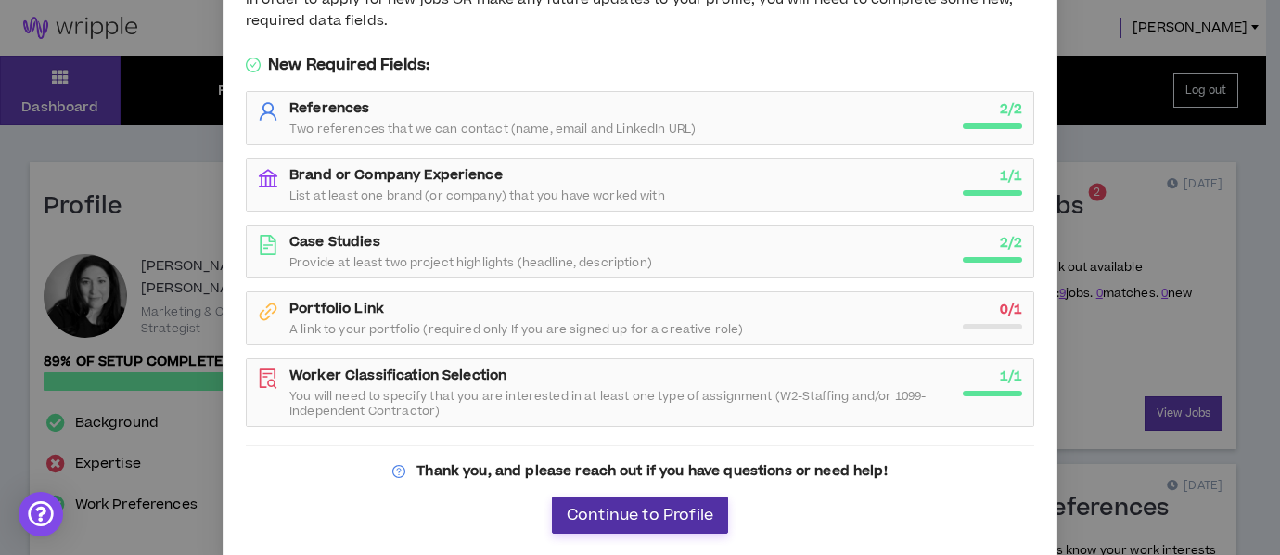
click at [683, 454] on span "Continue to Profile" at bounding box center [640, 515] width 147 height 18
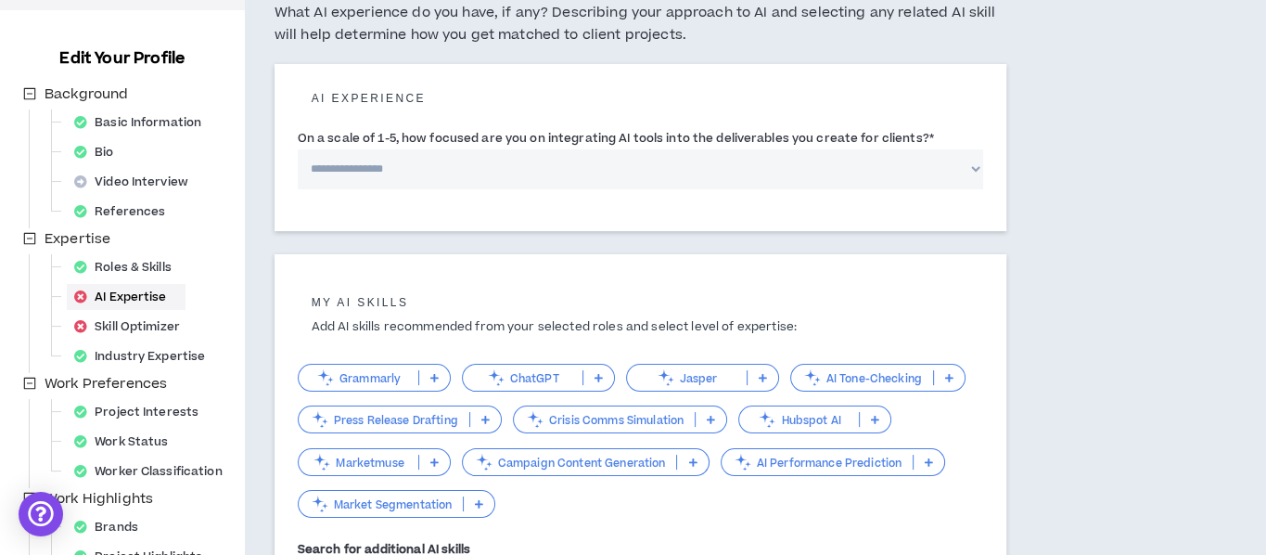
scroll to position [185, 0]
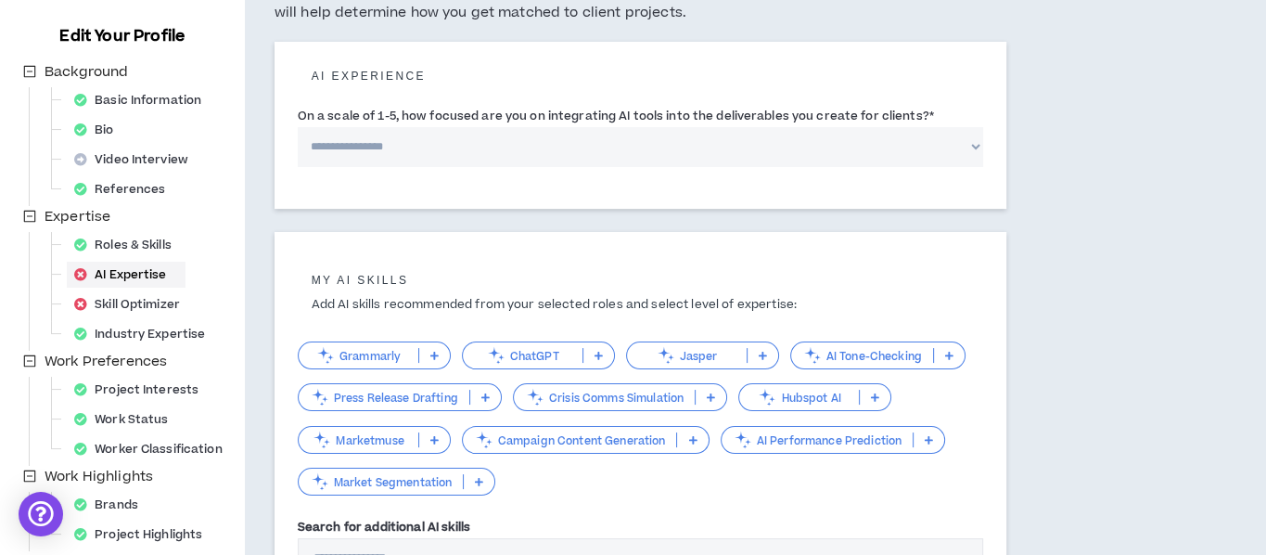
click at [356, 144] on select "**********" at bounding box center [640, 147] width 685 height 40
select select "*"
click at [298, 127] on select "**********" at bounding box center [640, 147] width 685 height 40
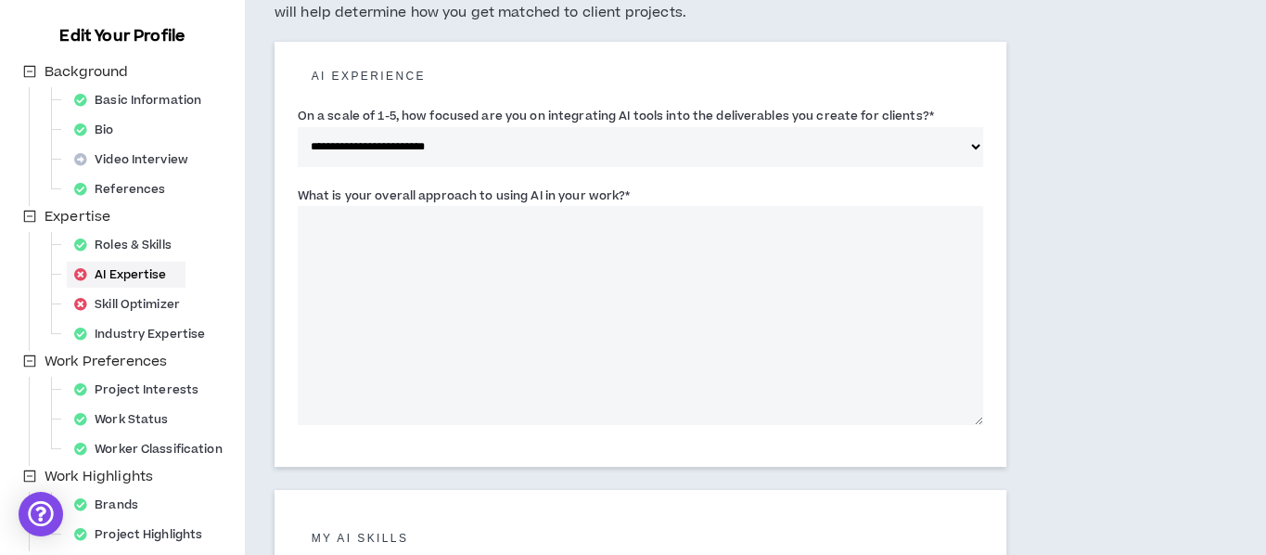
click at [379, 220] on textarea "What is your overall approach to using AI in your work? *" at bounding box center [640, 315] width 685 height 219
type textarea "*"
click at [1079, 338] on div "**********" at bounding box center [720, 420] width 950 height 1045
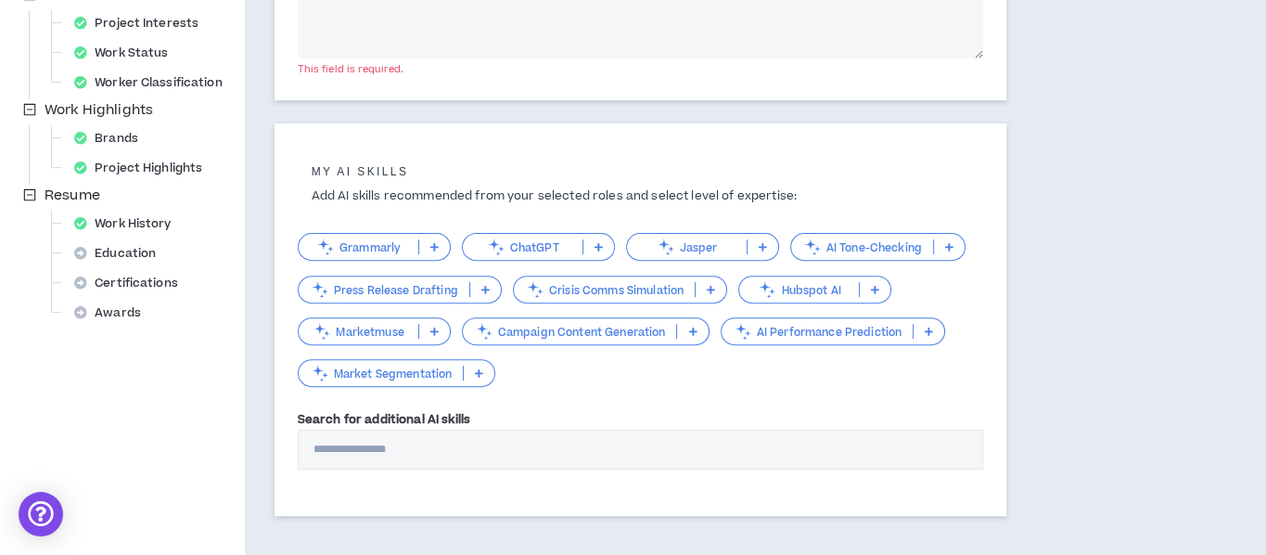
scroll to position [556, 0]
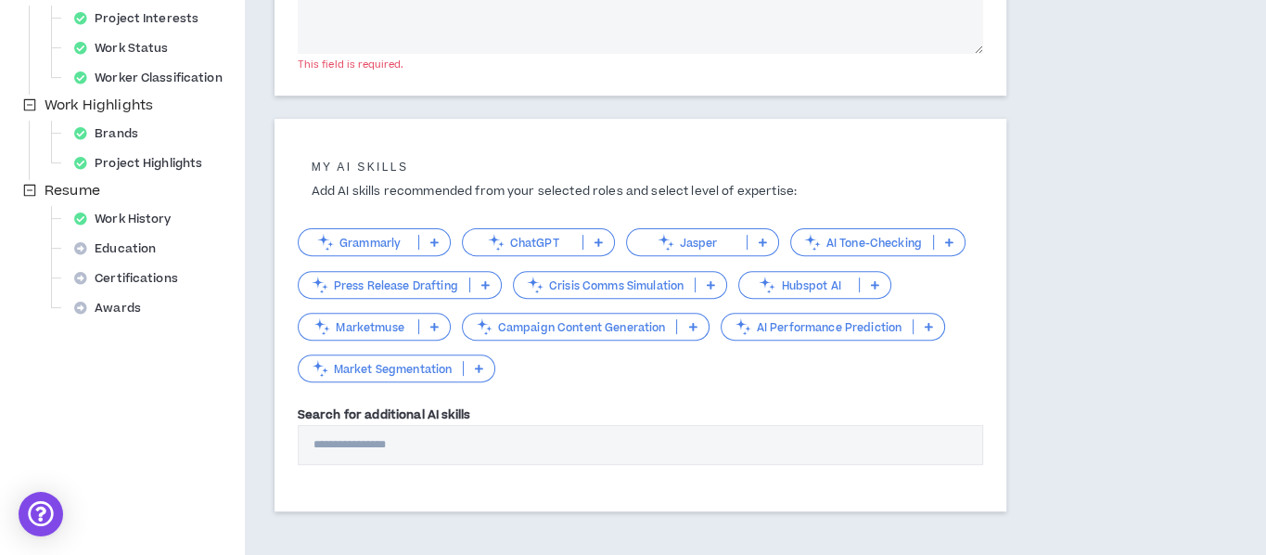
click at [430, 243] on icon at bounding box center [434, 241] width 8 height 9
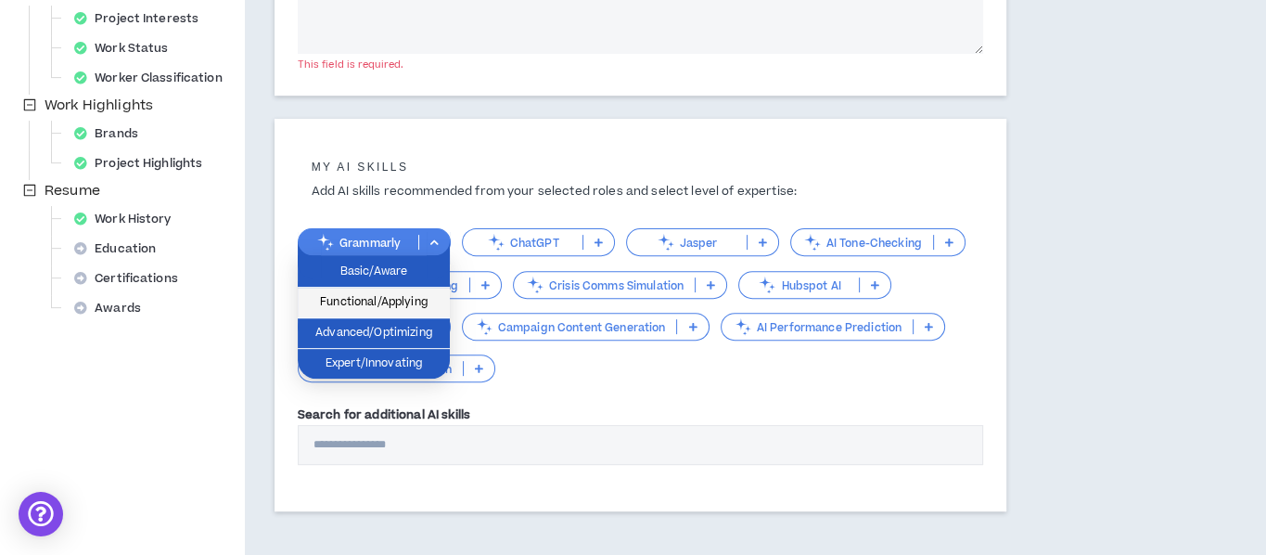
click at [413, 296] on span "Functional/Applying" at bounding box center [374, 302] width 130 height 20
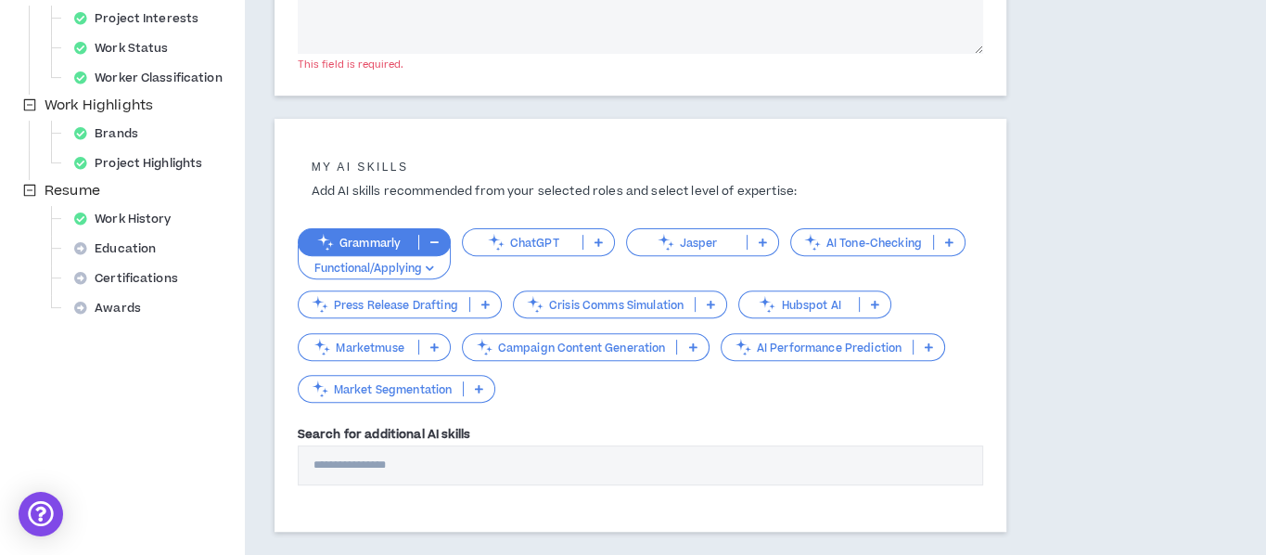
click at [764, 245] on icon at bounding box center [763, 241] width 8 height 9
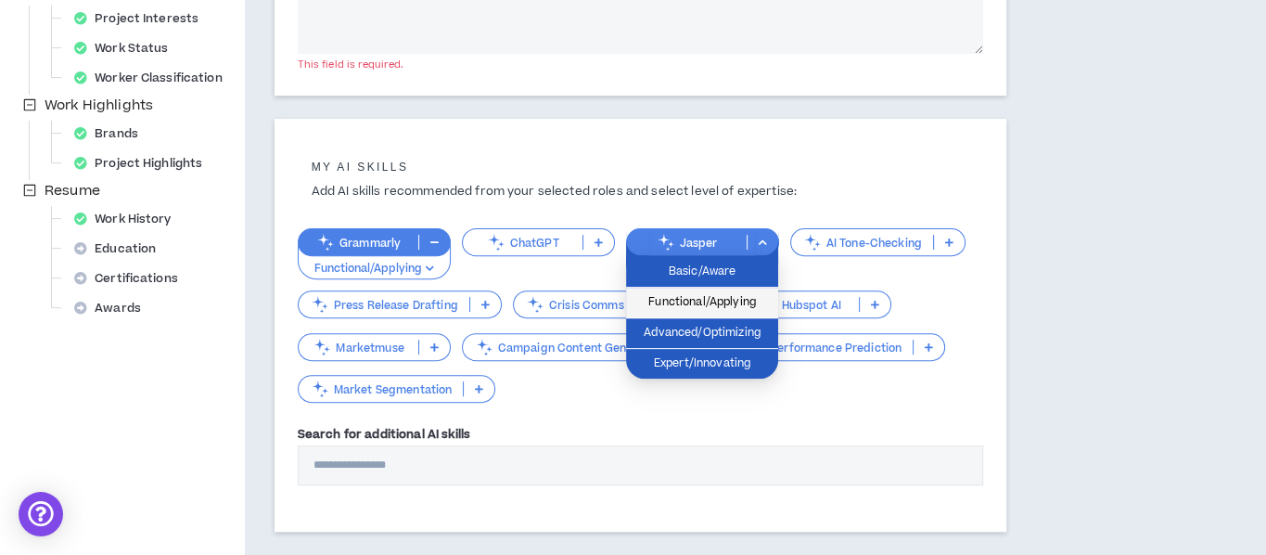
click at [745, 300] on span "Functional/Applying" at bounding box center [702, 302] width 130 height 20
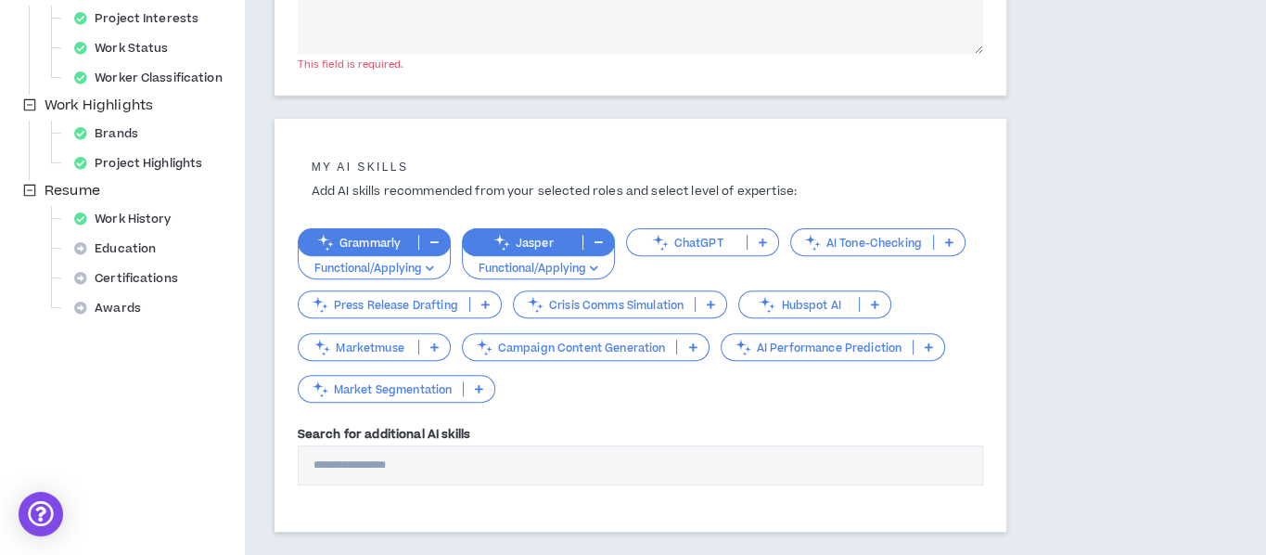
click at [767, 240] on p at bounding box center [762, 242] width 31 height 15
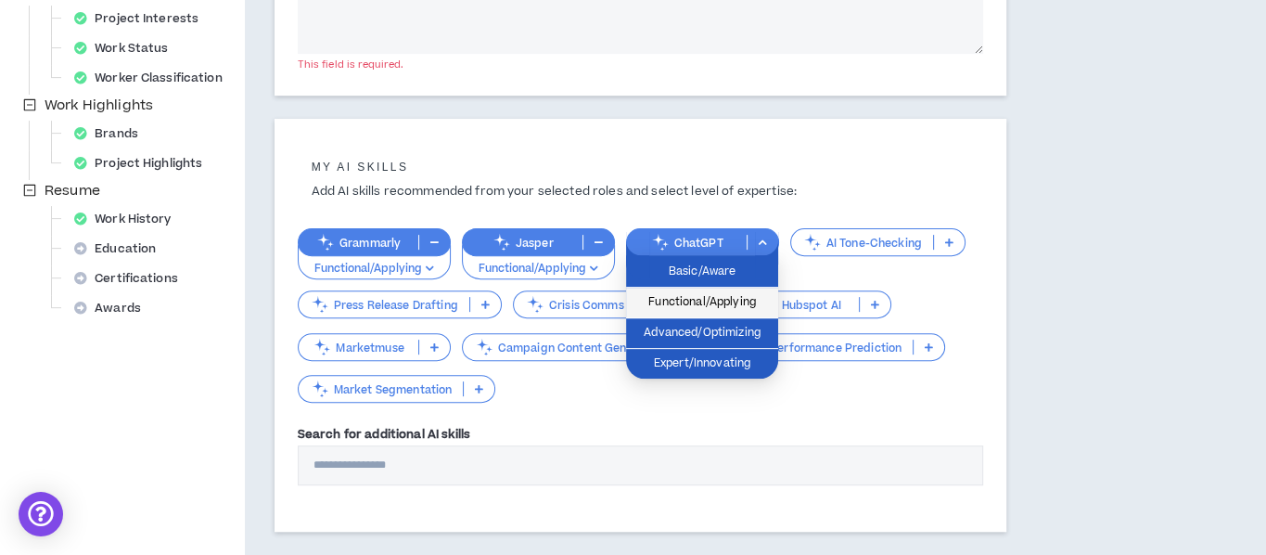
click at [751, 293] on span "Functional/Applying" at bounding box center [702, 302] width 130 height 20
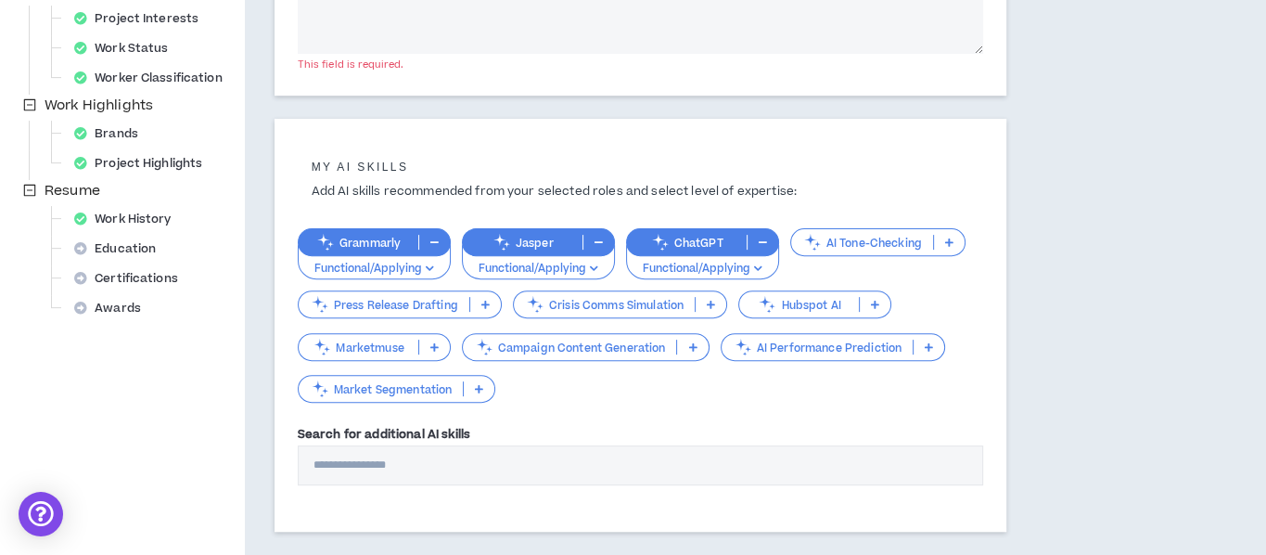
click at [478, 385] on icon at bounding box center [479, 388] width 8 height 9
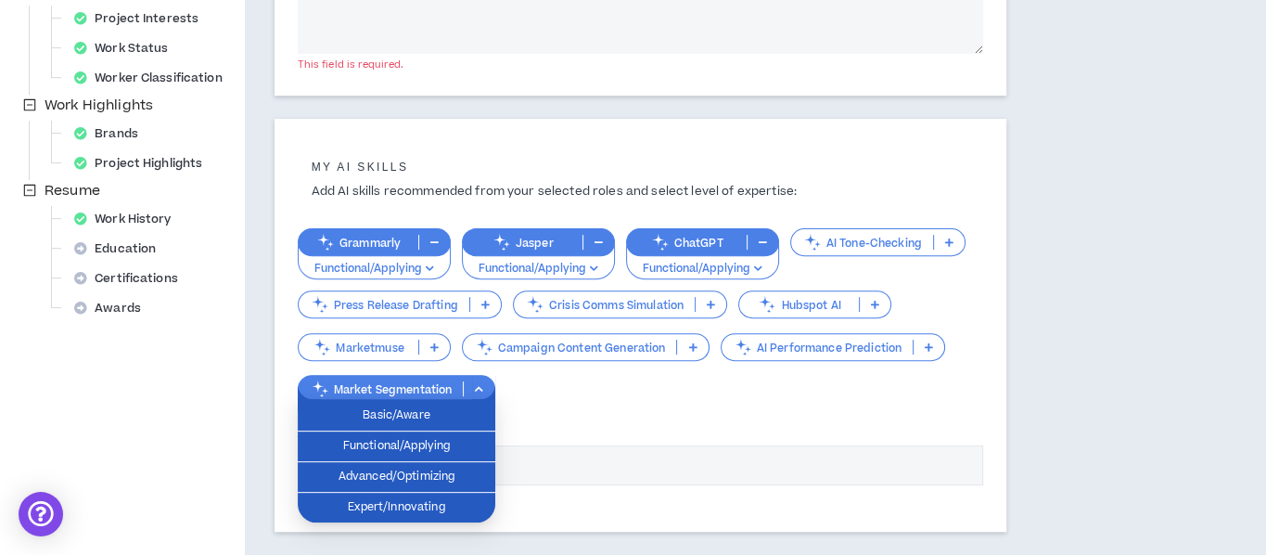
click at [478, 385] on icon at bounding box center [479, 388] width 8 height 9
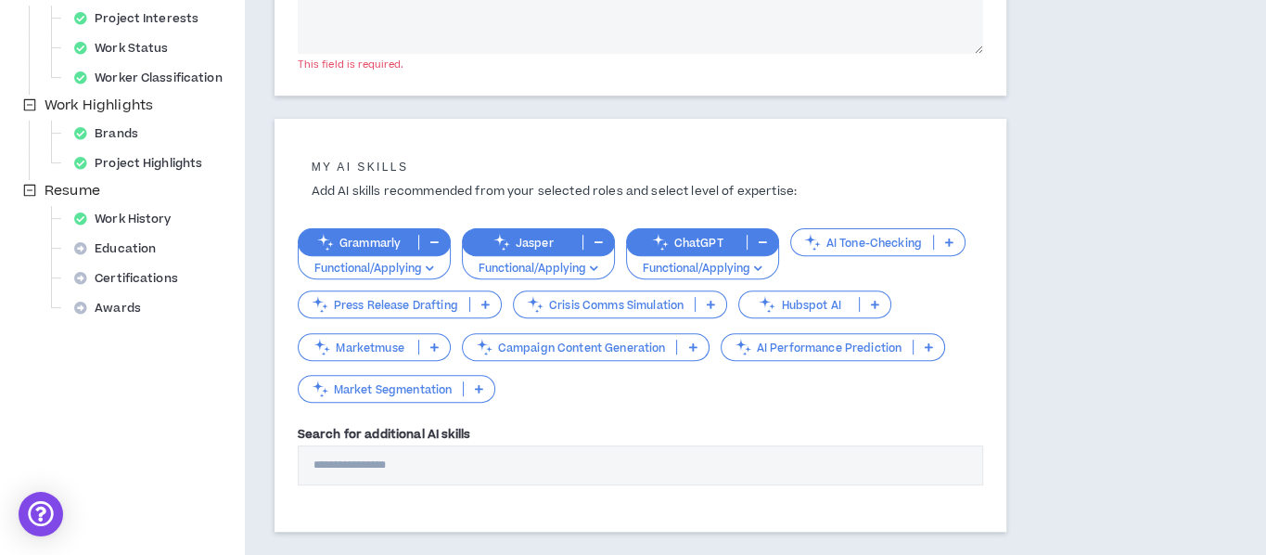
click at [486, 302] on icon at bounding box center [485, 304] width 8 height 9
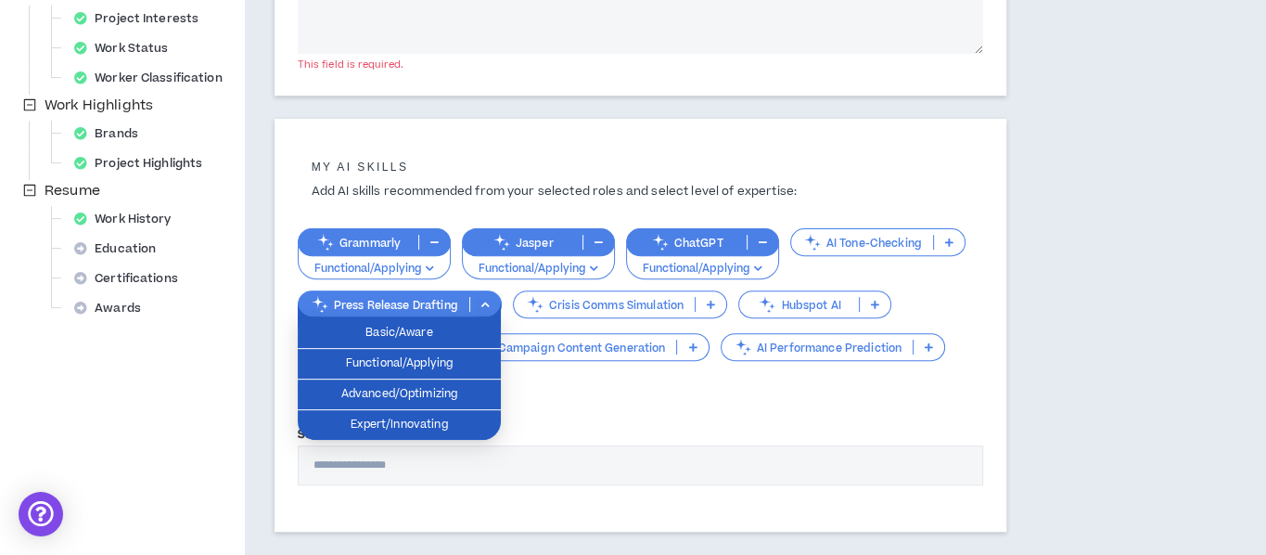
click at [486, 302] on icon at bounding box center [485, 304] width 8 height 9
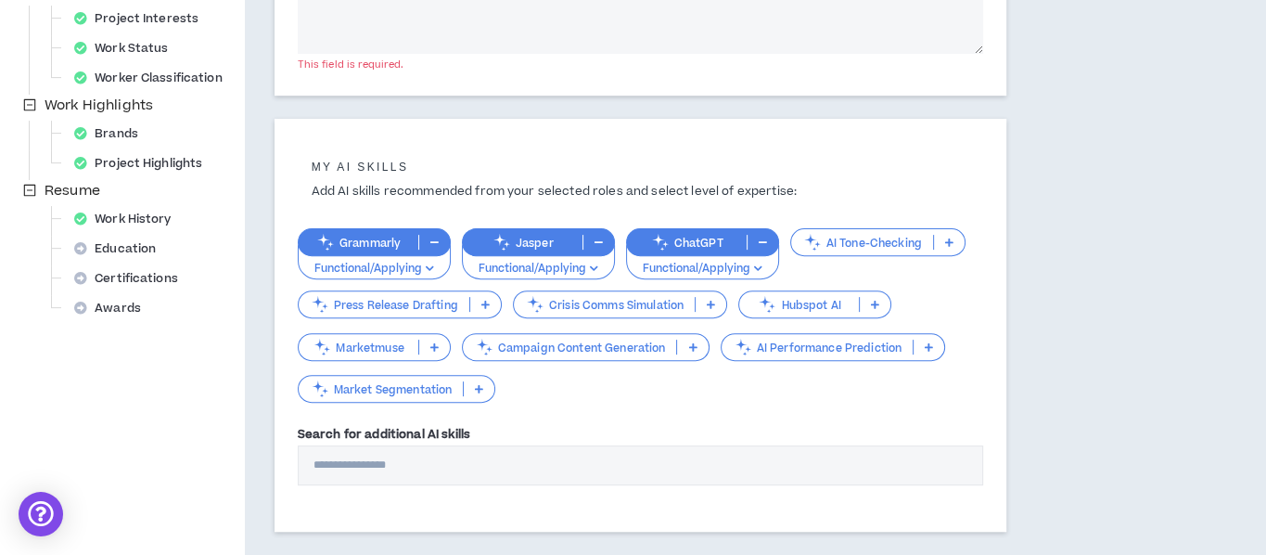
click at [946, 240] on icon at bounding box center [949, 241] width 8 height 9
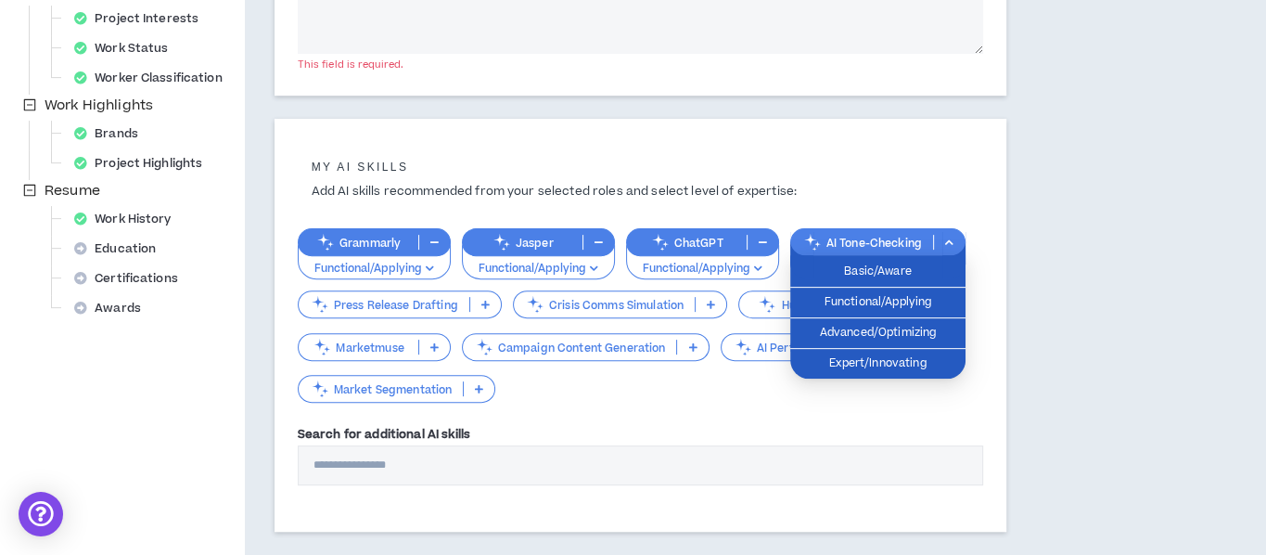
click at [946, 240] on icon at bounding box center [949, 241] width 8 height 9
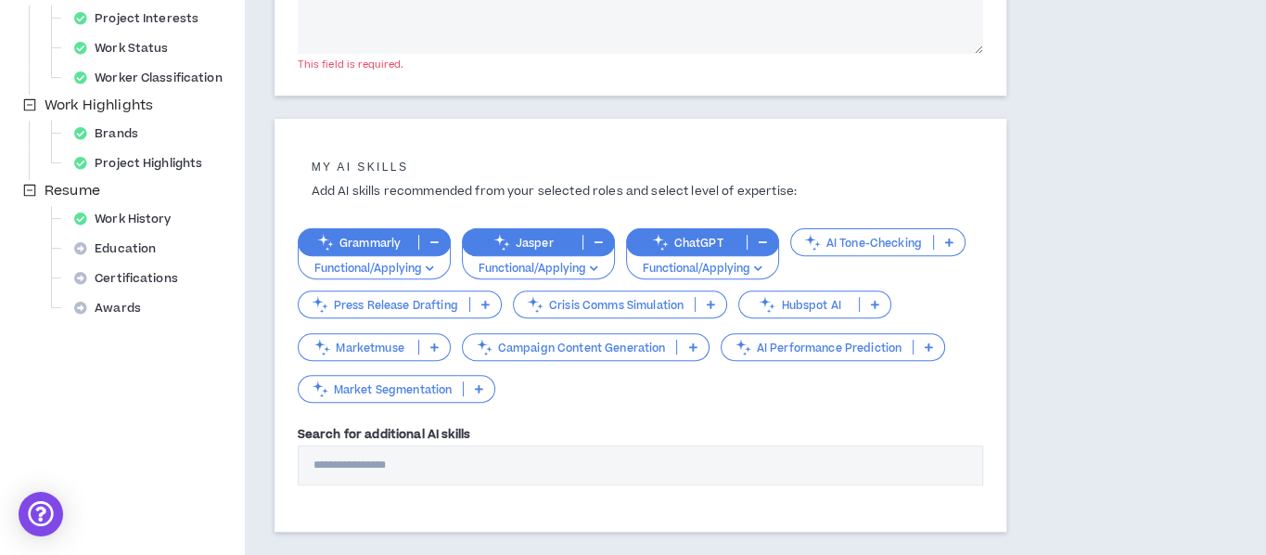
scroll to position [0, 0]
